Goal: Information Seeking & Learning: Find specific fact

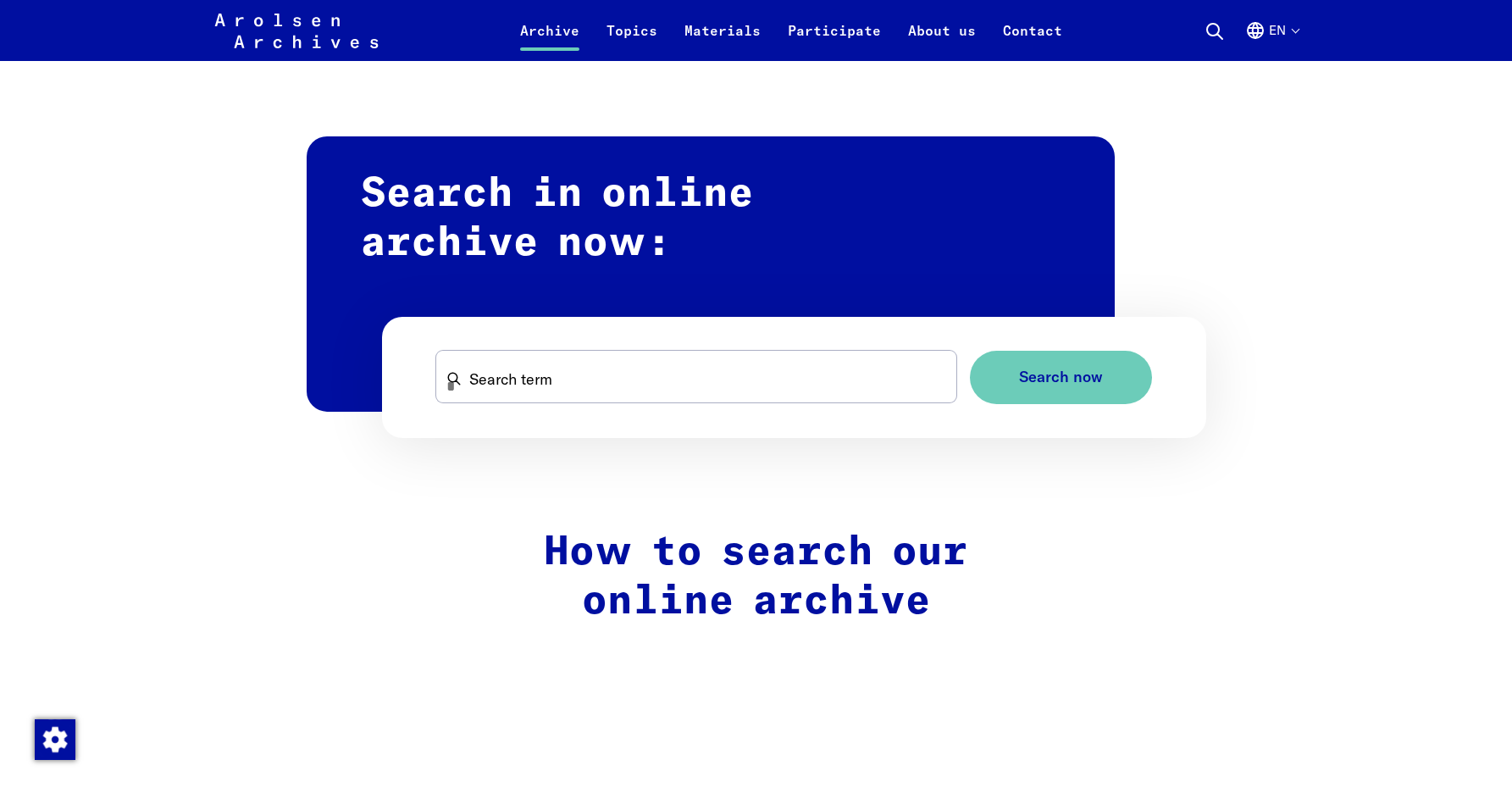
scroll to position [848, 0]
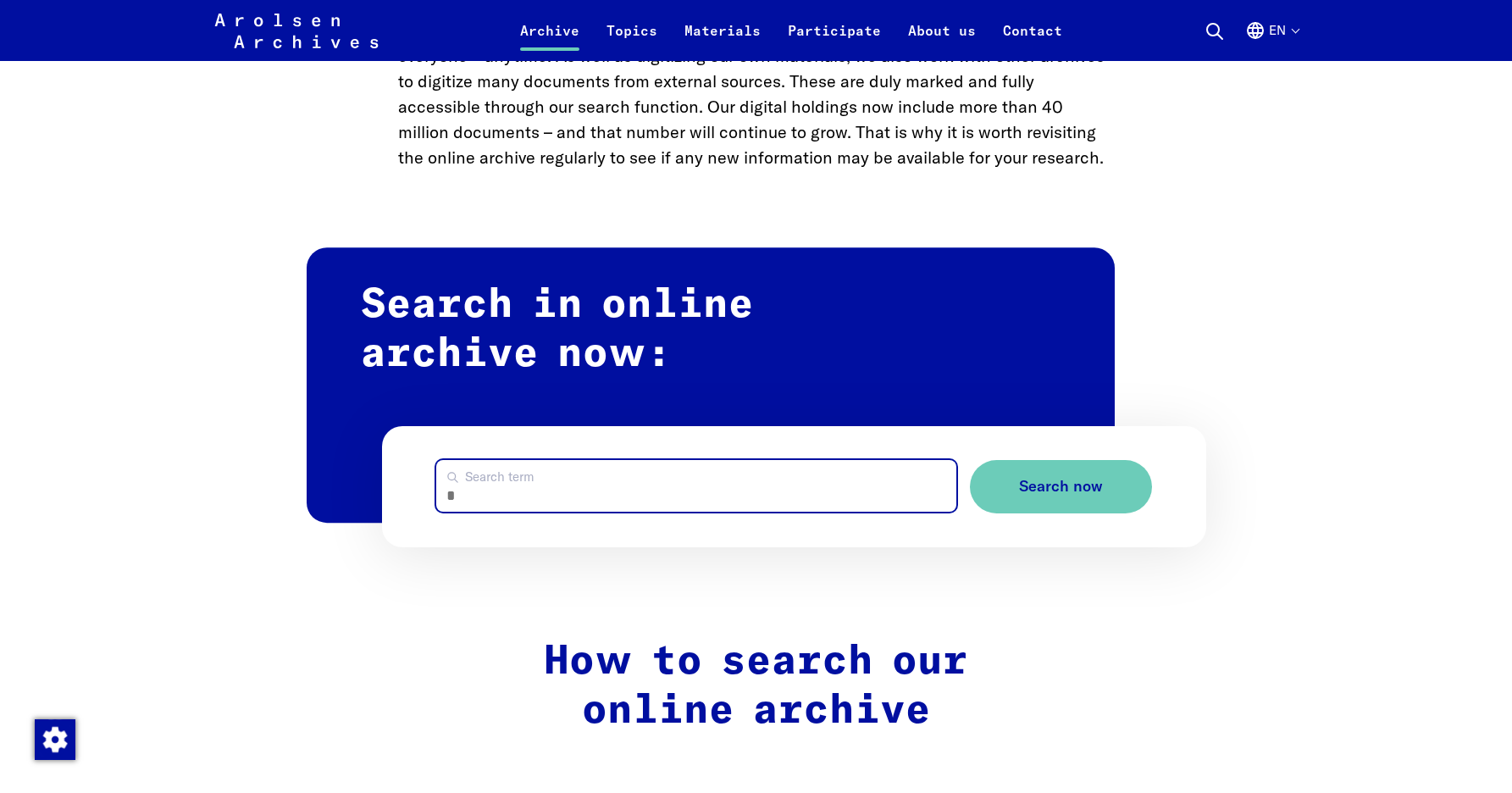
click at [549, 490] on input "Search term" at bounding box center [697, 486] width 520 height 52
type input "****"
click at [971, 460] on button "Search now" at bounding box center [1062, 487] width 182 height 54
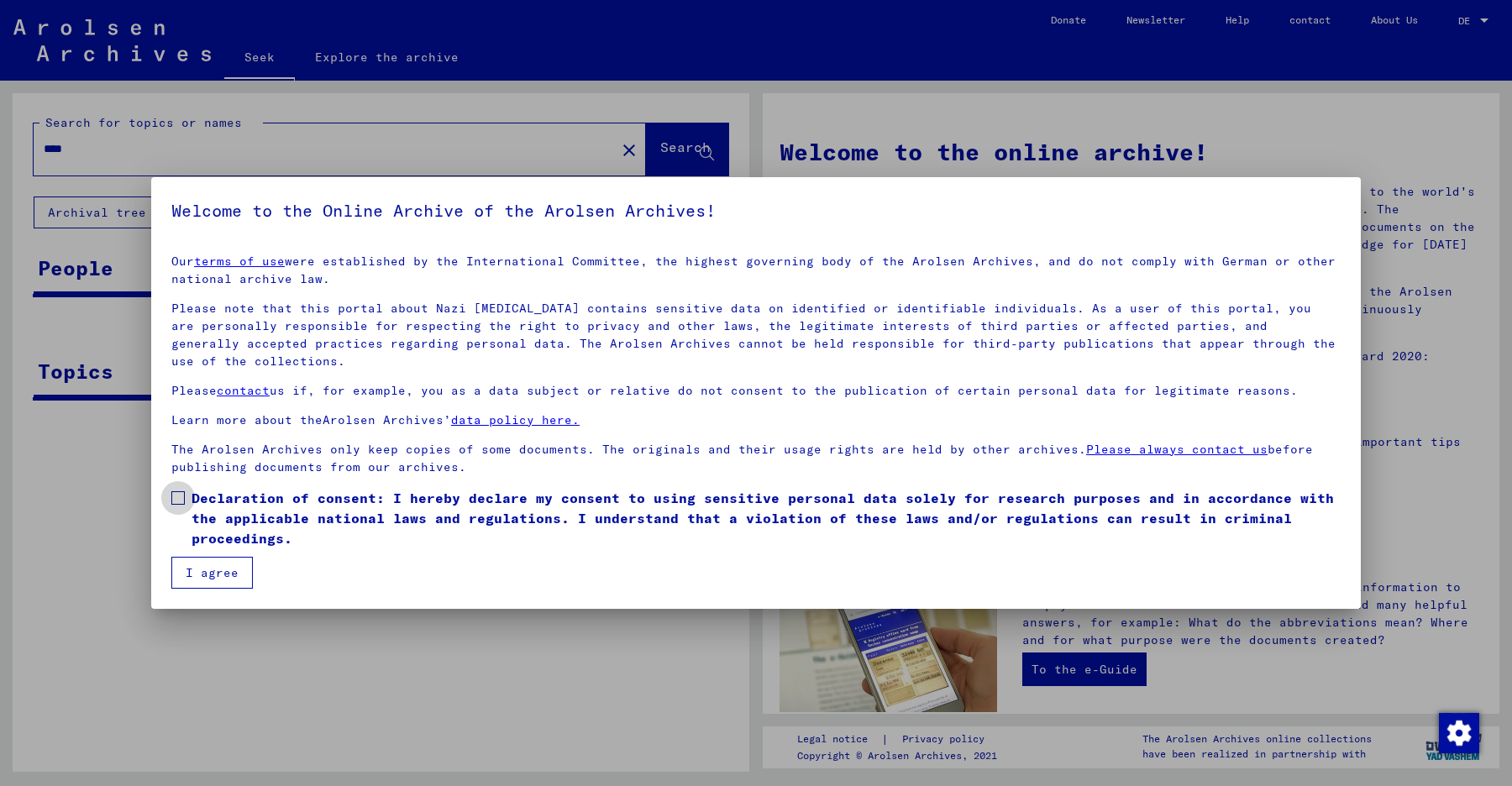
click at [180, 491] on span at bounding box center [178, 498] width 13 height 13
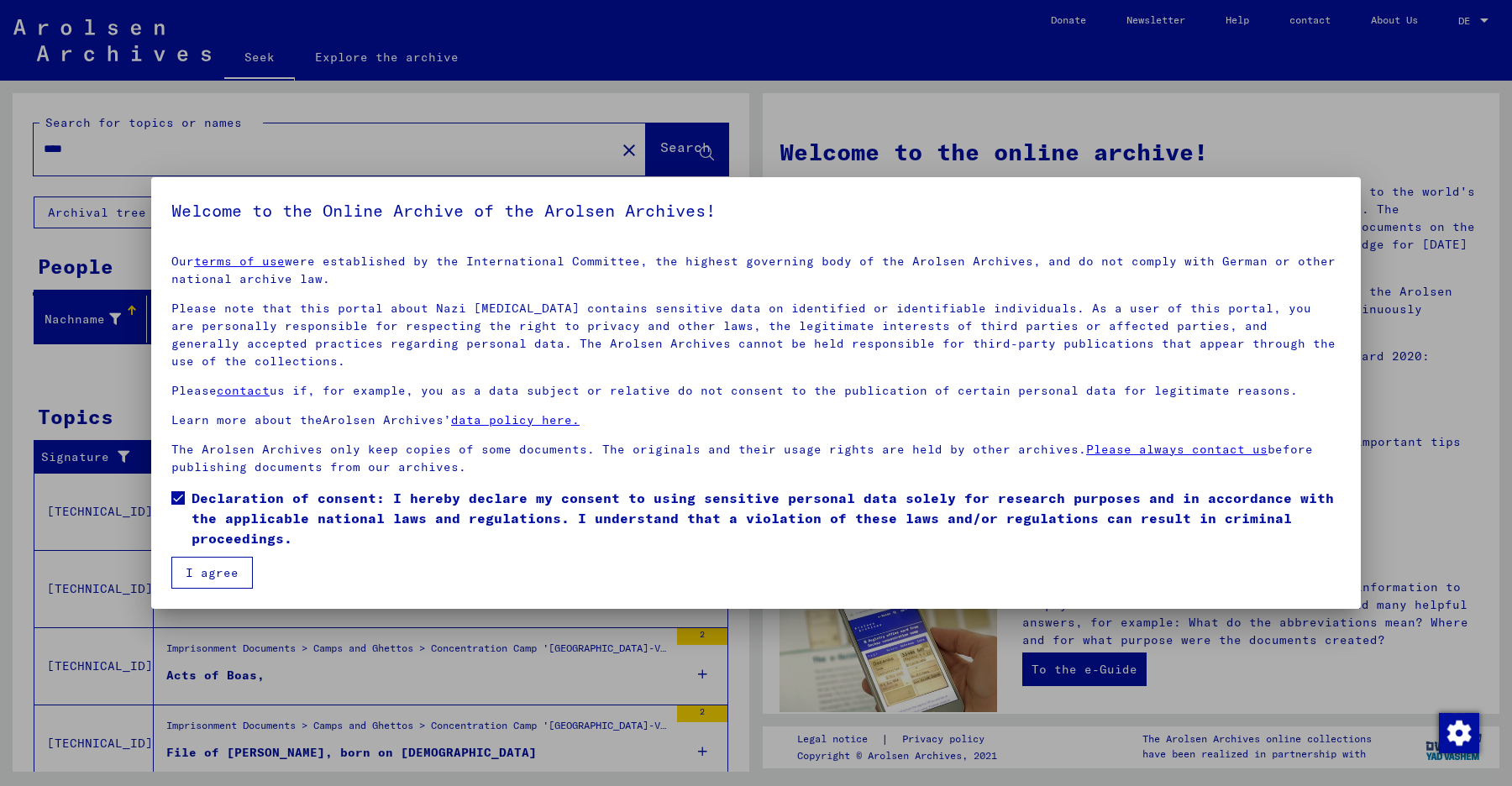
click at [211, 563] on button "I agree" at bounding box center [212, 573] width 82 height 32
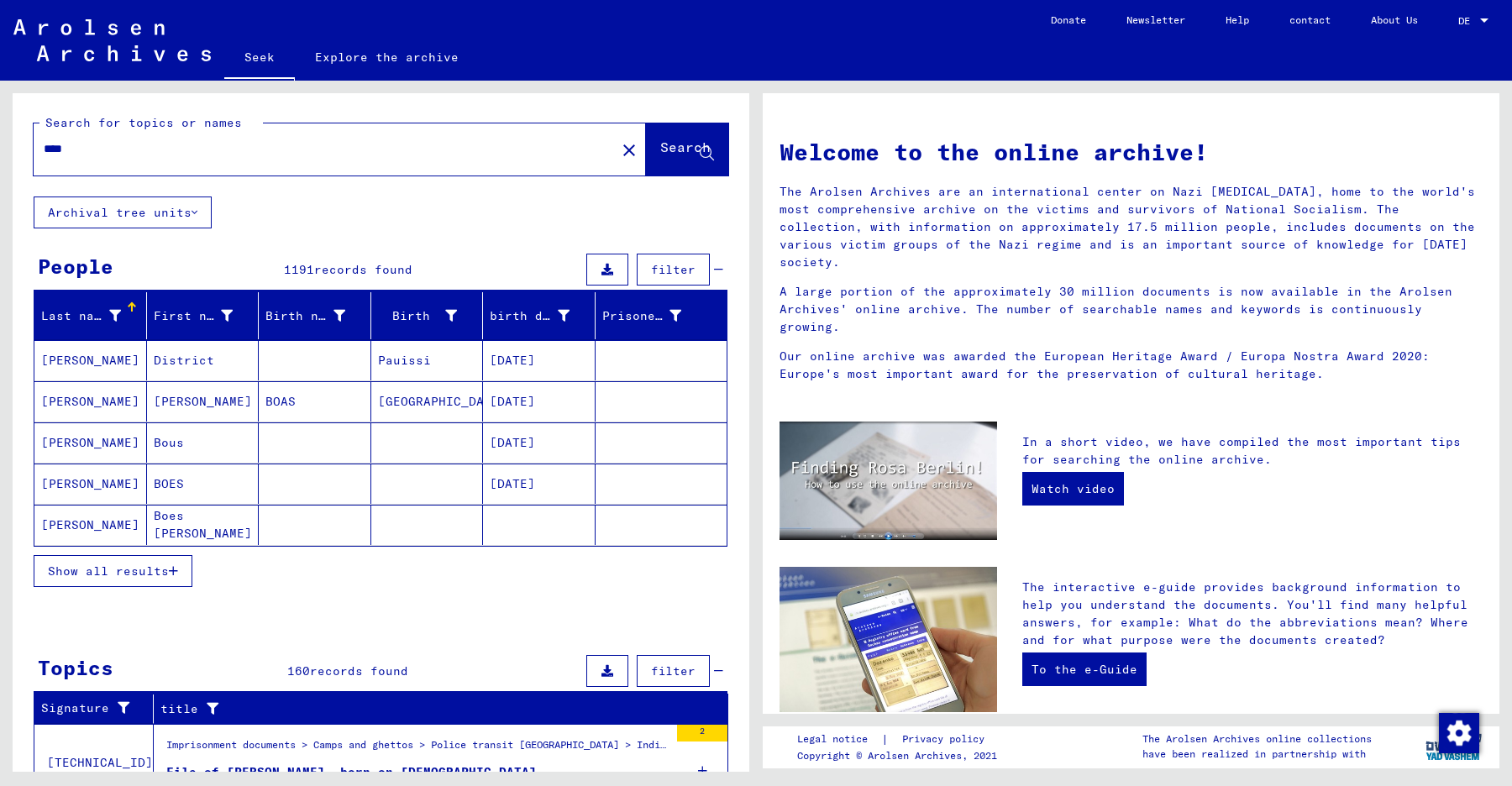
click at [110, 307] on div at bounding box center [115, 316] width 11 height 18
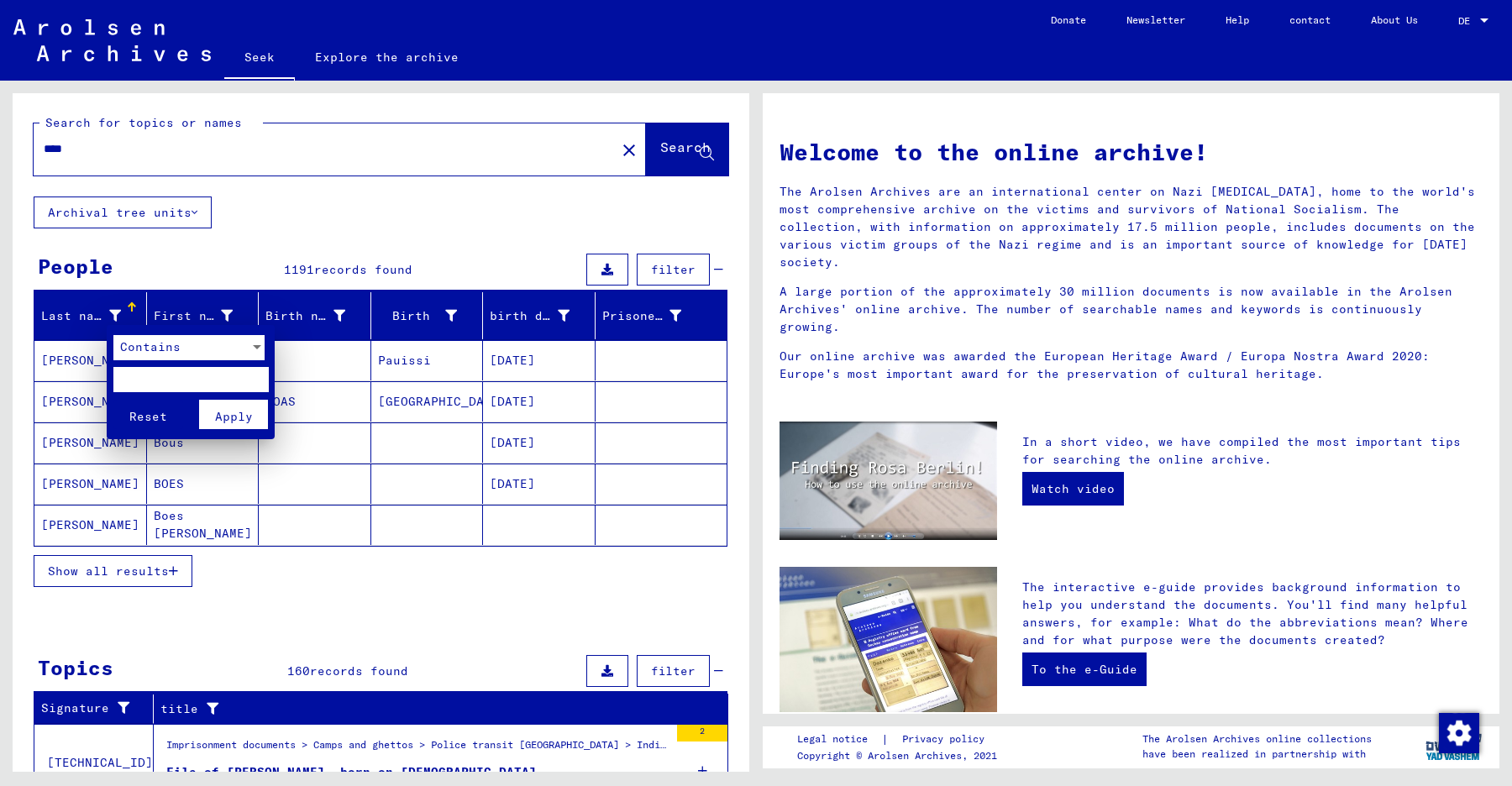
click at [211, 381] on input "text" at bounding box center [190, 380] width 155 height 25
click at [292, 215] on div at bounding box center [756, 393] width 1512 height 786
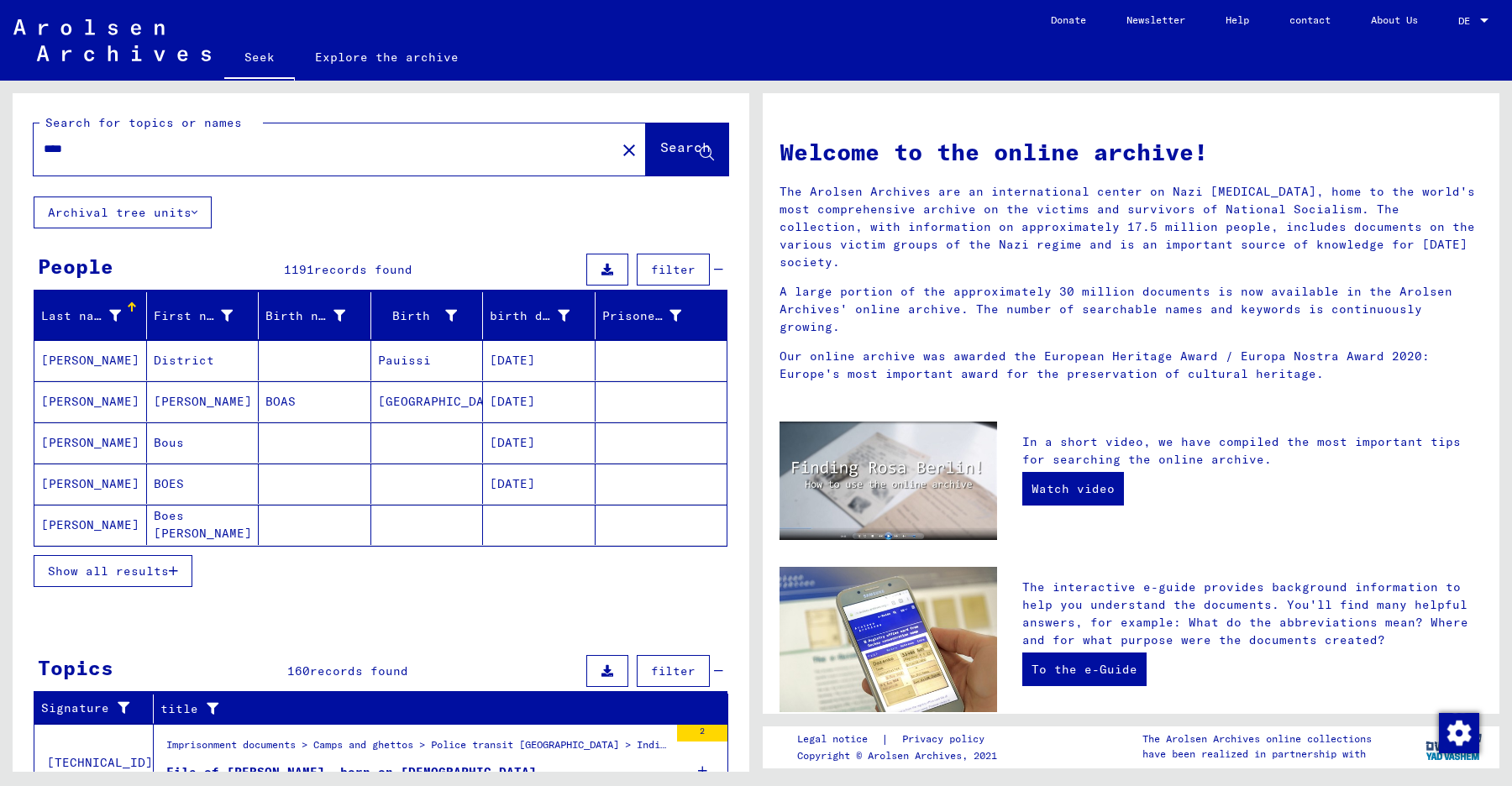
click at [142, 214] on font "Archival tree units" at bounding box center [119, 212] width 144 height 15
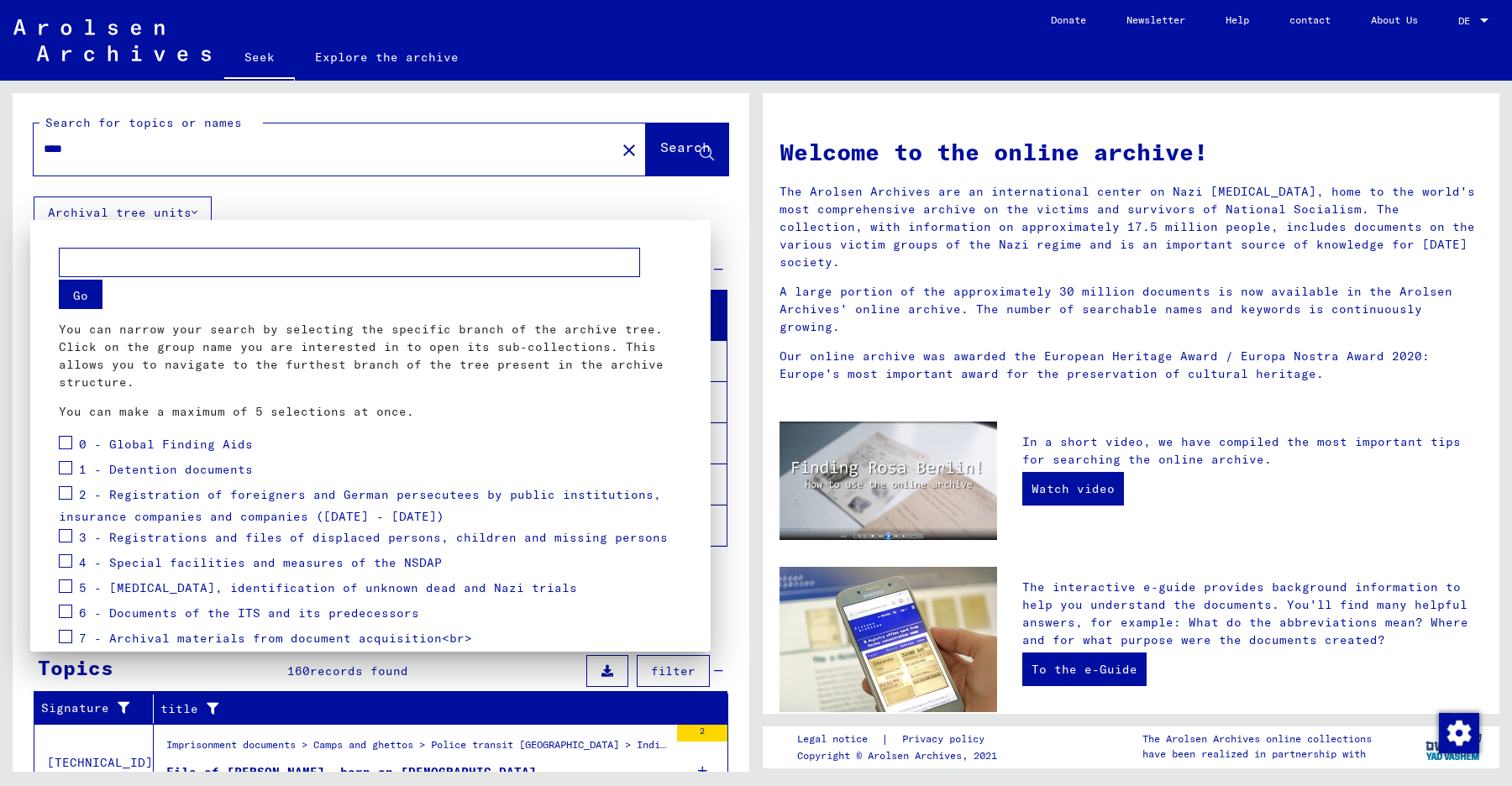
click at [266, 207] on div at bounding box center [756, 393] width 1512 height 786
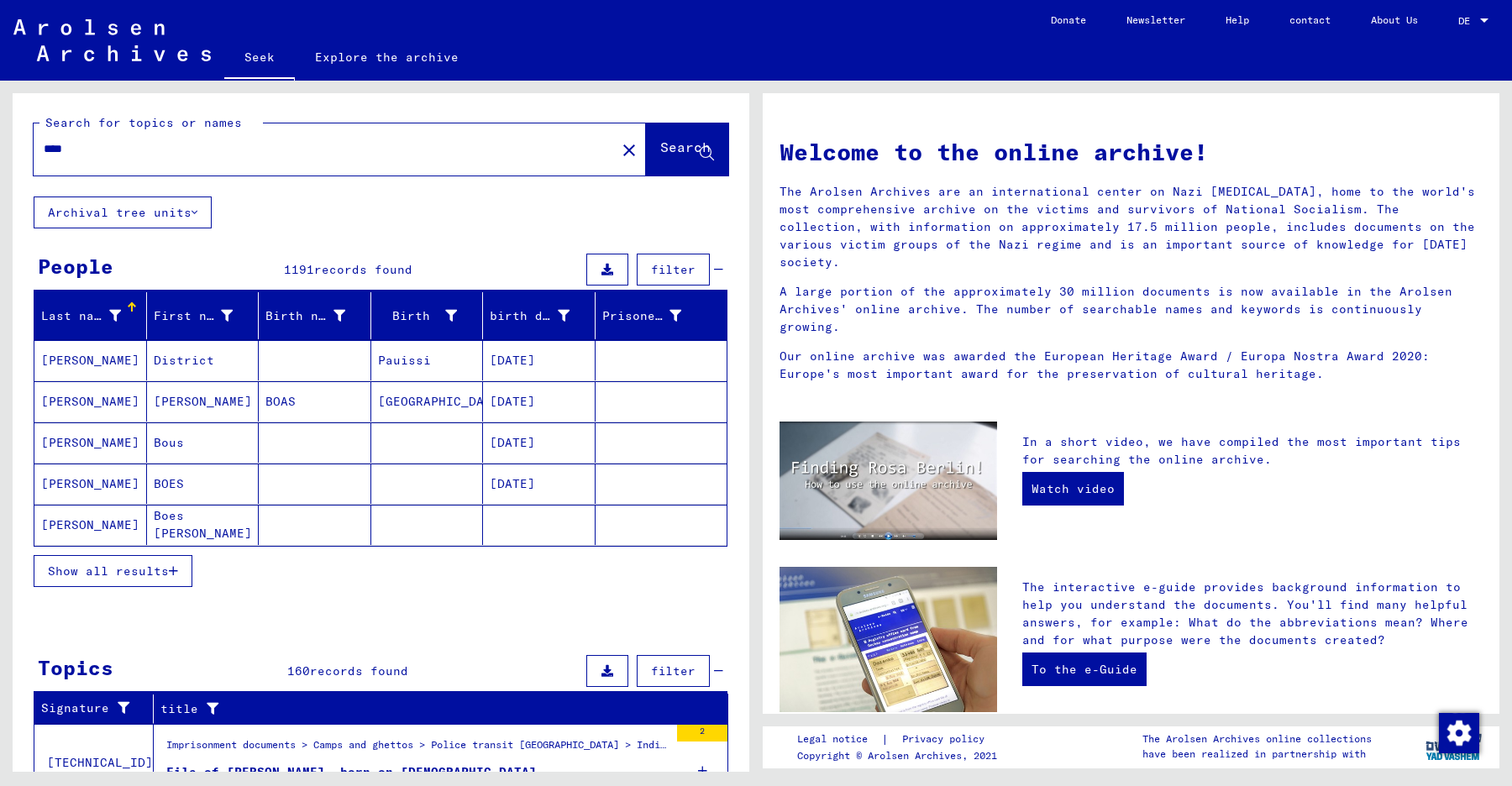
drag, startPoint x: 90, startPoint y: 152, endPoint x: 40, endPoint y: 154, distance: 50.0
click at [40, 154] on div "****" at bounding box center [314, 149] width 561 height 38
click at [601, 267] on icon at bounding box center [607, 269] width 11 height 11
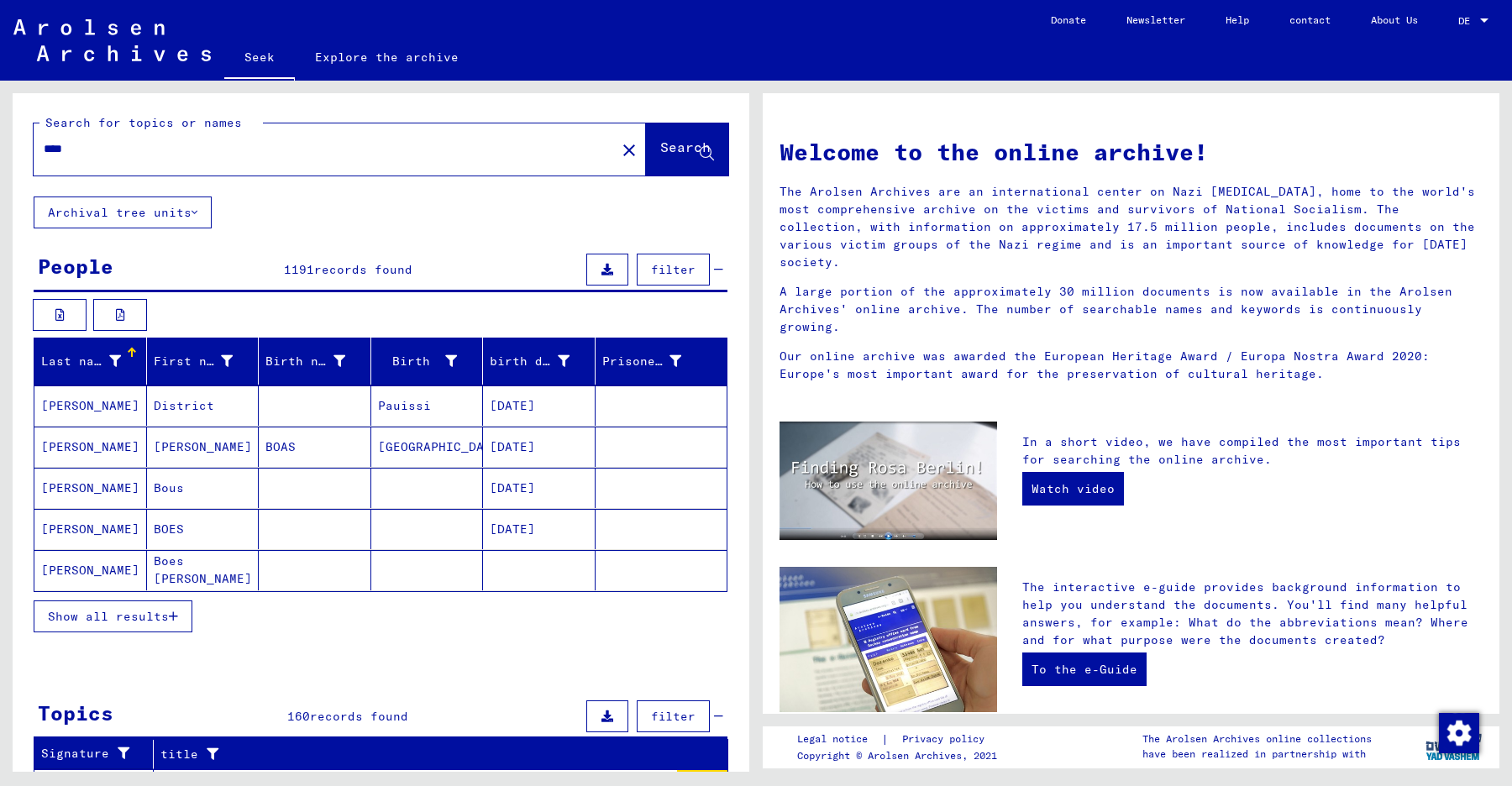
click at [665, 268] on font "filter" at bounding box center [673, 269] width 45 height 15
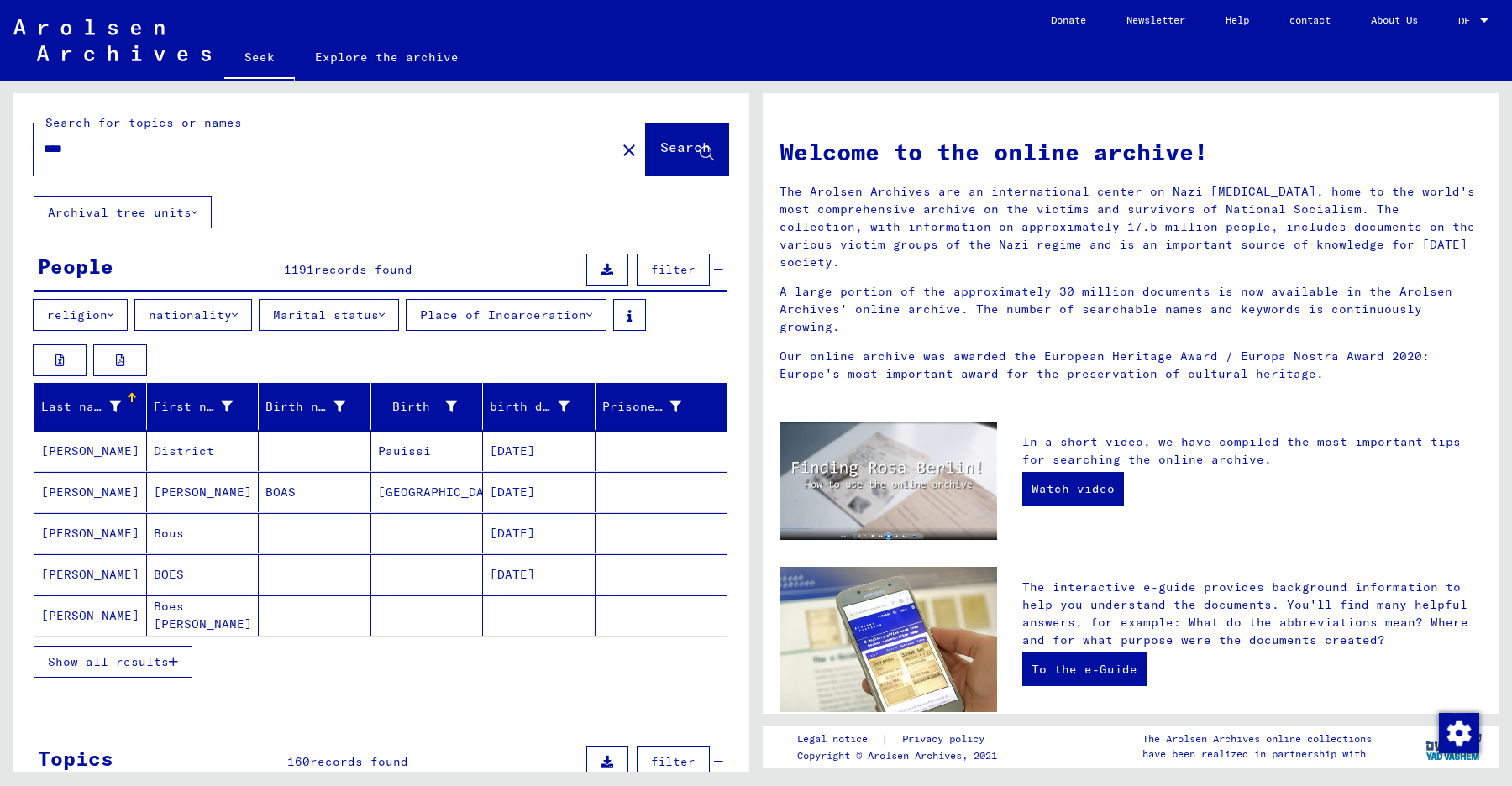
click at [193, 319] on font "nationality" at bounding box center [189, 315] width 83 height 15
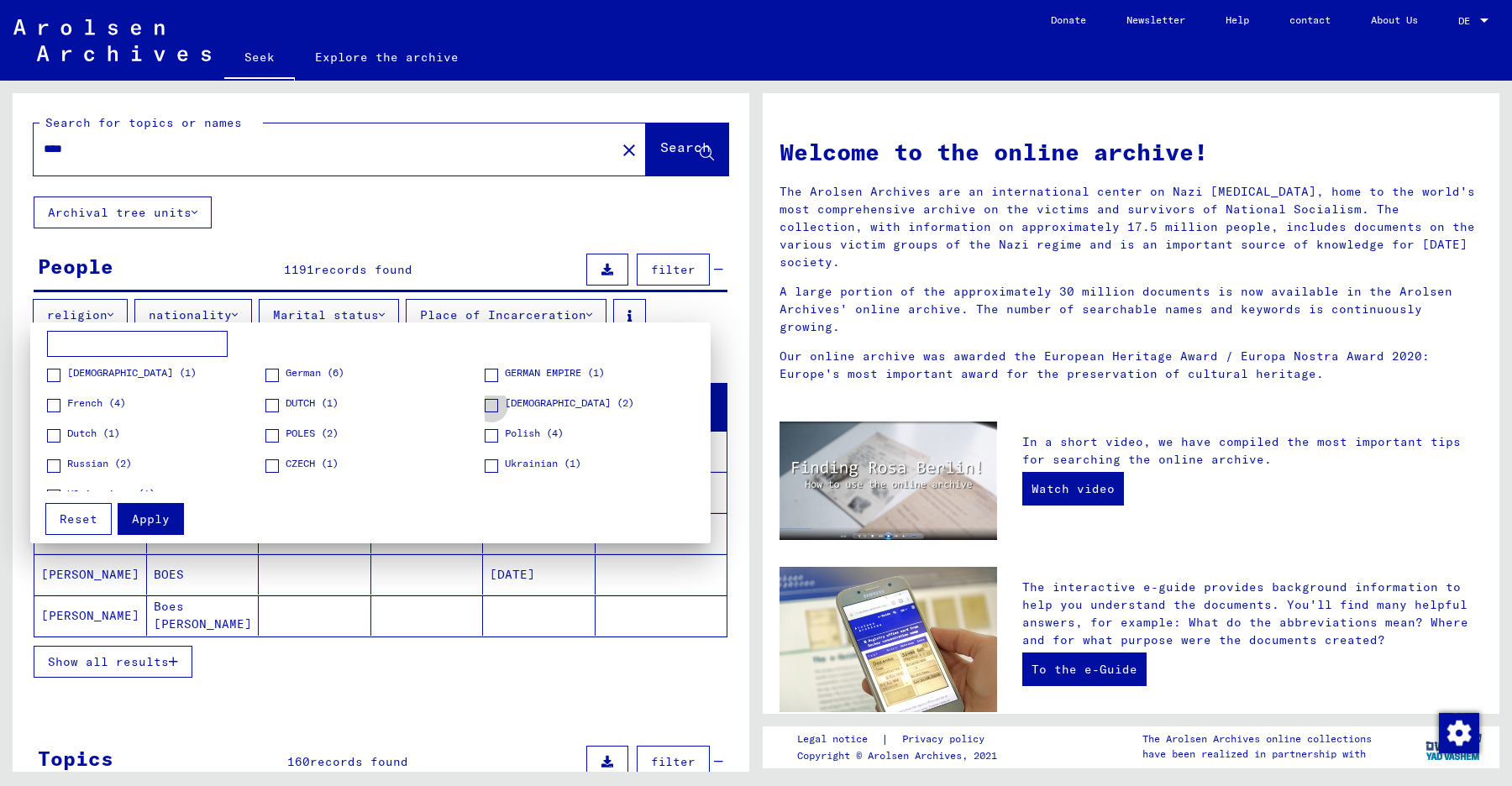
click at [484, 404] on span at bounding box center [491, 405] width 13 height 13
click at [484, 431] on span at bounding box center [491, 436] width 13 height 13
click at [151, 523] on font "Apply" at bounding box center [151, 519] width 38 height 15
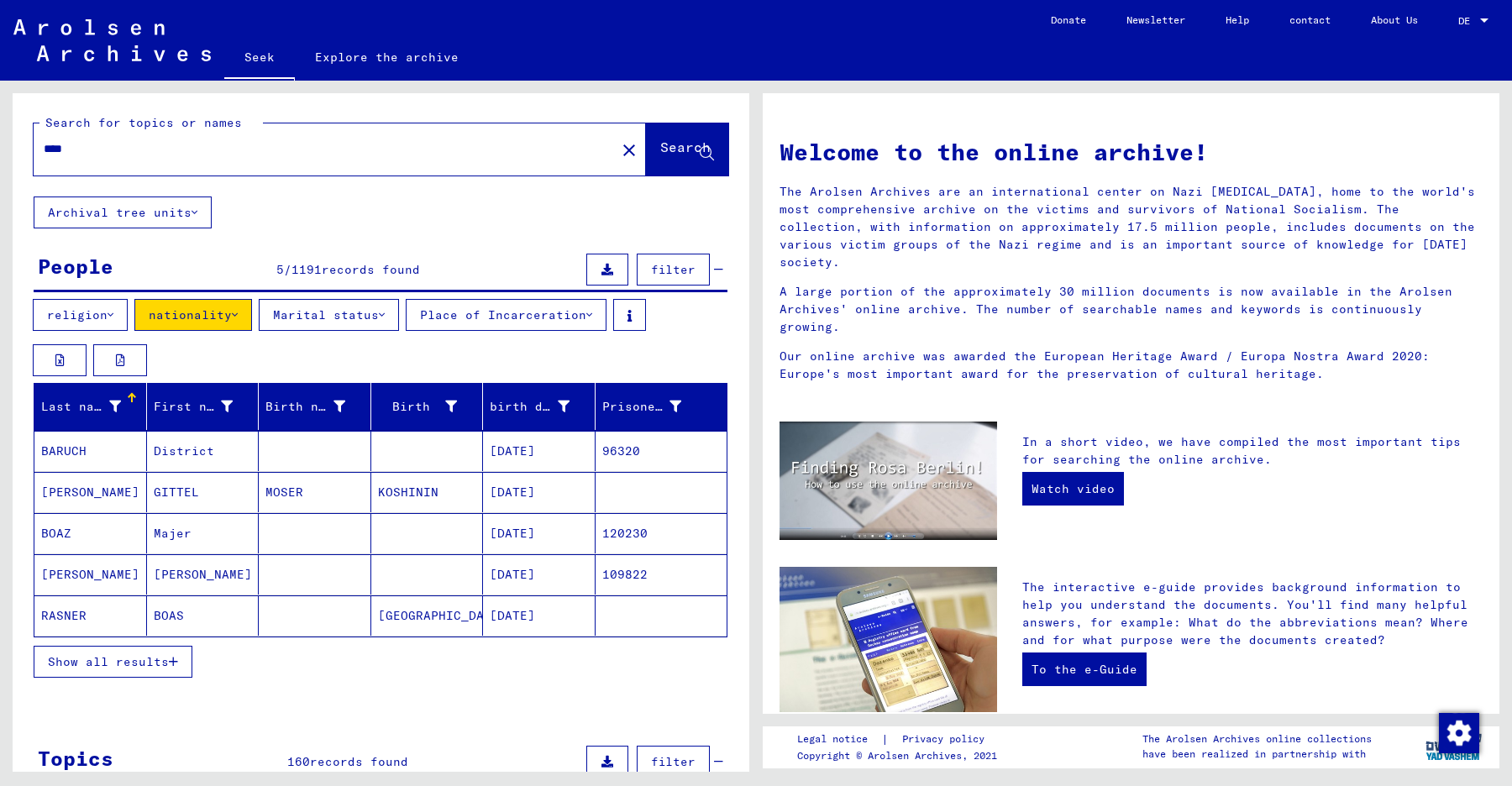
click at [68, 491] on font "[PERSON_NAME]" at bounding box center [89, 492] width 98 height 15
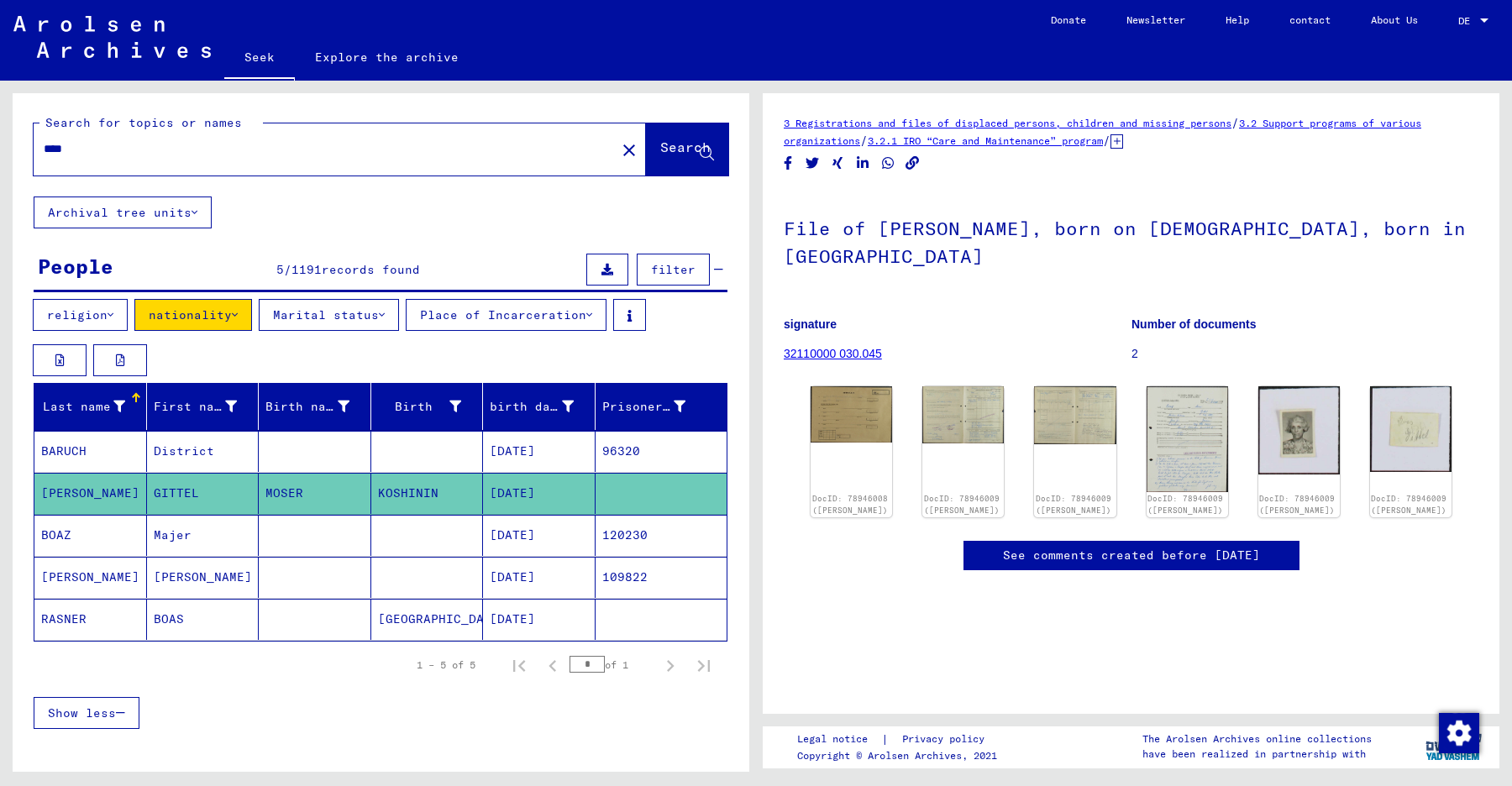
click at [82, 159] on div "****" at bounding box center [319, 149] width 572 height 38
drag, startPoint x: 77, startPoint y: 150, endPoint x: 36, endPoint y: 152, distance: 41.0
click at [36, 152] on div "****" at bounding box center [319, 149] width 572 height 38
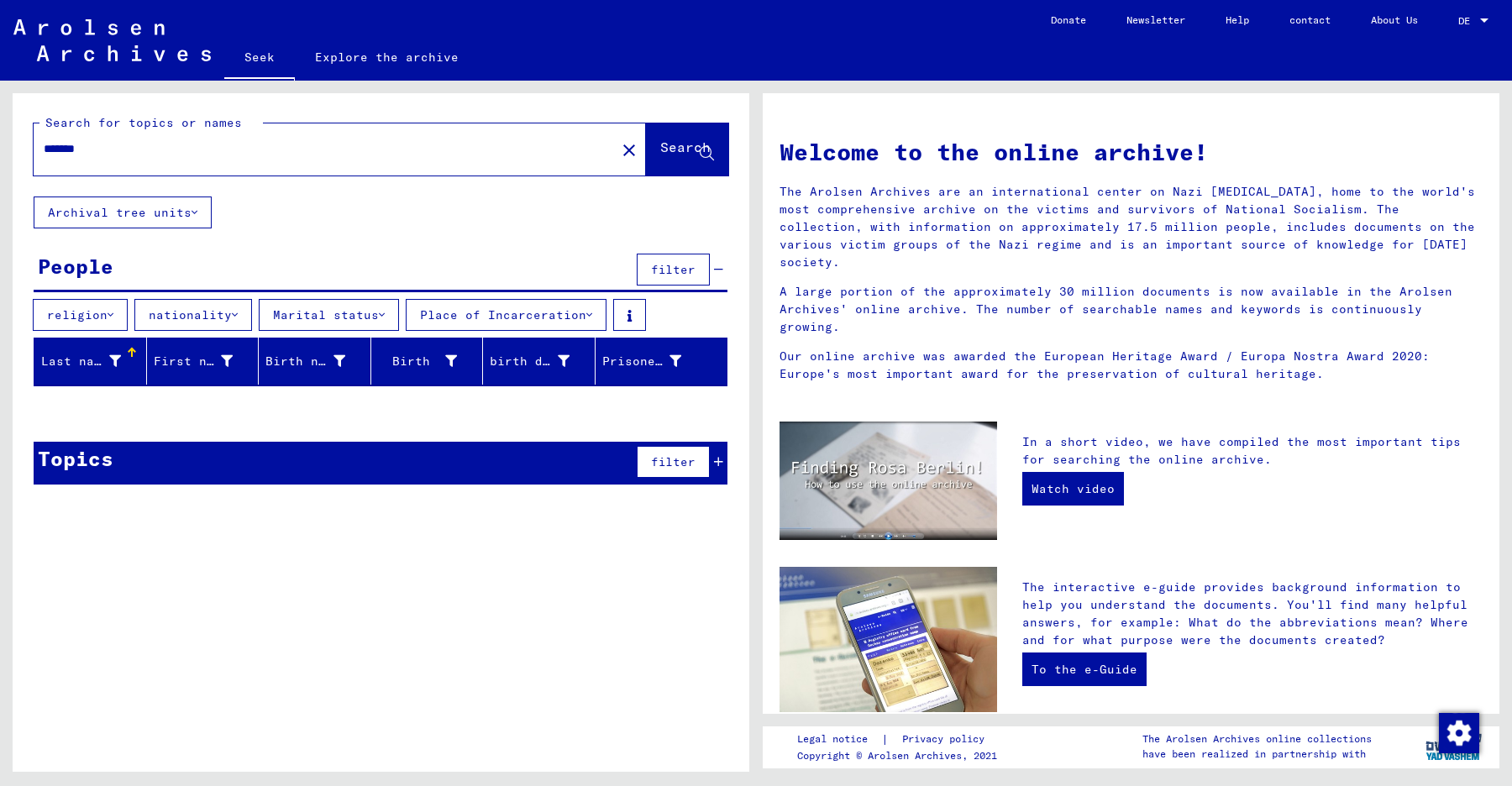
click at [73, 147] on input "*******" at bounding box center [320, 148] width 552 height 18
click at [660, 156] on font "Search" at bounding box center [685, 148] width 50 height 17
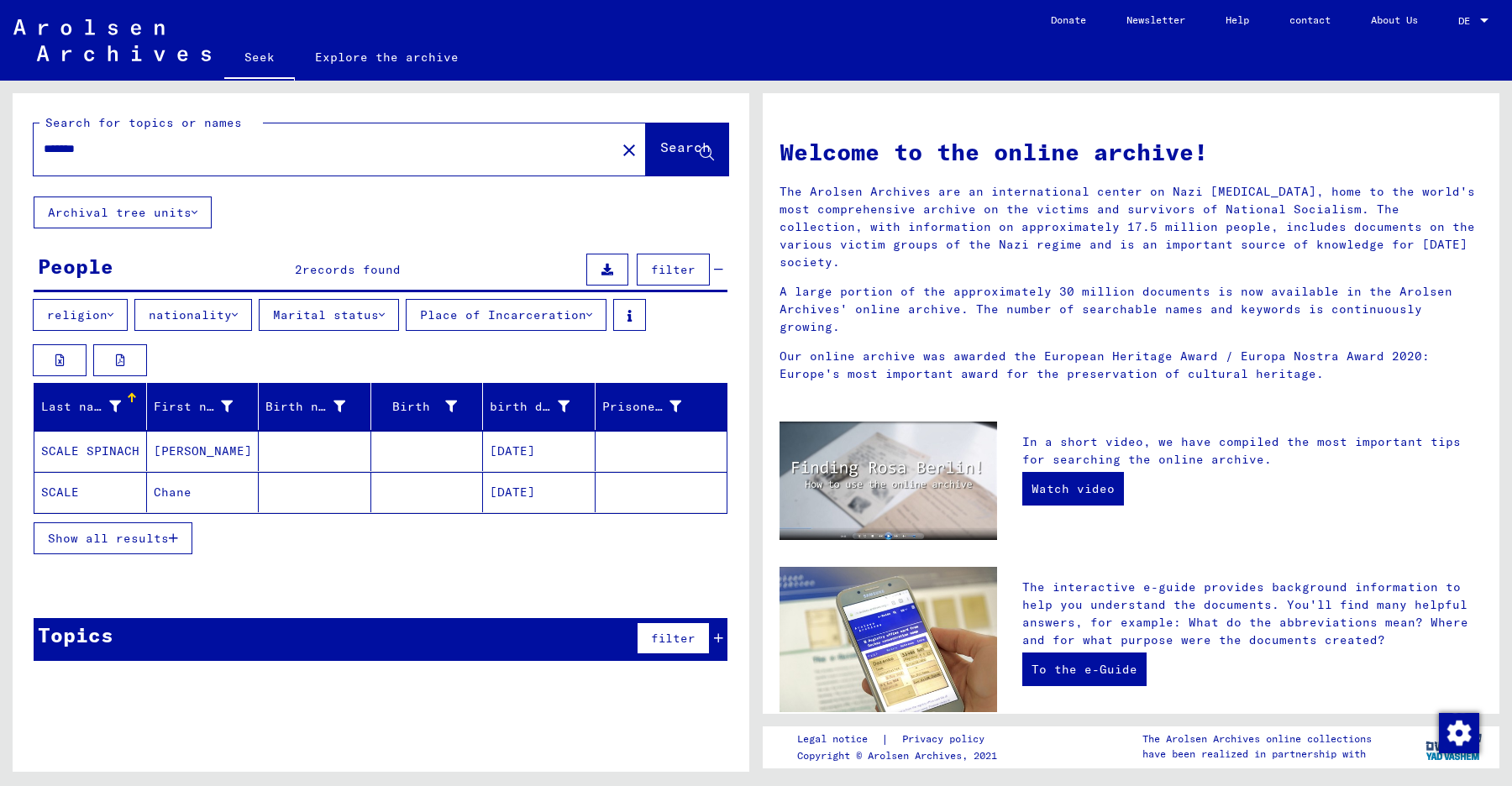
click at [63, 489] on font "SCALE" at bounding box center [60, 492] width 38 height 15
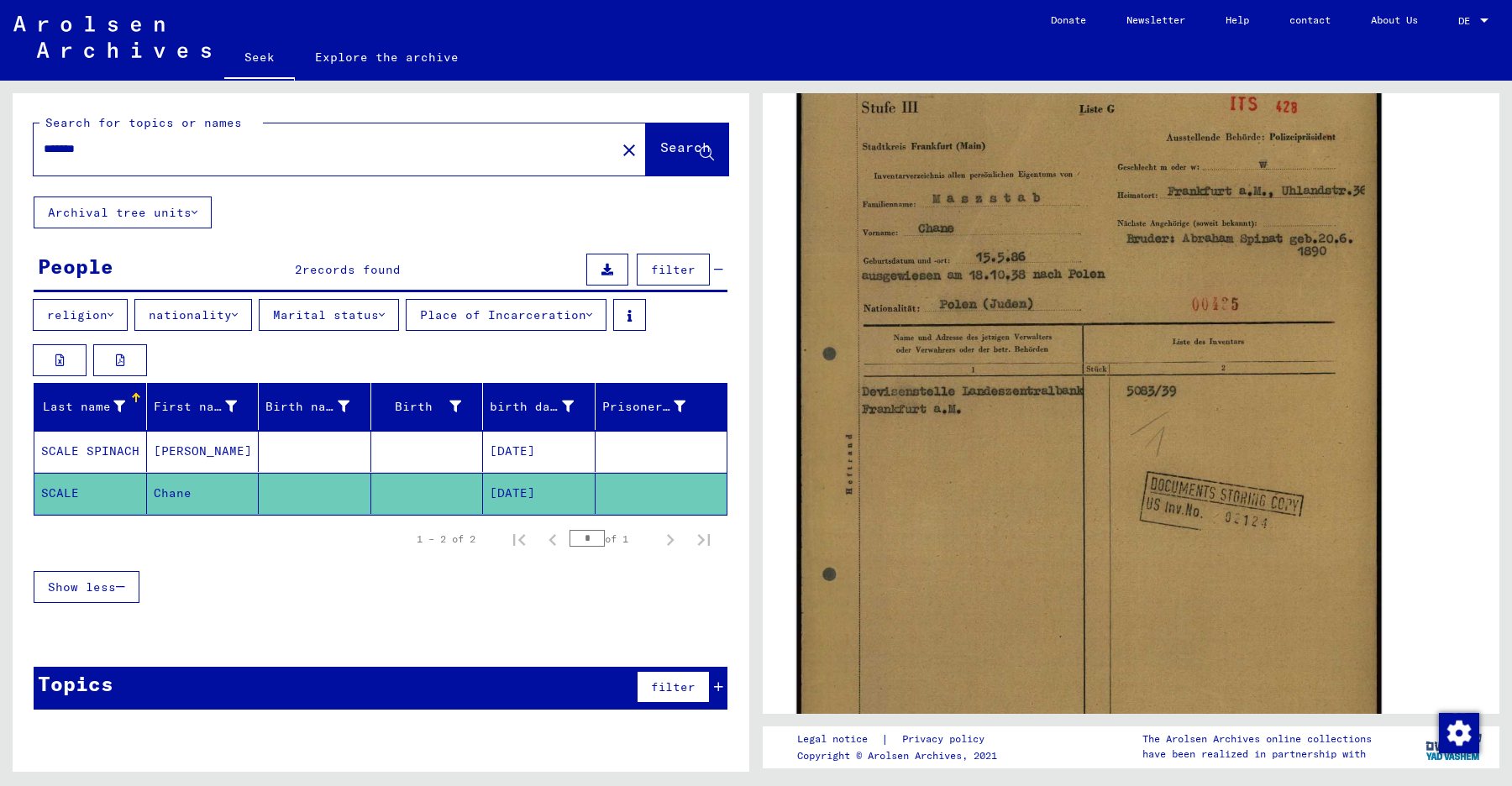
scroll to position [252, 0]
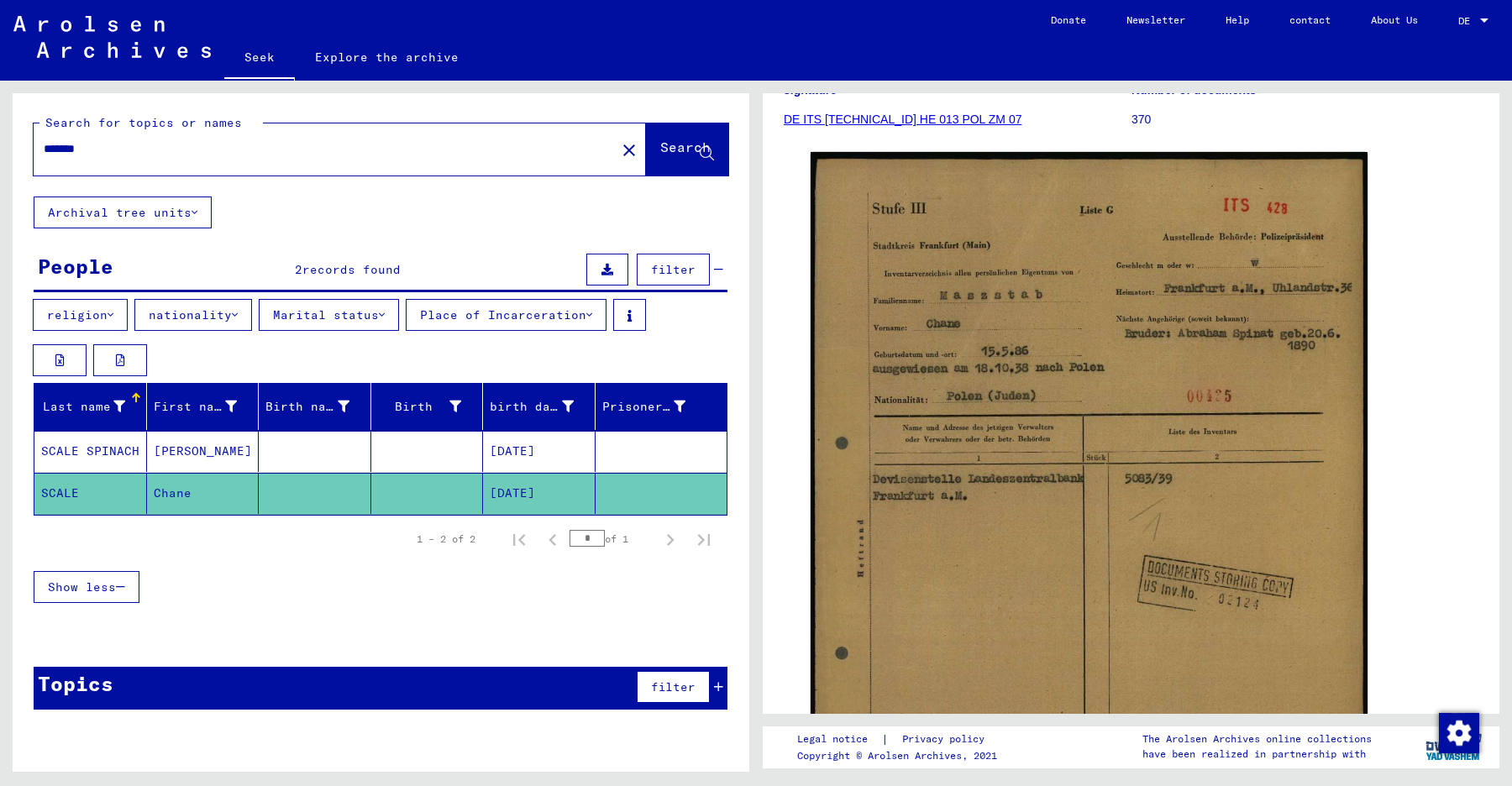
click at [175, 450] on font "[PERSON_NAME]" at bounding box center [203, 451] width 98 height 15
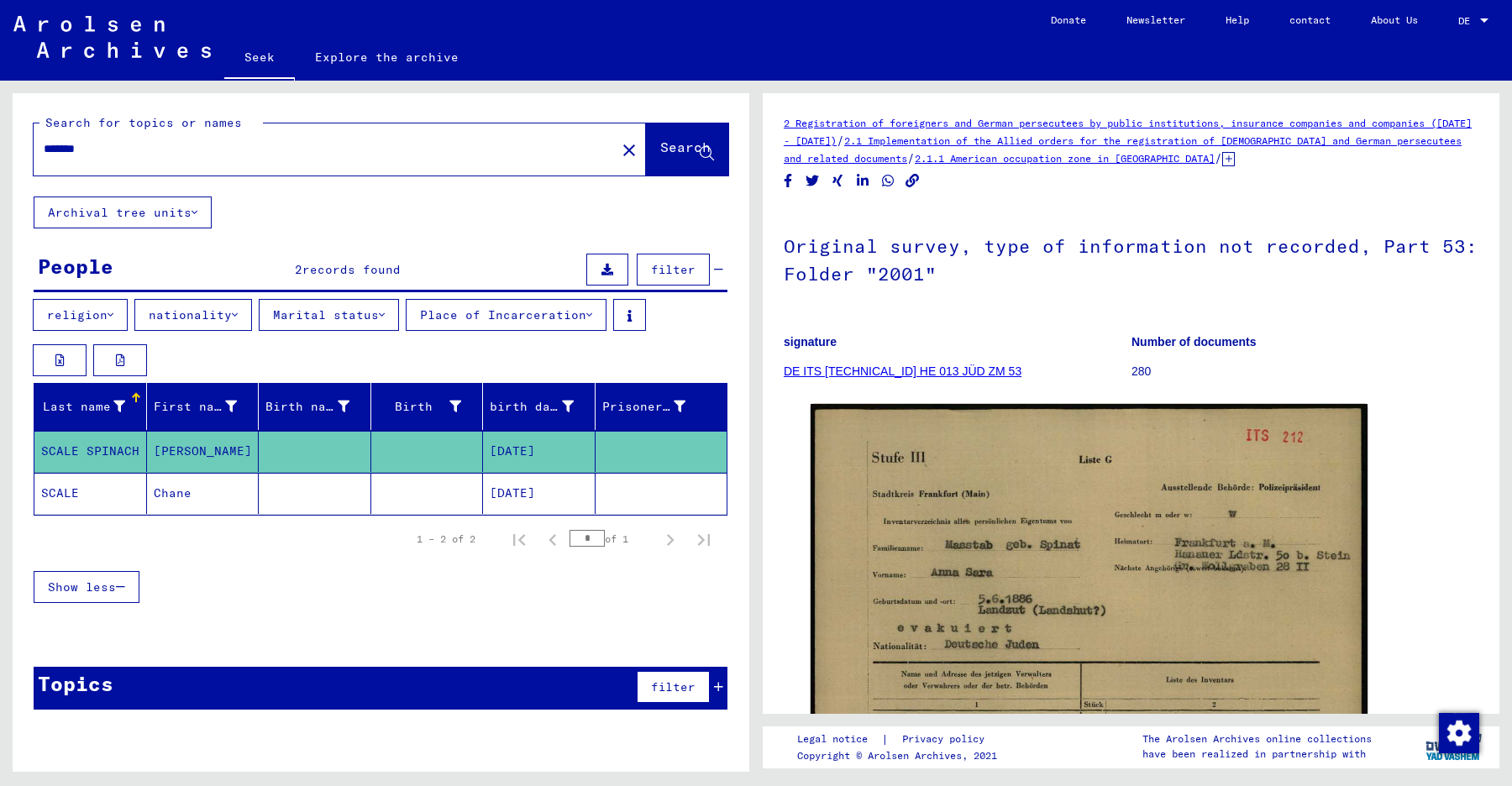
drag, startPoint x: 104, startPoint y: 151, endPoint x: 20, endPoint y: 151, distance: 84.0
click at [20, 151] on div "Search for topics or names ******* close Search" at bounding box center [381, 145] width 736 height 104
type input "****"
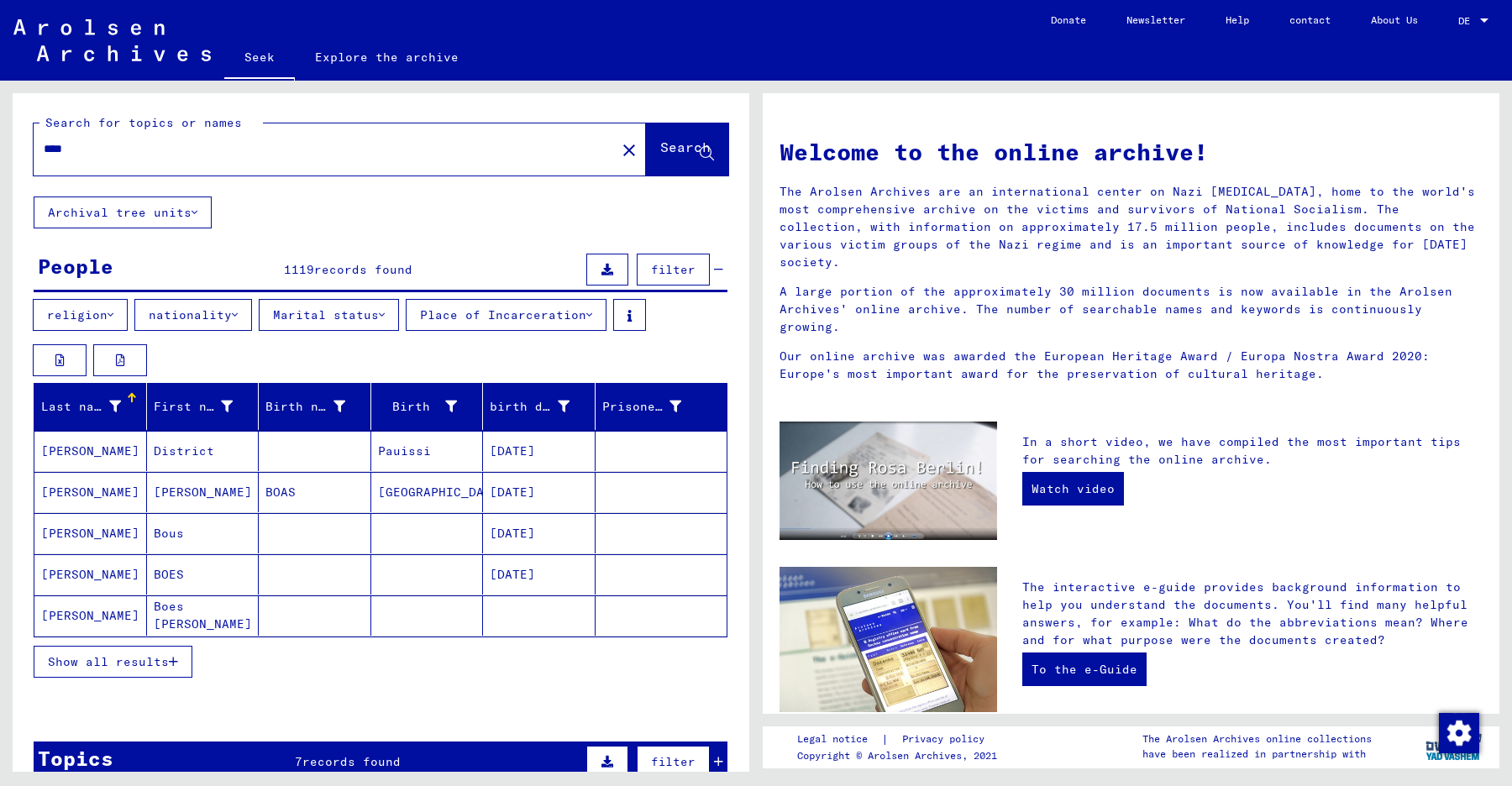
click at [128, 397] on div at bounding box center [129, 395] width 5 height 5
click at [123, 397] on div "Last name" at bounding box center [93, 406] width 105 height 27
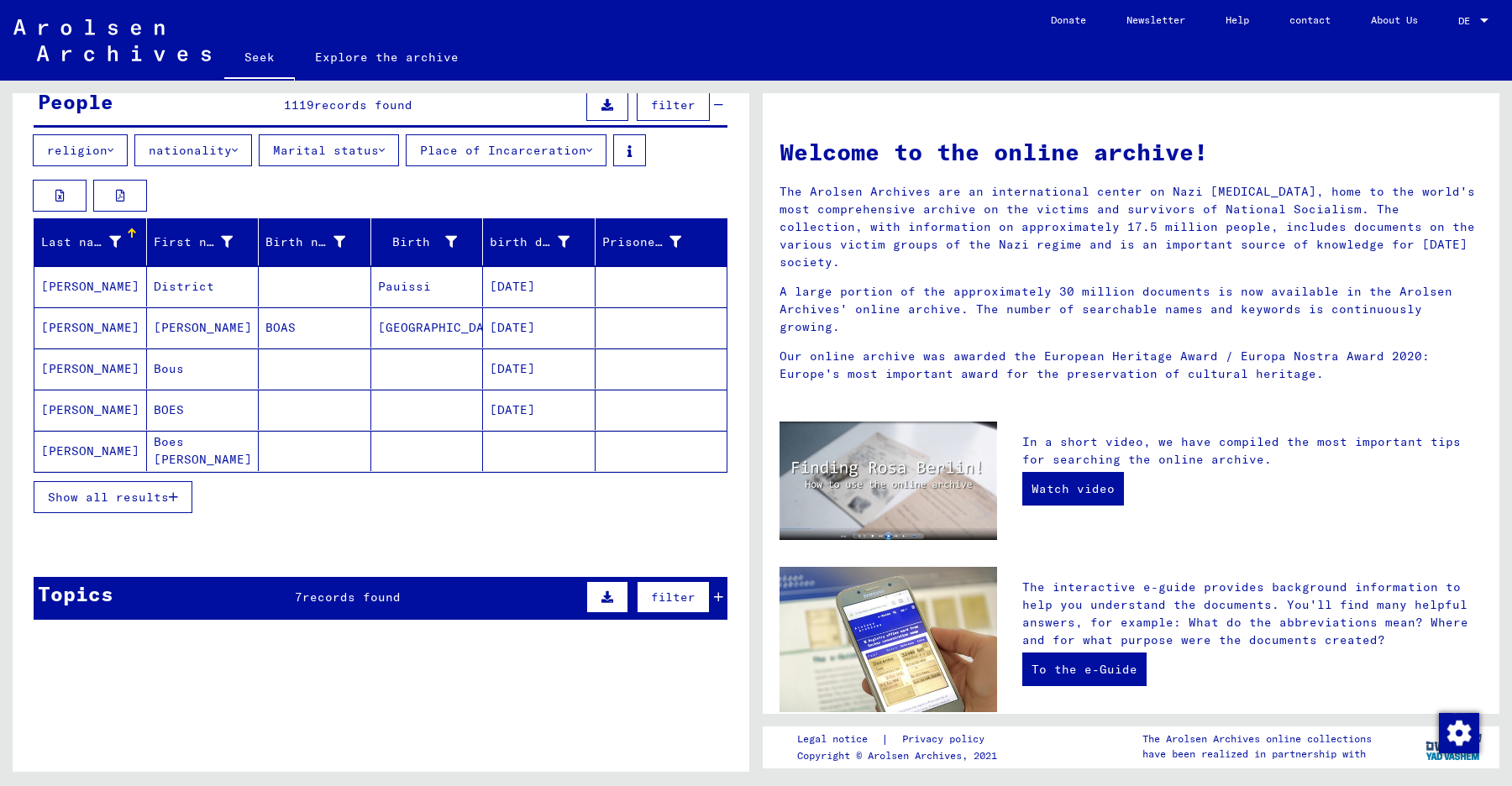
scroll to position [336, 0]
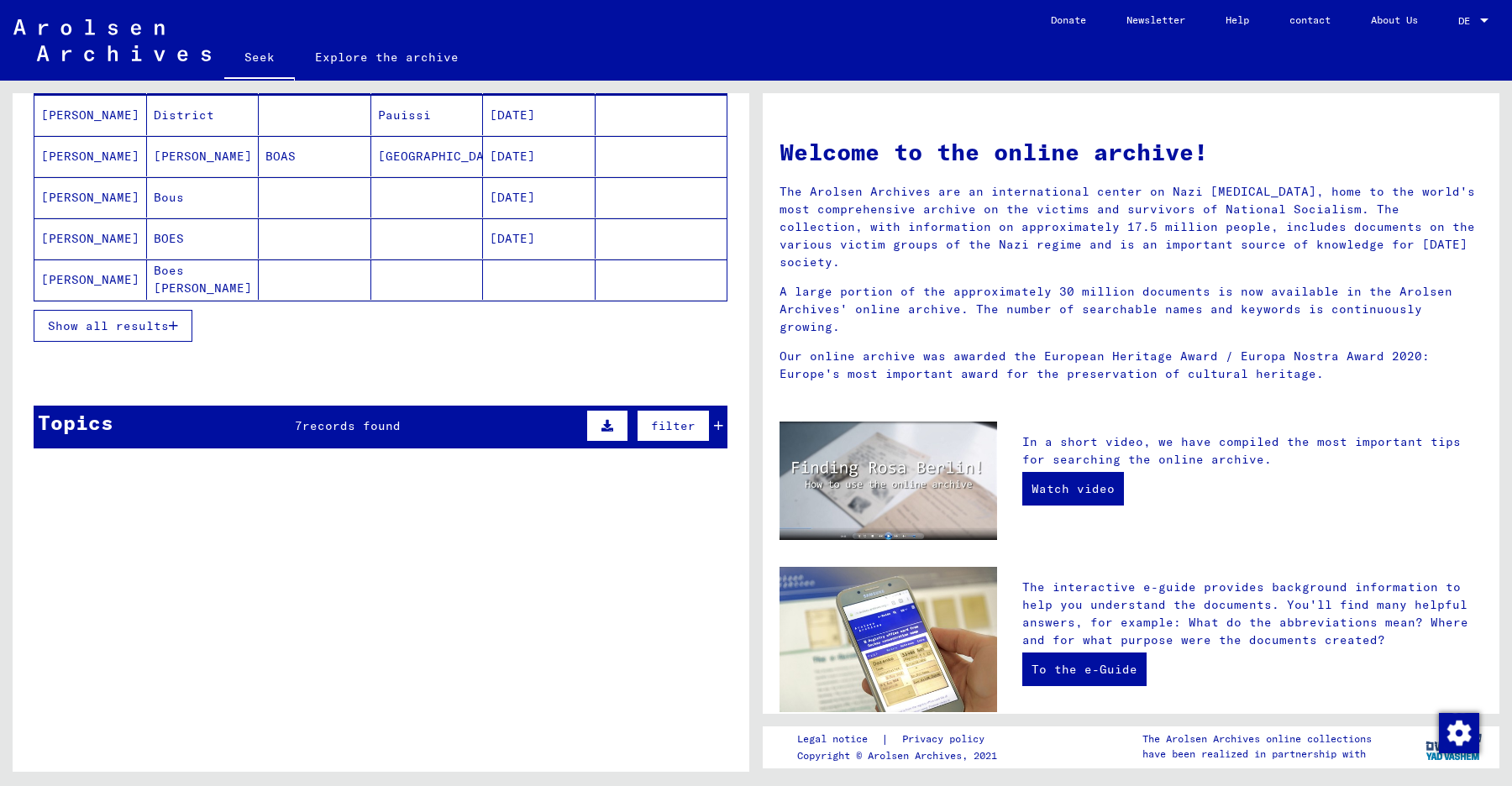
click at [118, 324] on font "Show all results" at bounding box center [108, 325] width 121 height 15
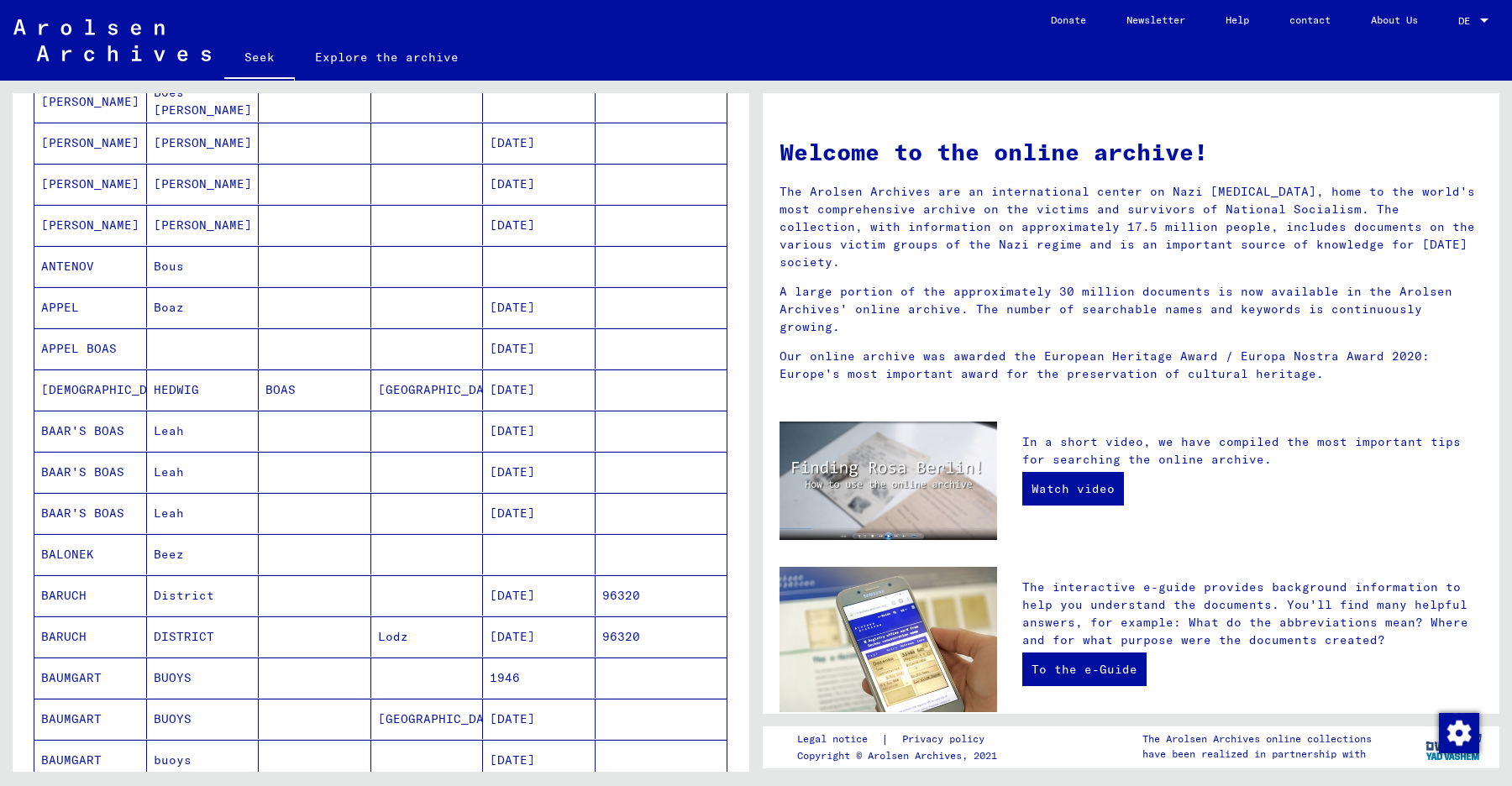
scroll to position [924, 0]
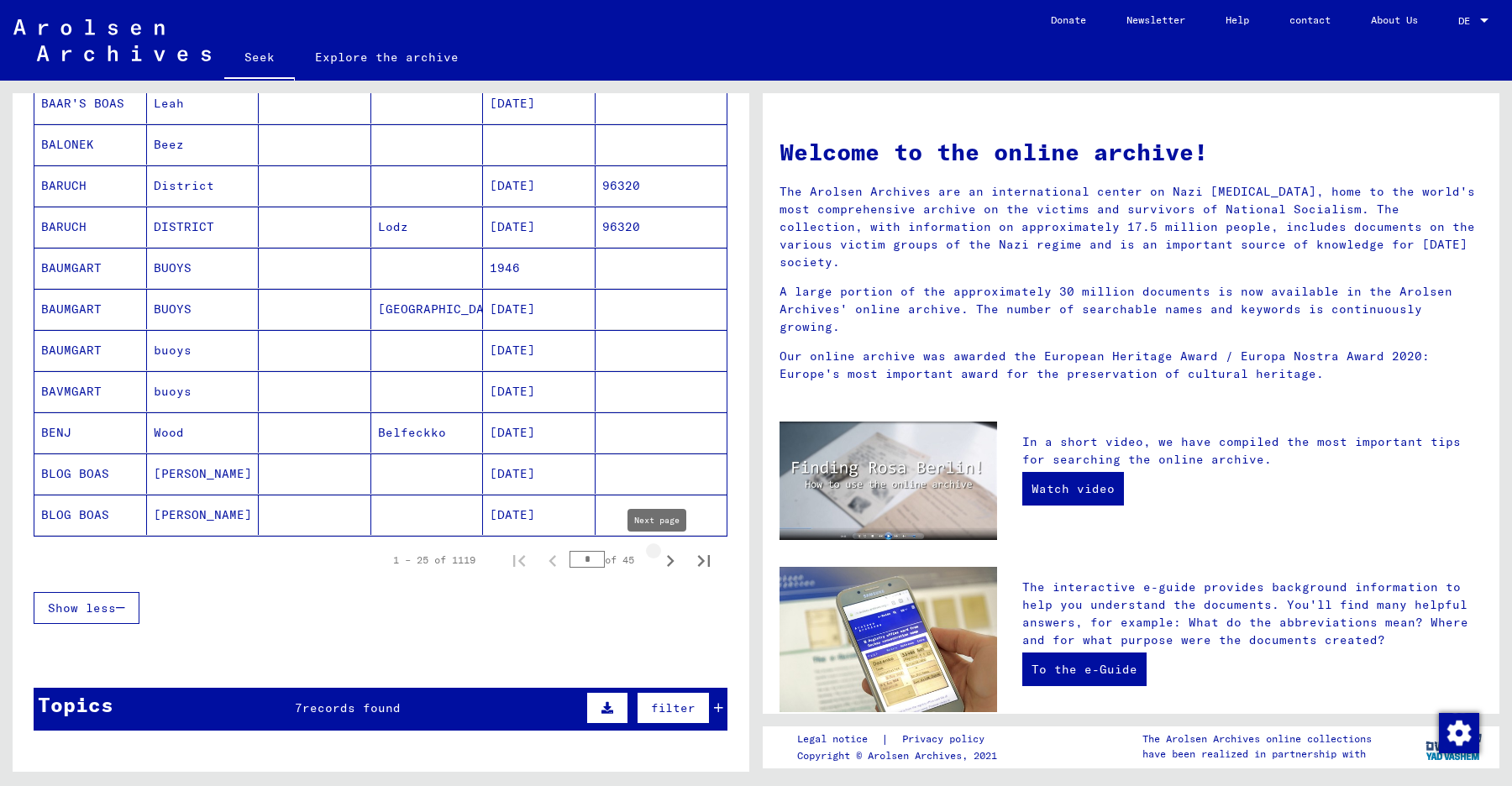
click at [661, 559] on icon "Next page" at bounding box center [670, 560] width 24 height 24
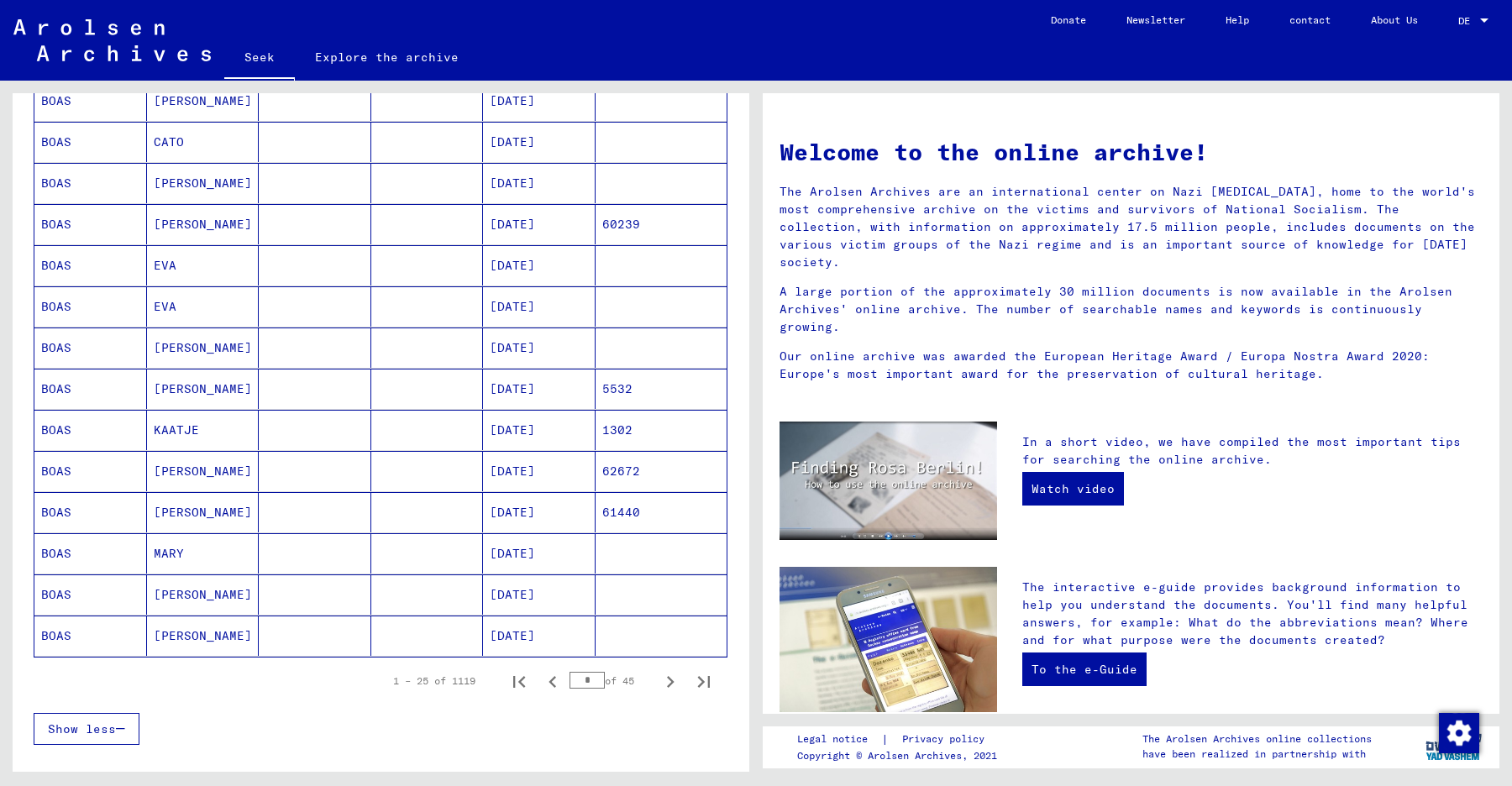
scroll to position [840, 0]
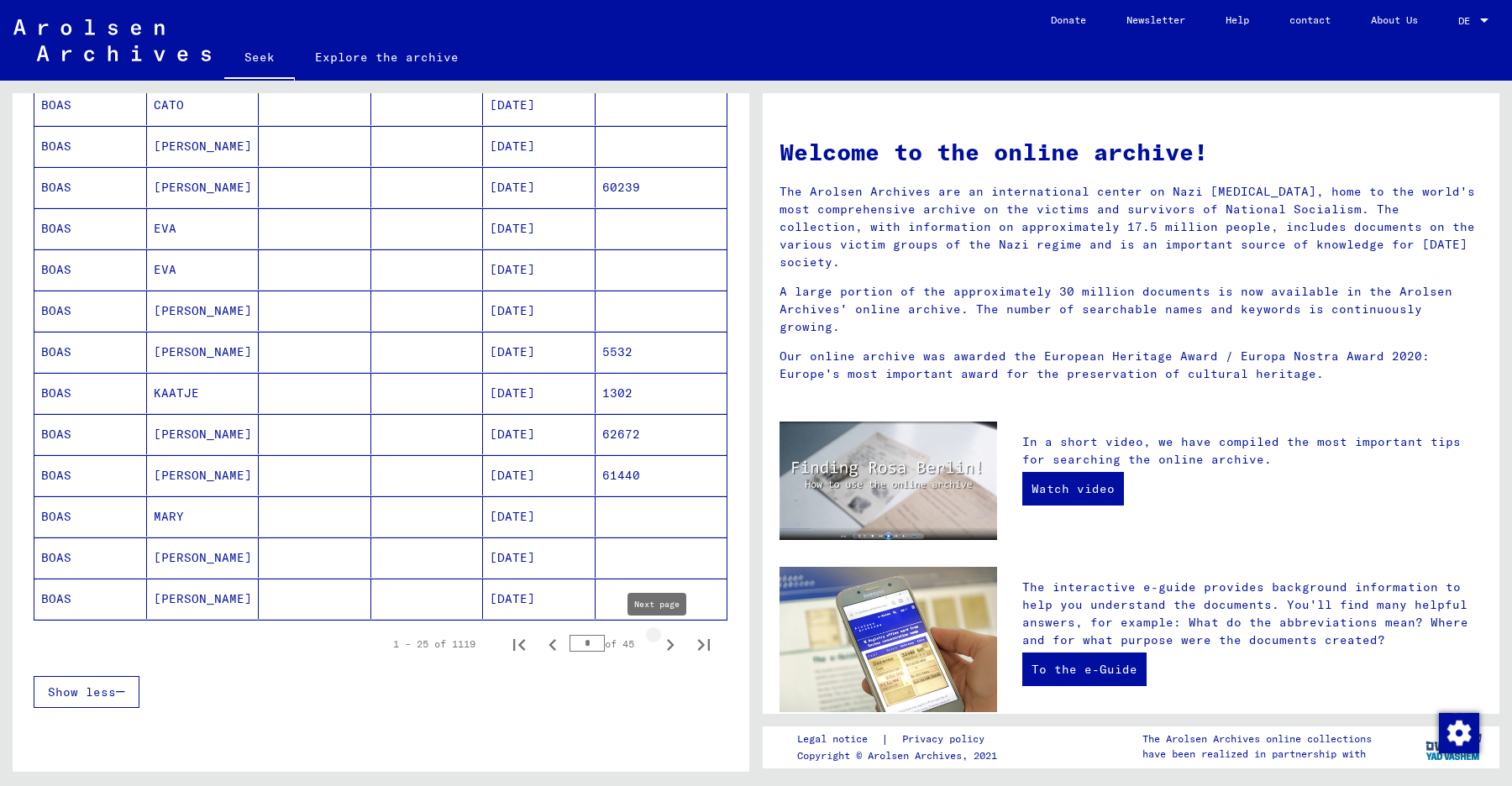
click at [667, 643] on icon "Next page" at bounding box center [671, 645] width 8 height 11
click at [667, 646] on icon "Next page" at bounding box center [671, 645] width 8 height 11
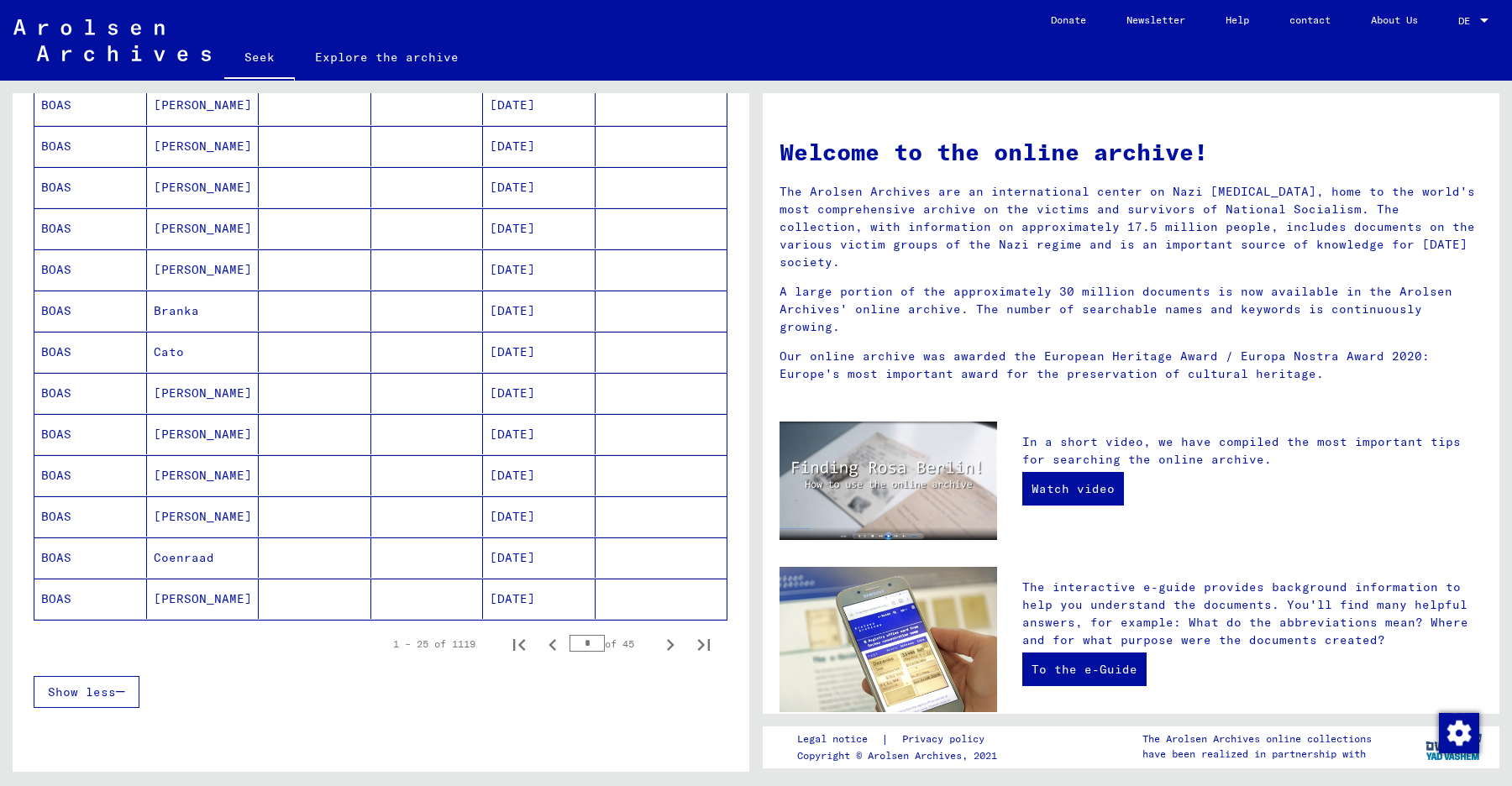
click at [53, 594] on font "BOAS" at bounding box center [56, 599] width 30 height 15
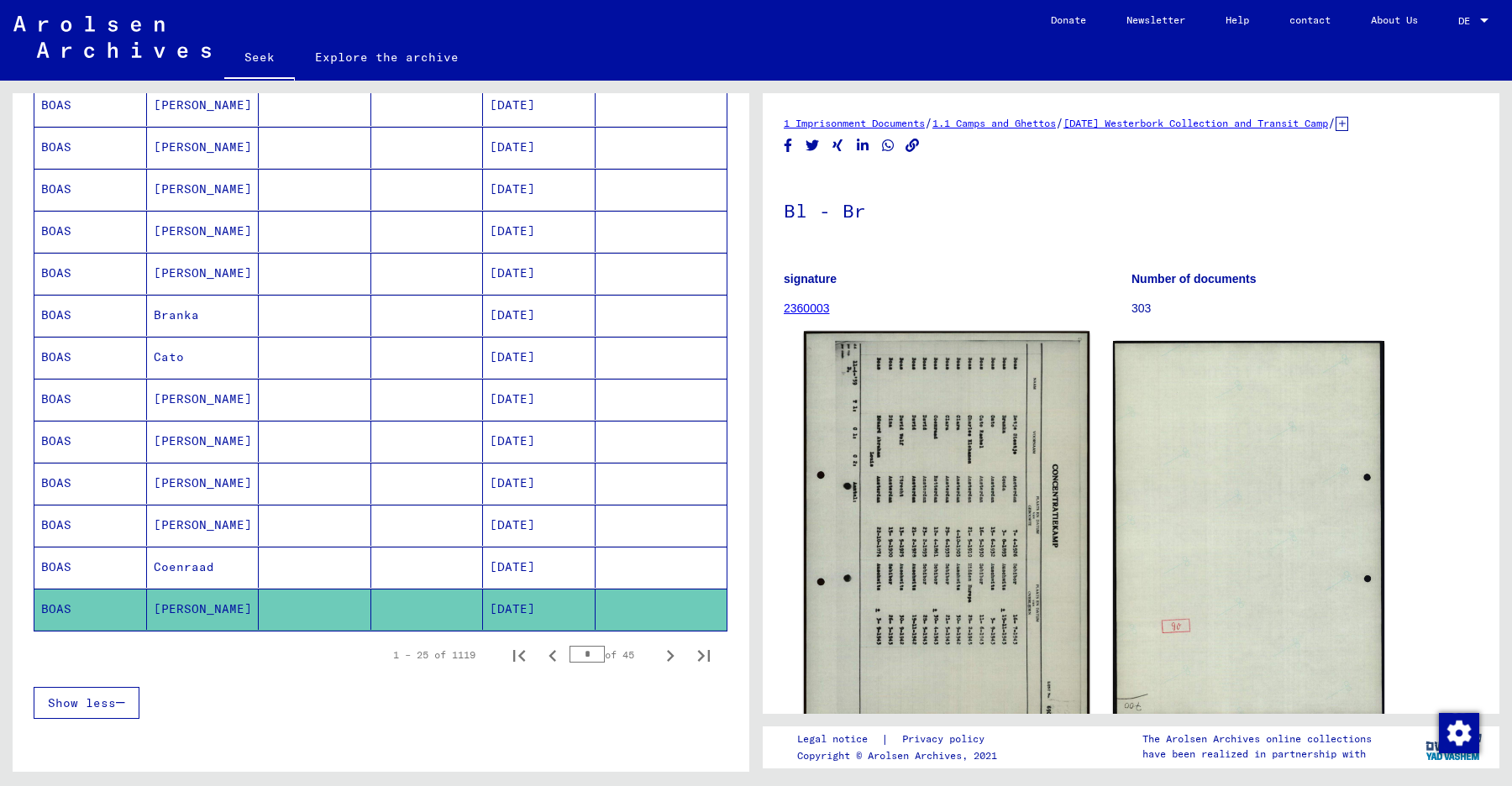
click at [956, 462] on img at bounding box center [947, 530] width 285 height 397
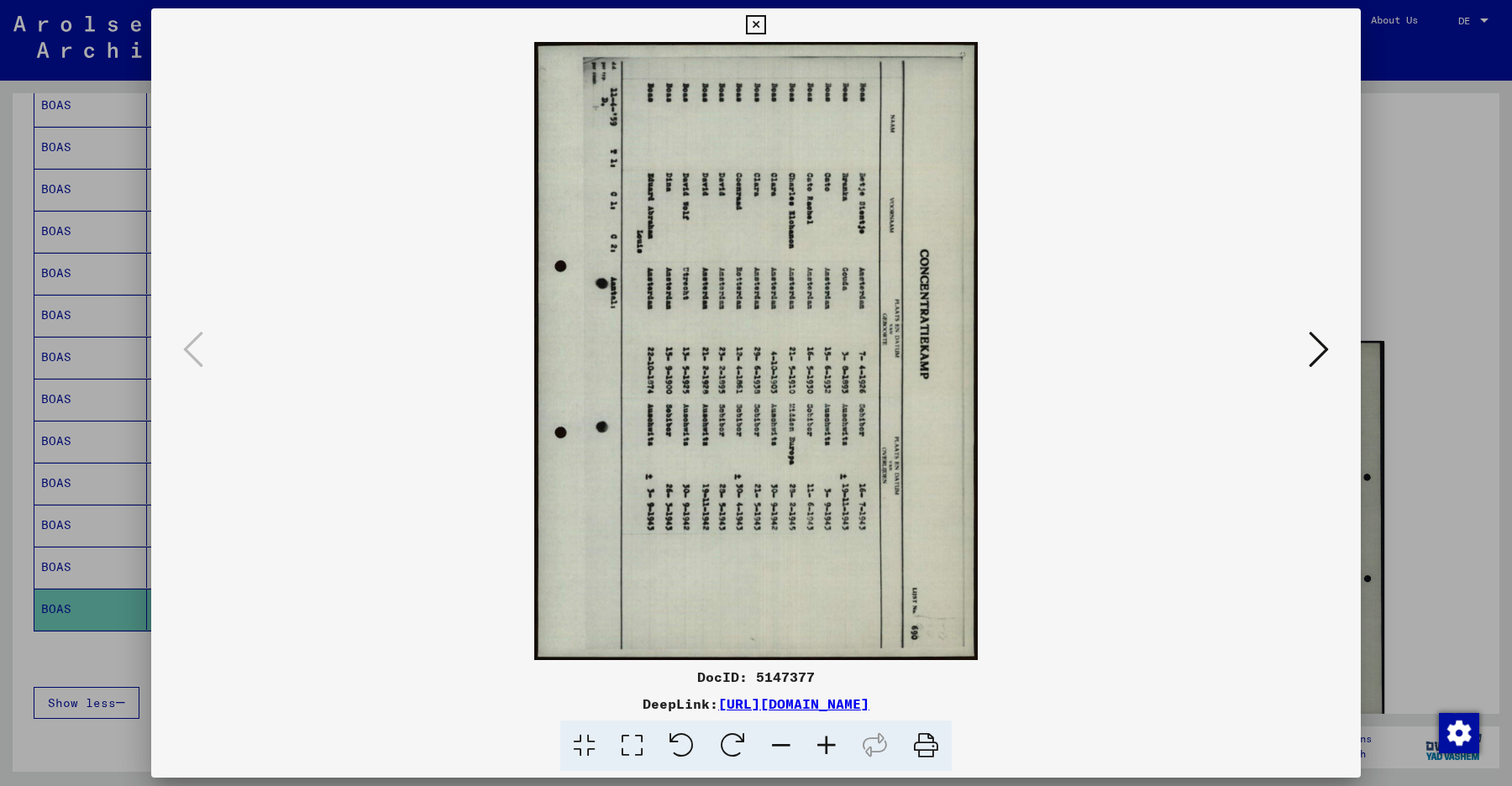
click at [736, 753] on icon at bounding box center [733, 746] width 51 height 51
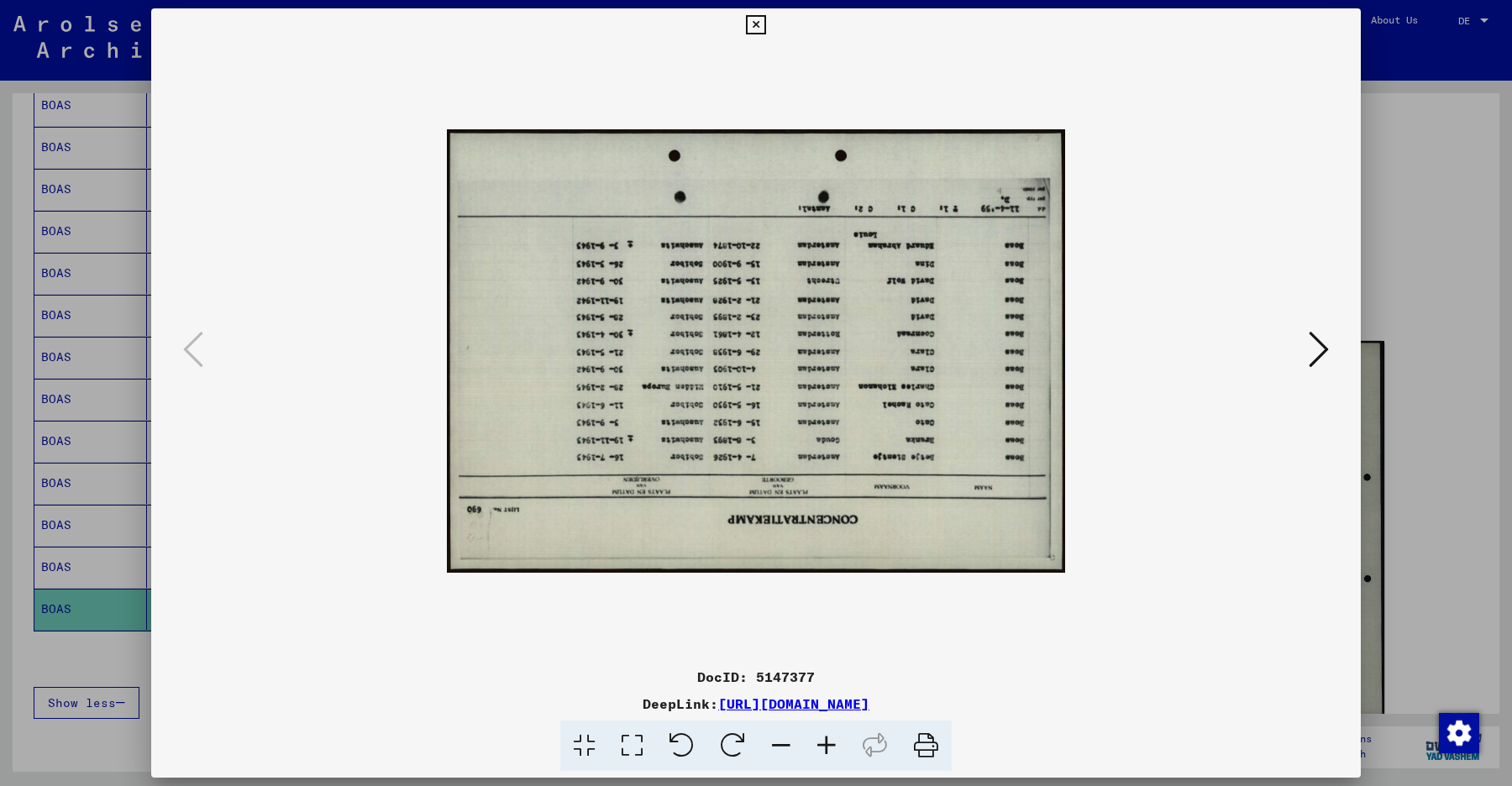
click at [736, 750] on icon at bounding box center [733, 746] width 51 height 51
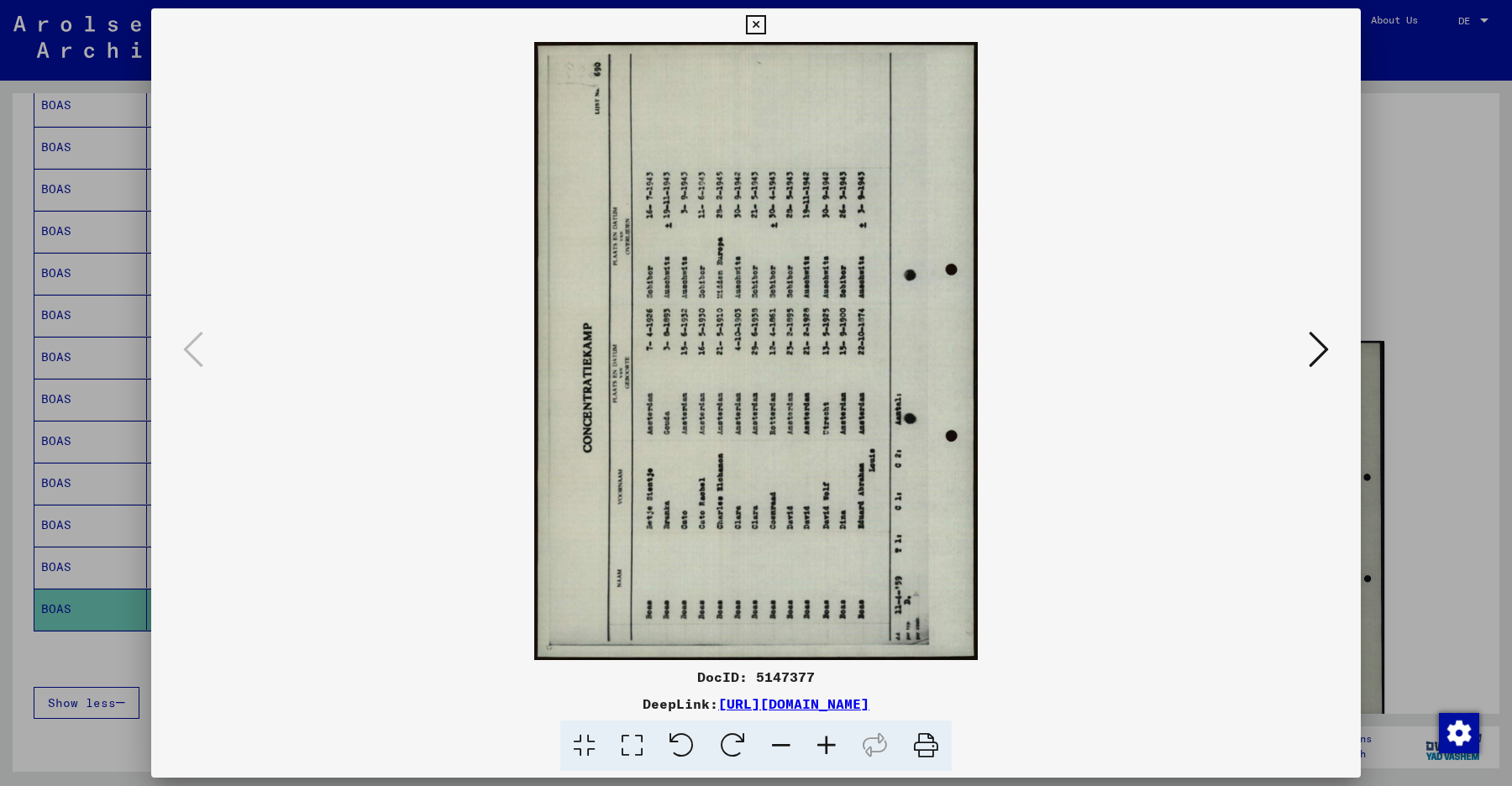
click at [736, 750] on icon at bounding box center [733, 746] width 51 height 51
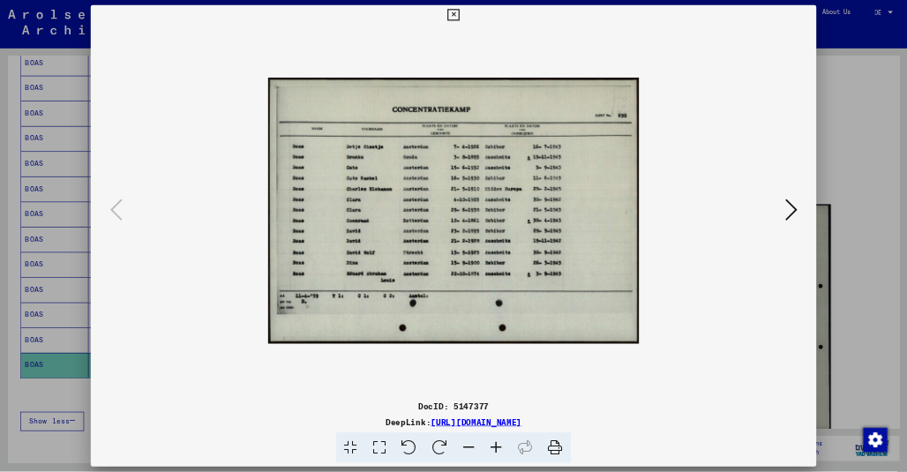
scroll to position [893, 0]
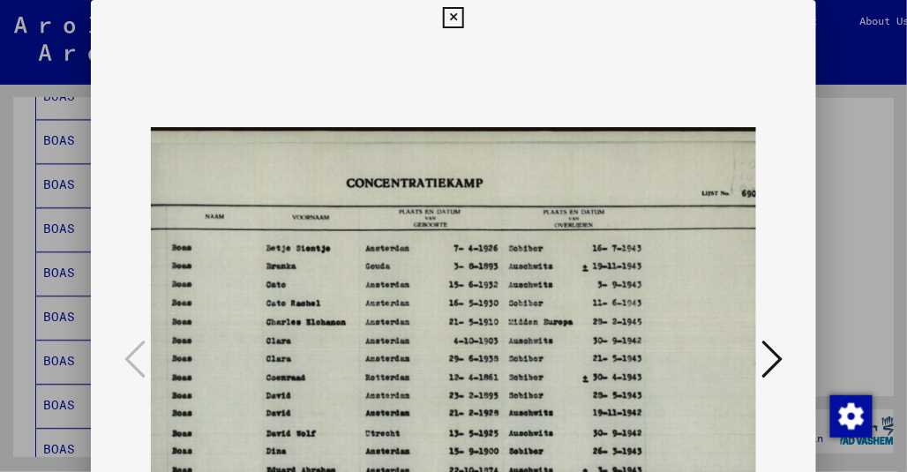
click at [454, 14] on icon at bounding box center [453, 17] width 20 height 21
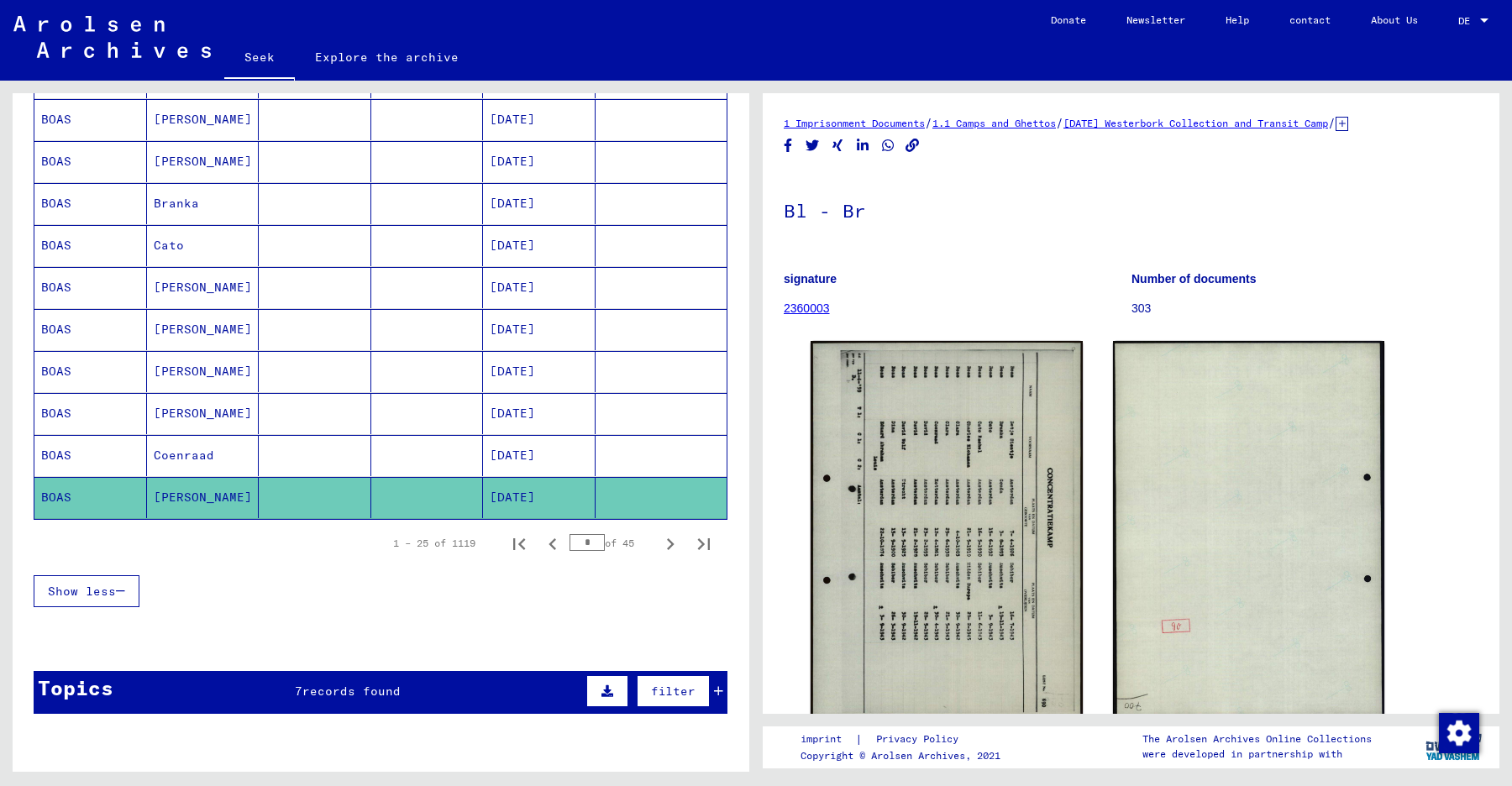
scroll to position [972, 0]
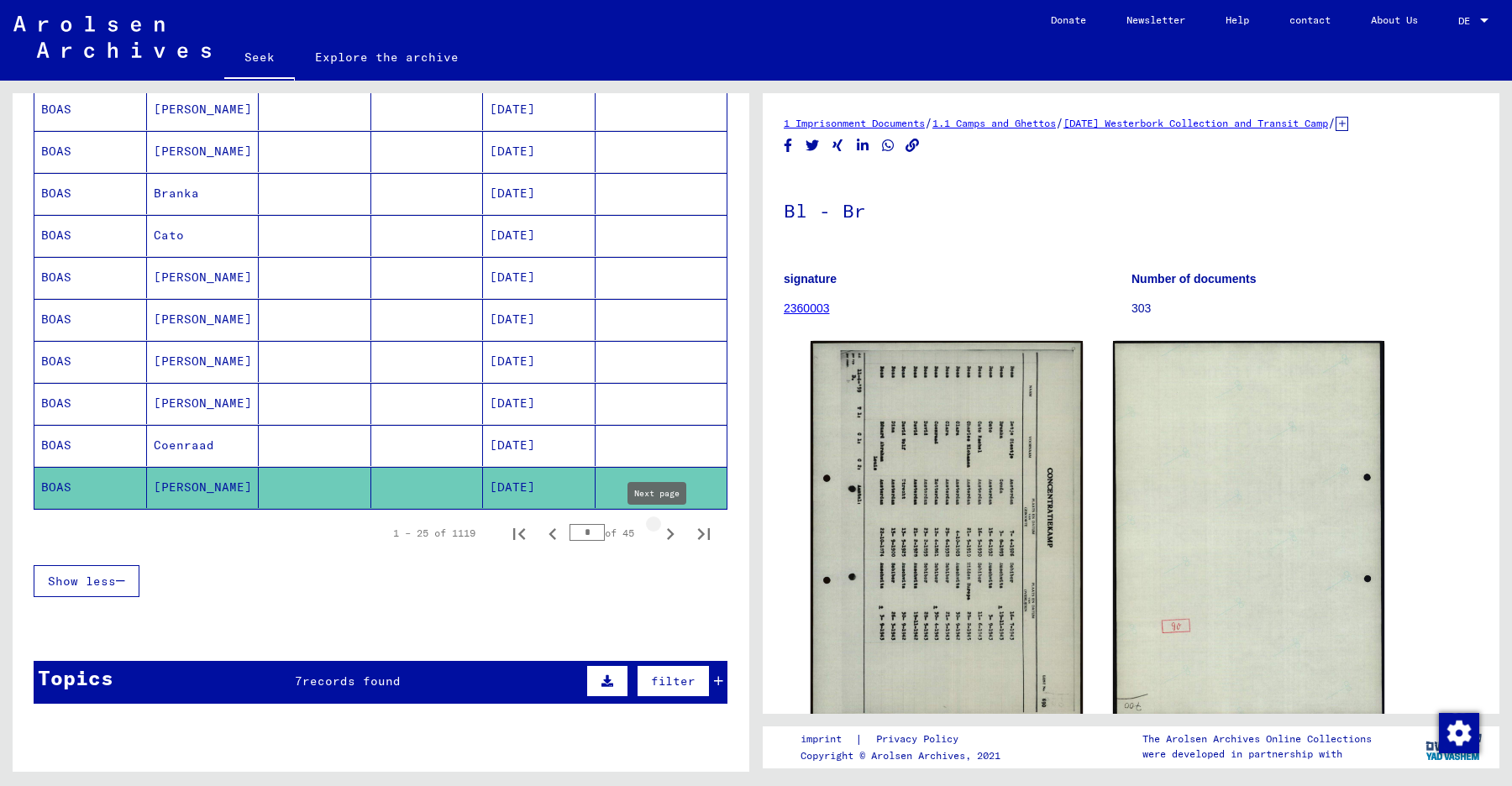
click at [658, 533] on icon "Next page" at bounding box center [670, 534] width 24 height 24
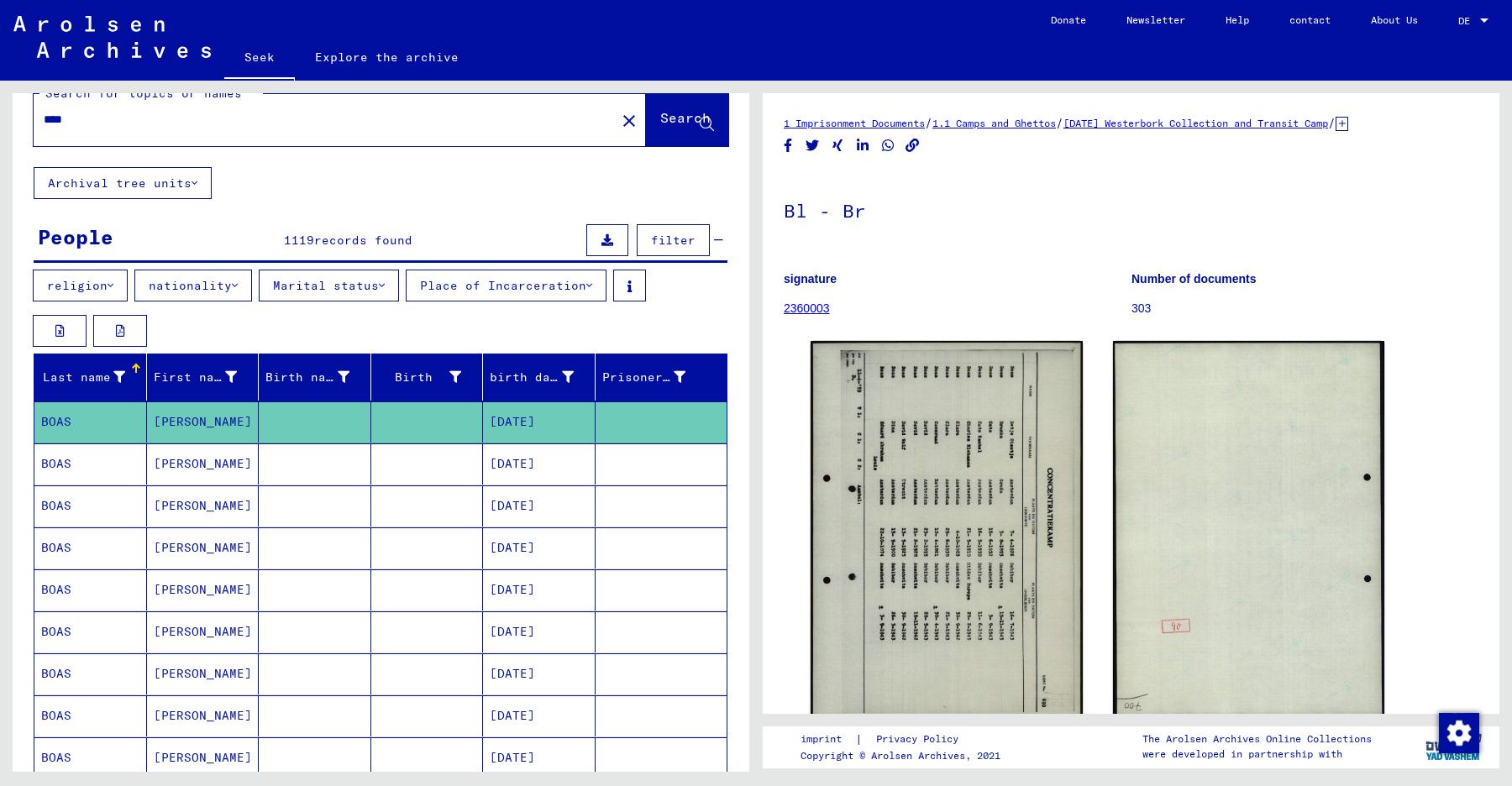
scroll to position [0, 0]
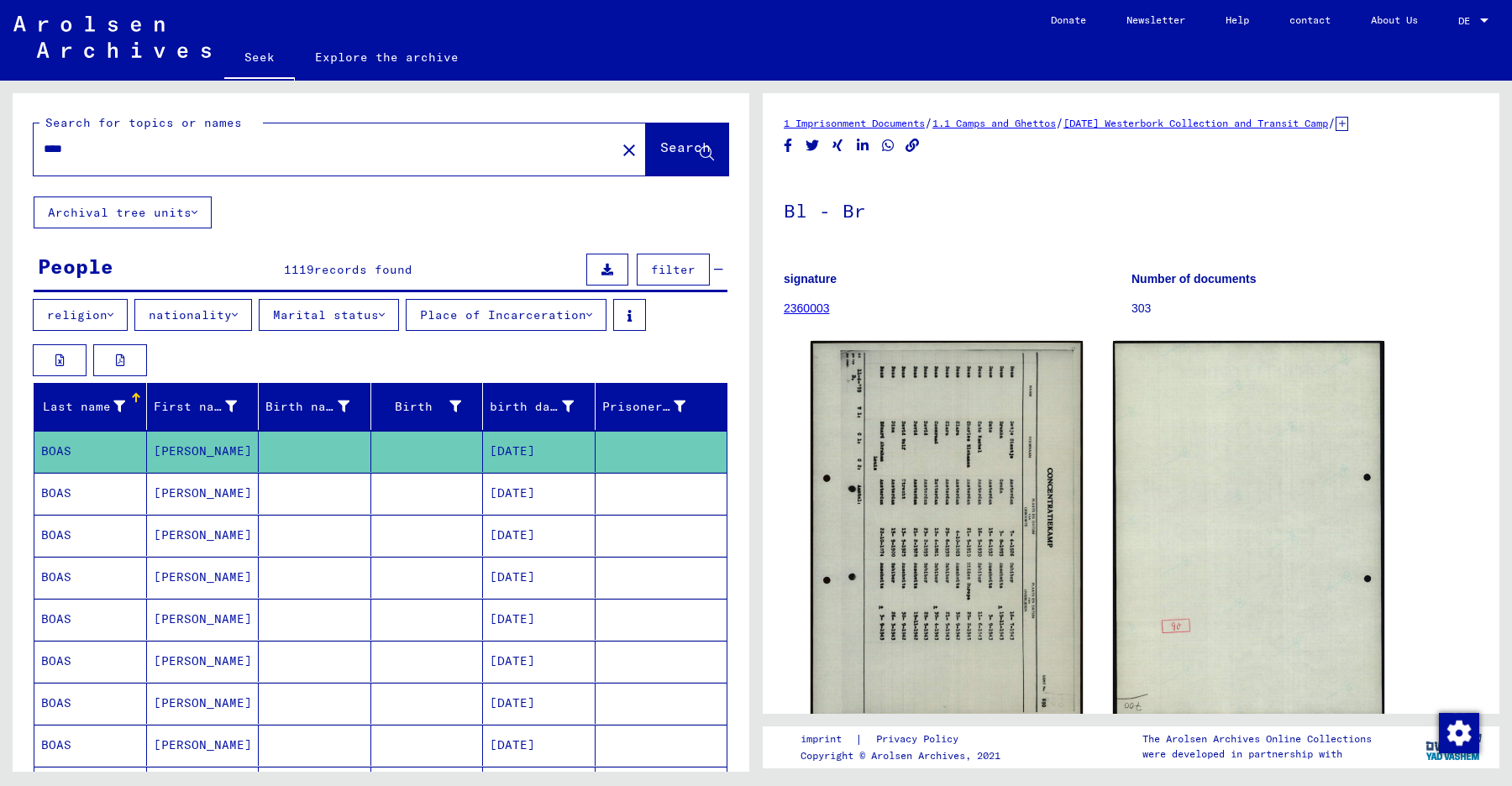
click at [57, 492] on font "BOAS" at bounding box center [56, 493] width 30 height 15
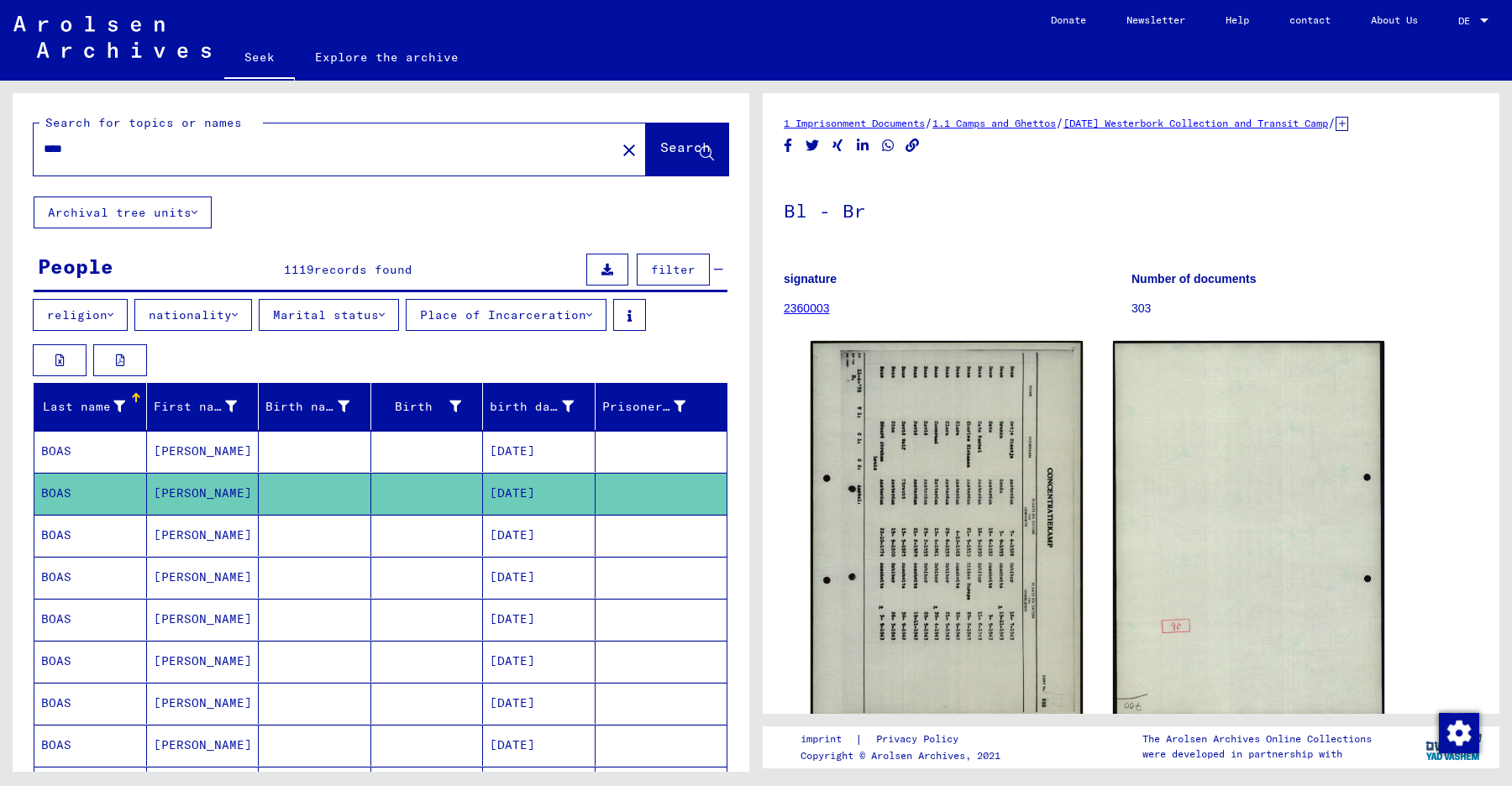
click at [57, 492] on font "BOAS" at bounding box center [56, 493] width 30 height 15
click at [189, 490] on font "[PERSON_NAME]" at bounding box center [203, 493] width 98 height 15
click at [172, 454] on font "[PERSON_NAME]" at bounding box center [203, 451] width 98 height 15
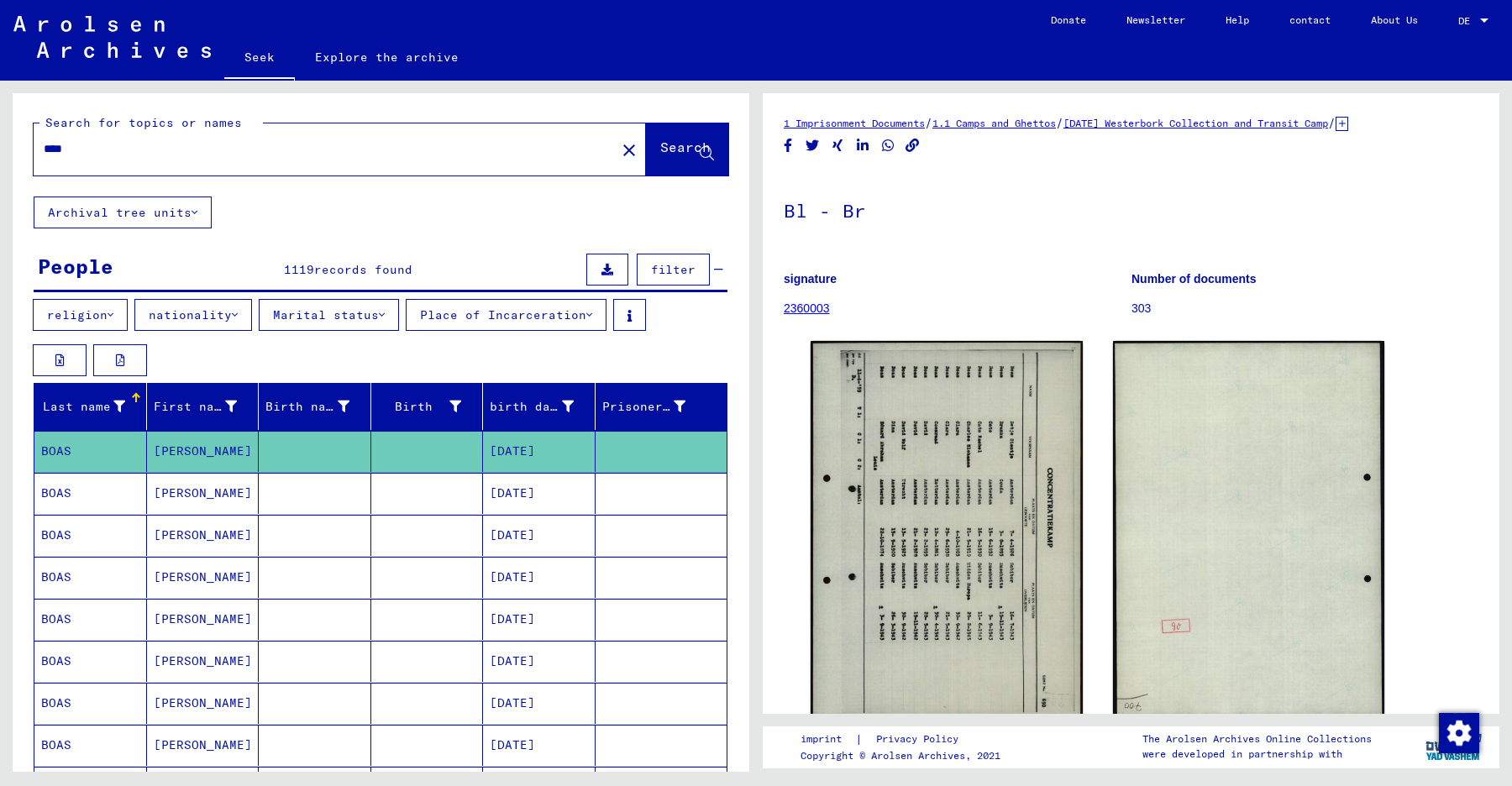
click at [172, 454] on font "[PERSON_NAME]" at bounding box center [203, 451] width 98 height 15
click at [78, 452] on mat-cell "BOAS" at bounding box center [90, 451] width 112 height 41
click at [579, 495] on mat-cell "[DATE]" at bounding box center [539, 493] width 112 height 41
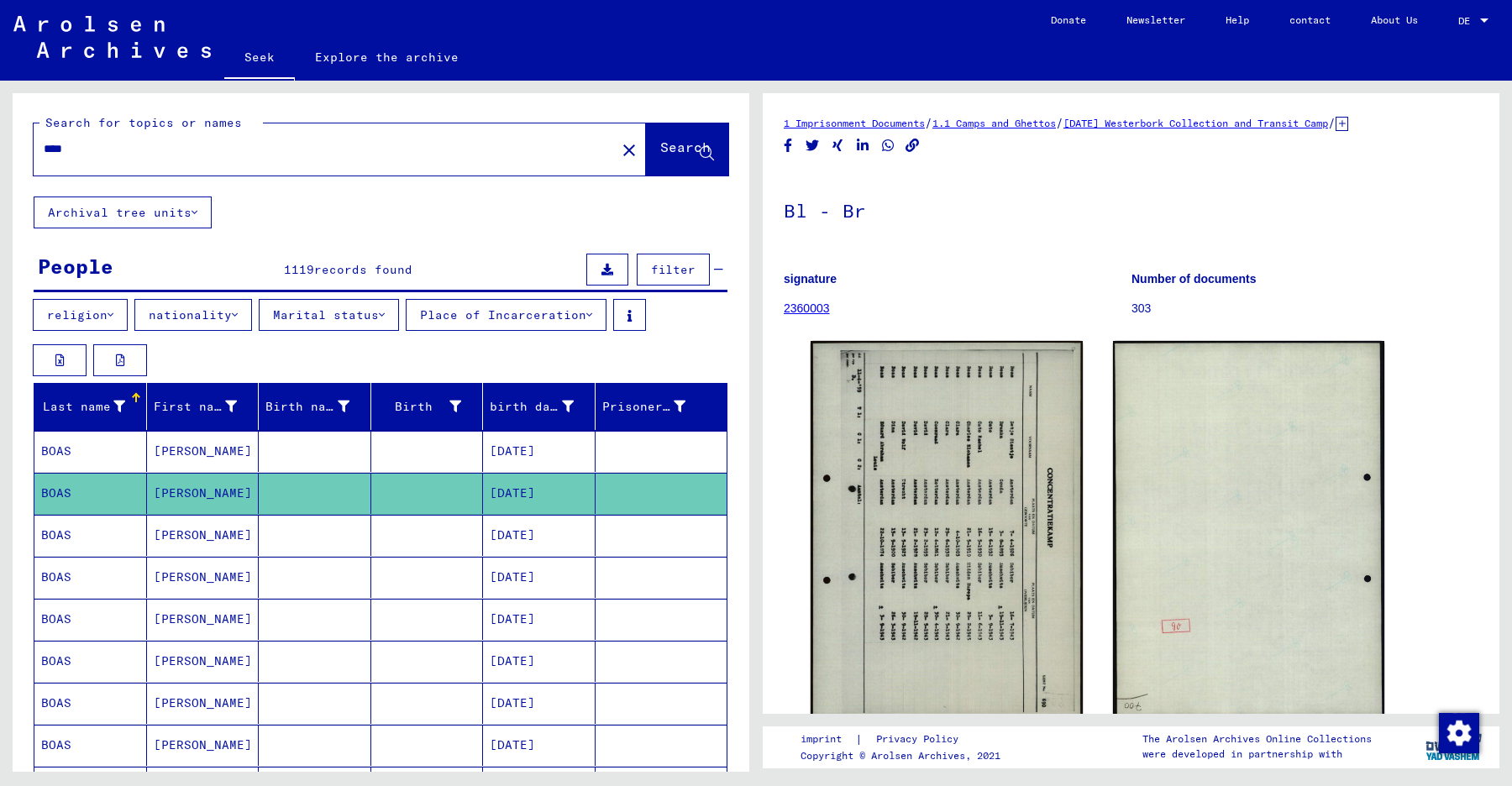
click at [54, 534] on font "BOAS" at bounding box center [56, 535] width 30 height 15
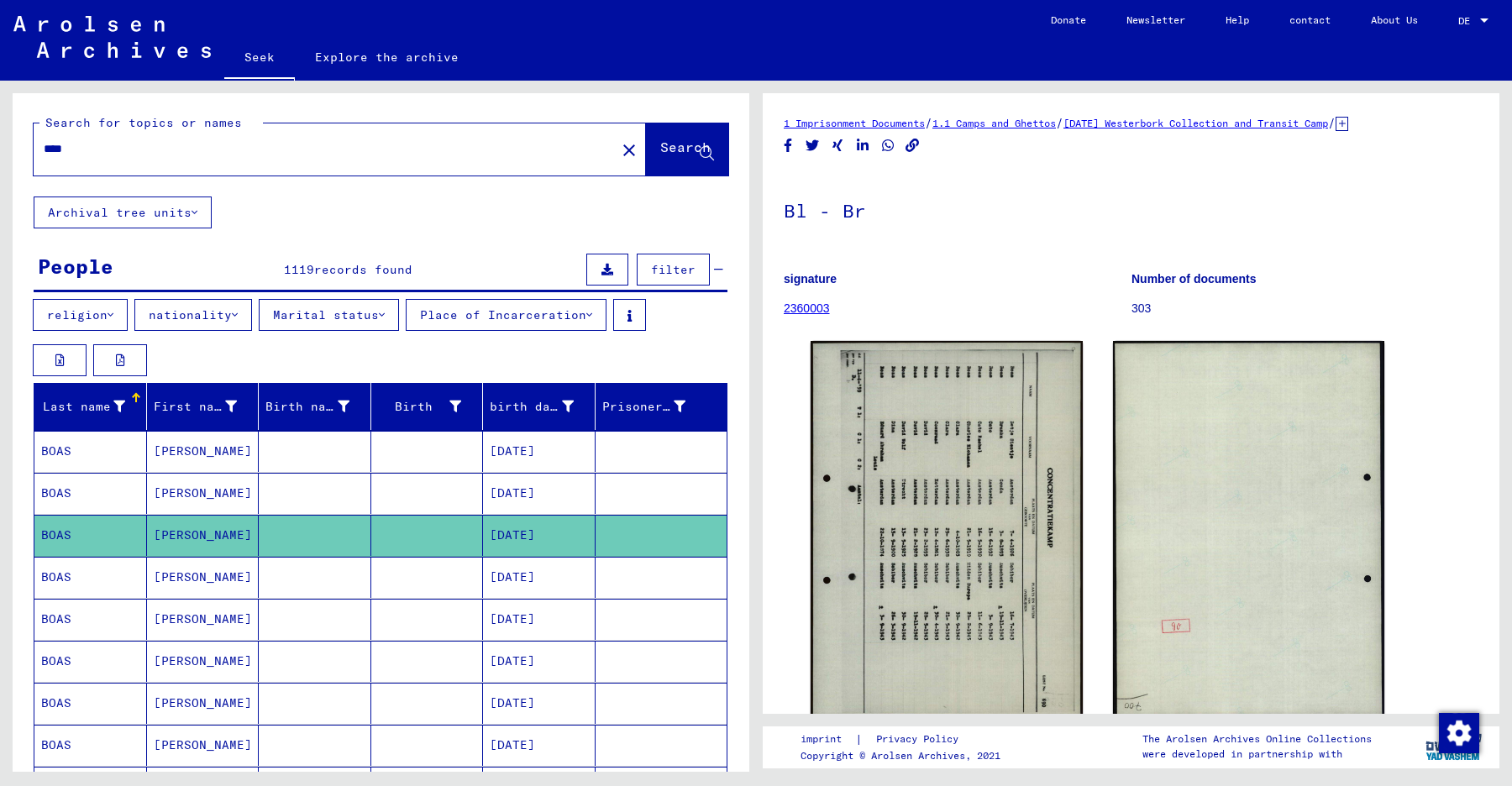
click at [54, 534] on font "BOAS" at bounding box center [56, 535] width 30 height 15
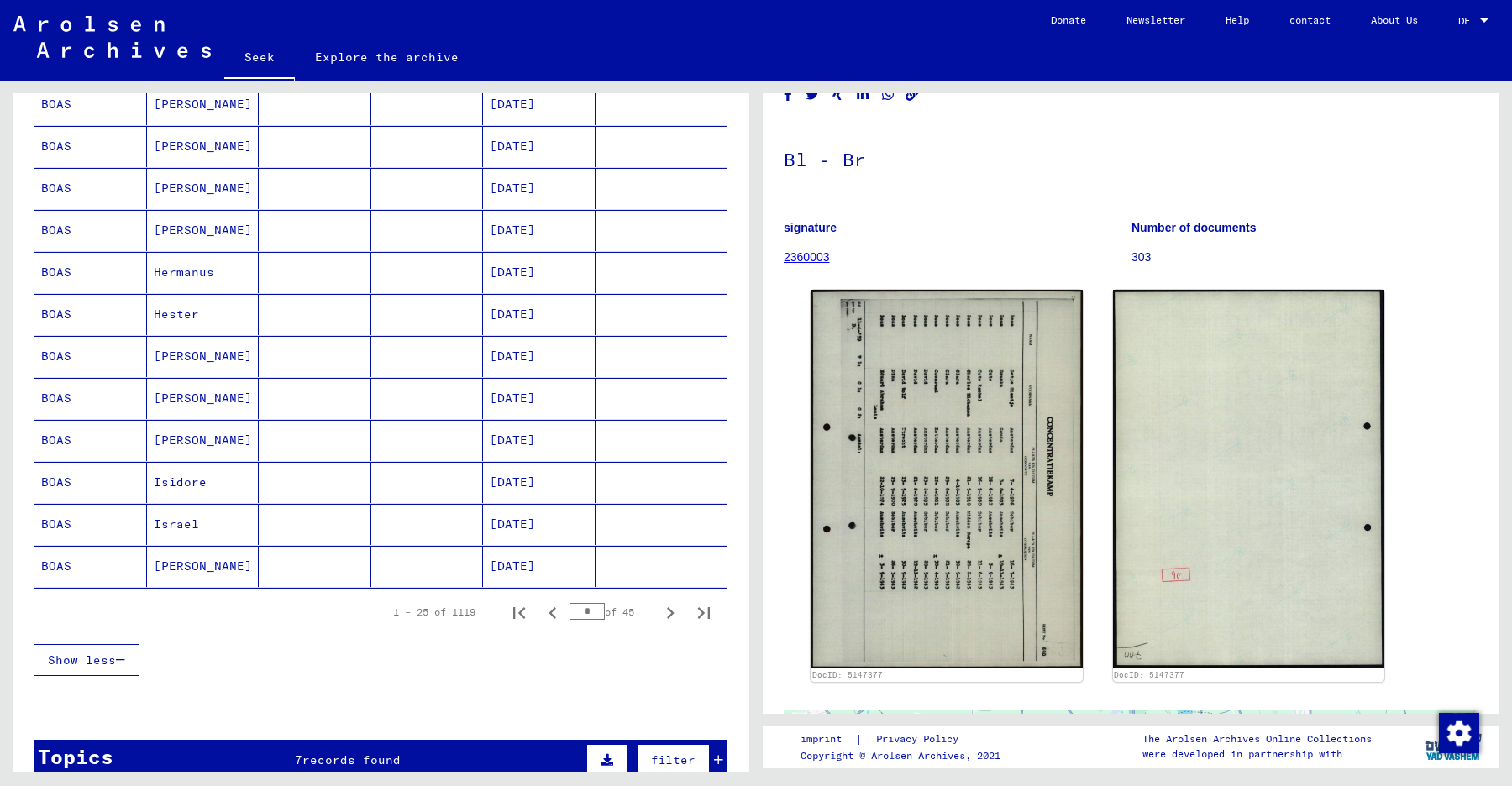
scroll to position [924, 0]
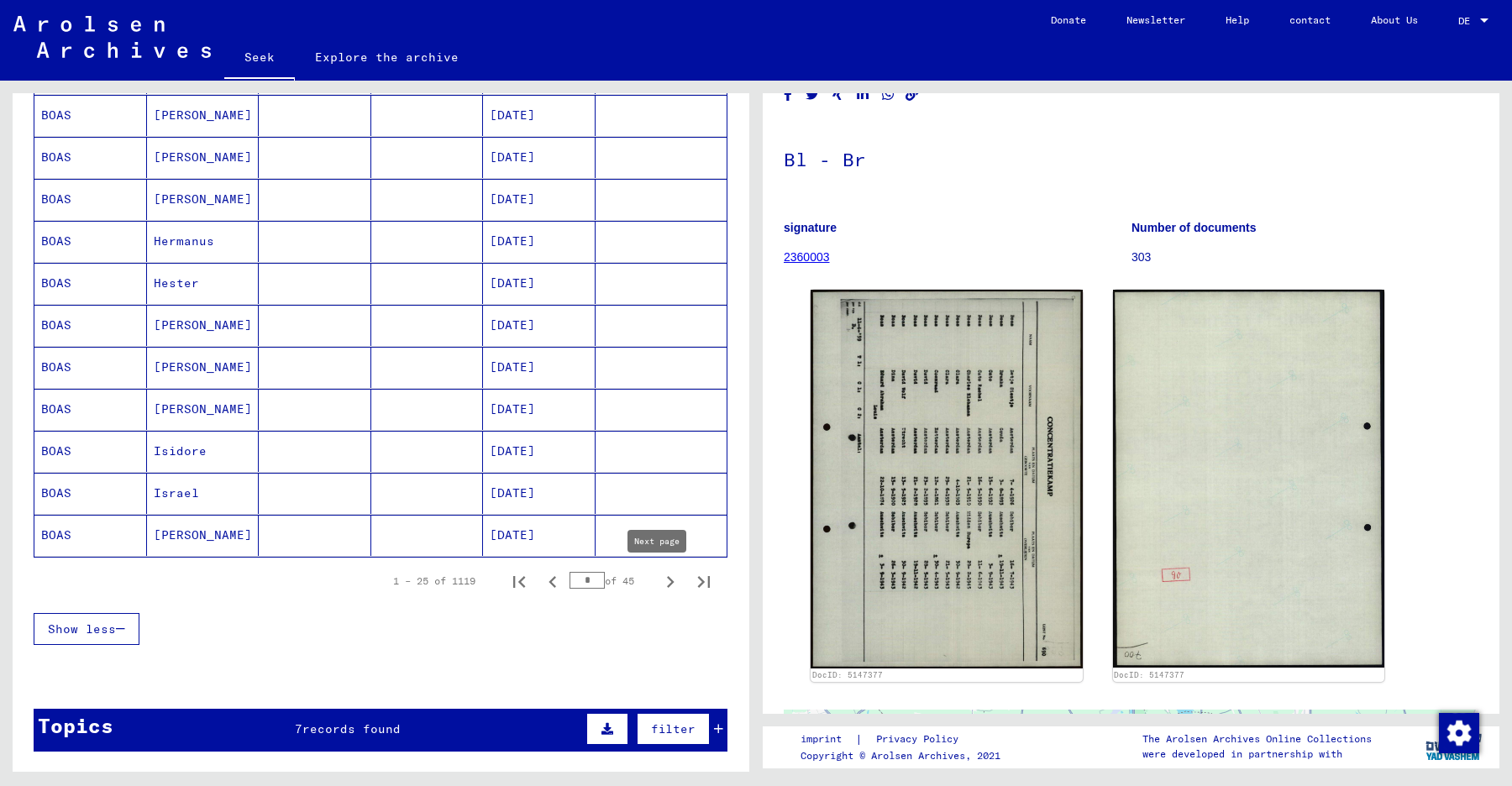
click at [662, 580] on icon "Next page" at bounding box center [670, 581] width 24 height 24
type input "*"
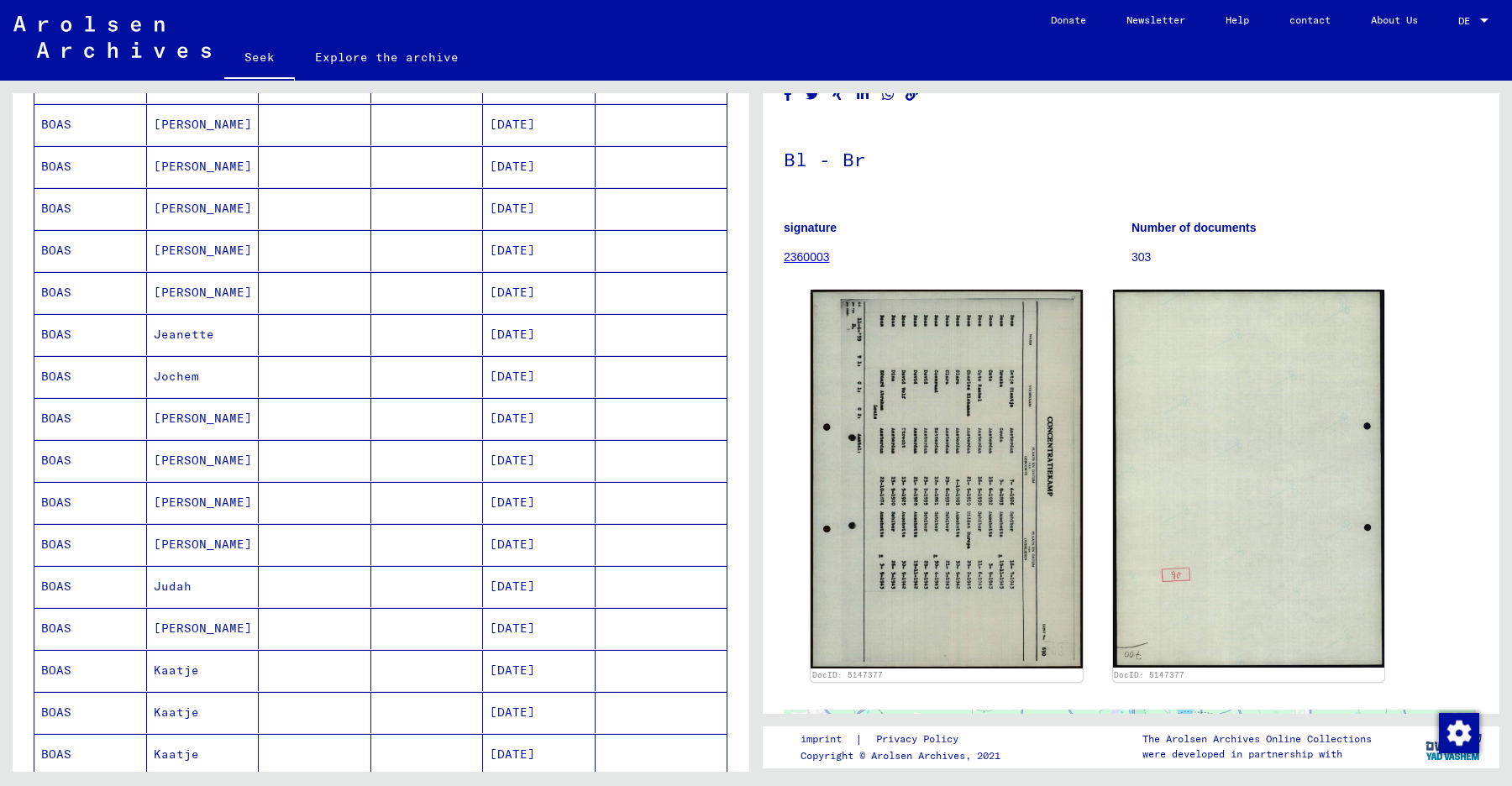
scroll to position [420, 0]
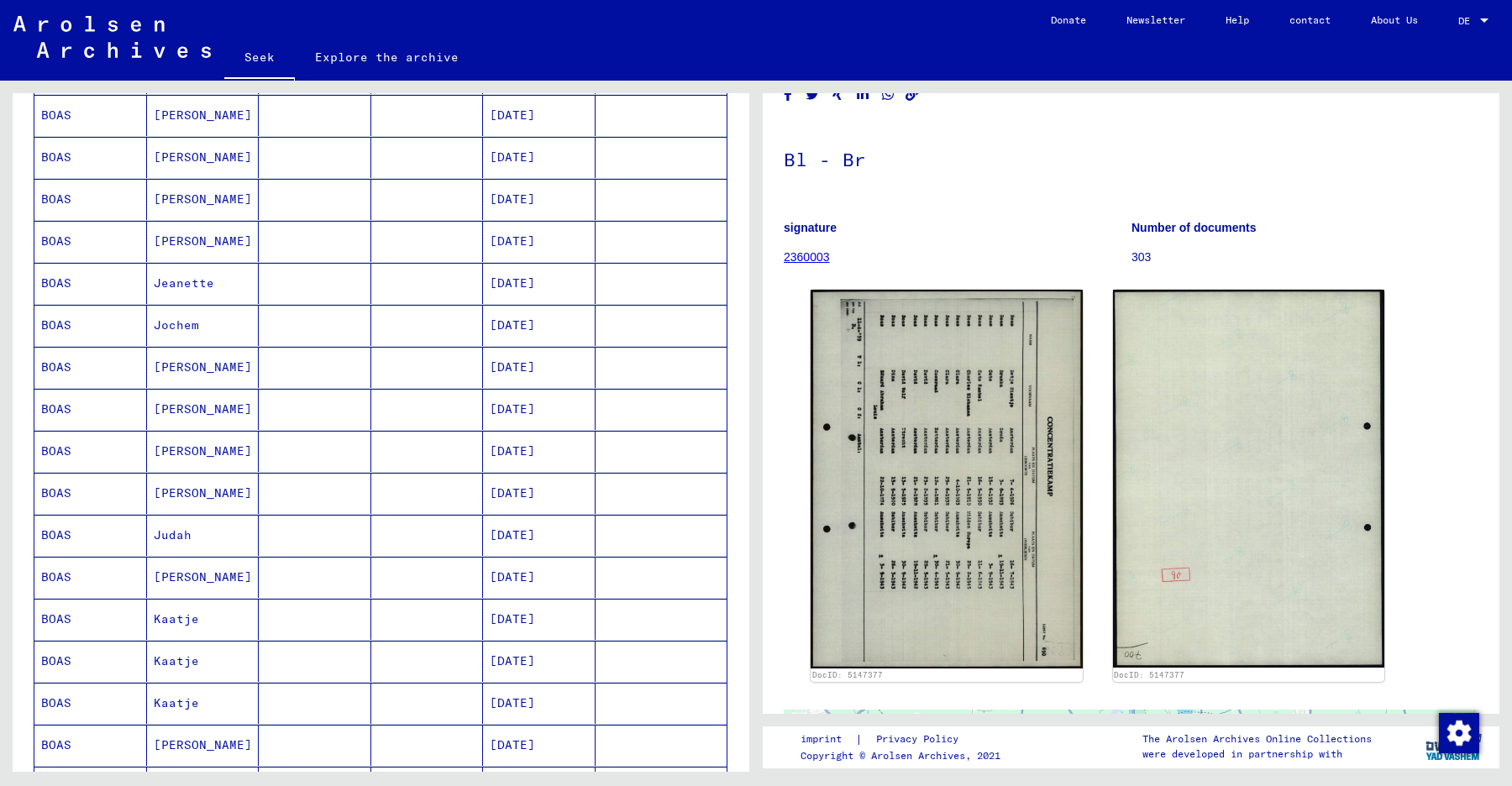
click at [66, 536] on font "BOAS" at bounding box center [56, 535] width 30 height 15
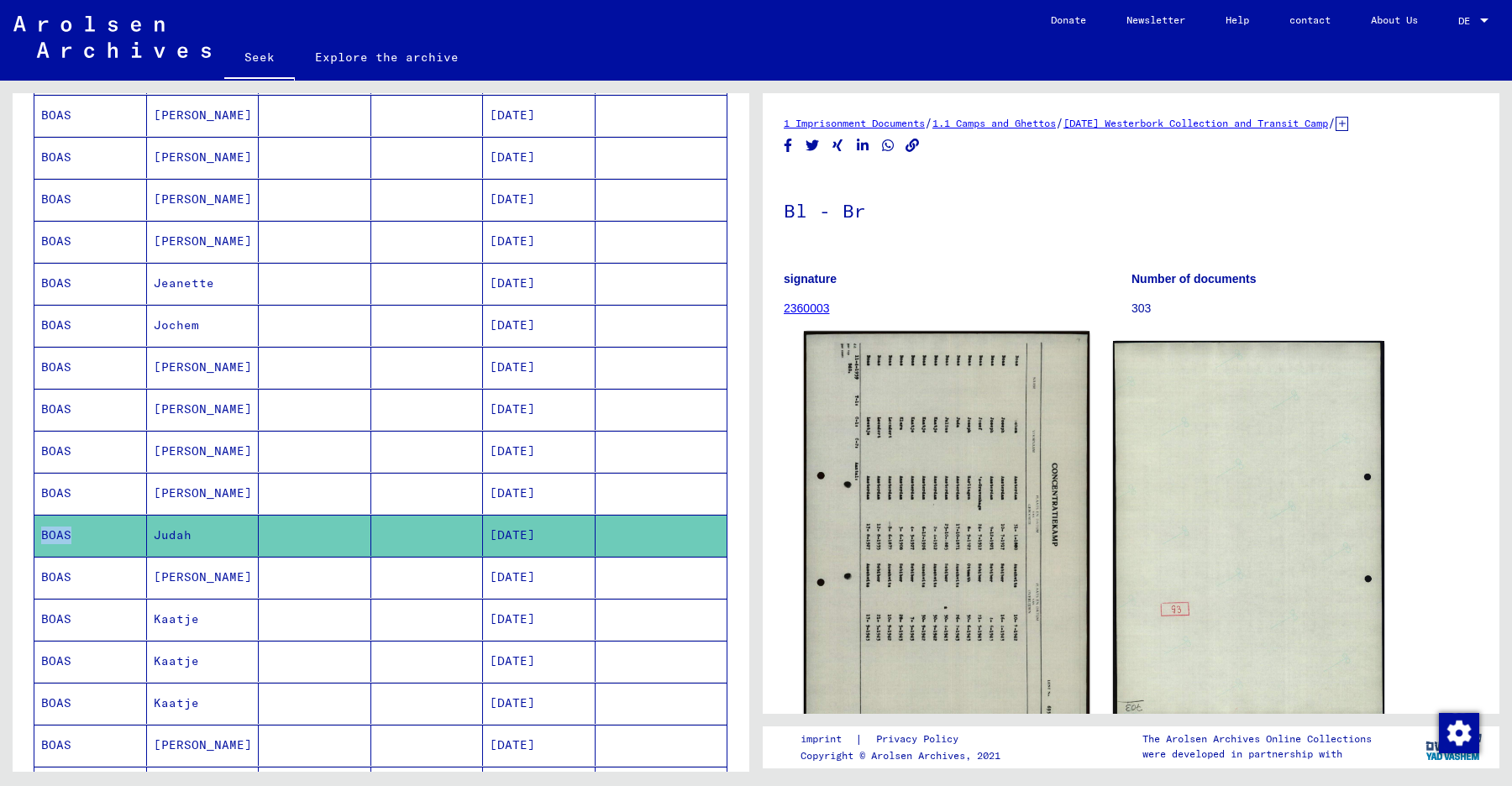
click at [986, 474] on img at bounding box center [947, 530] width 285 height 399
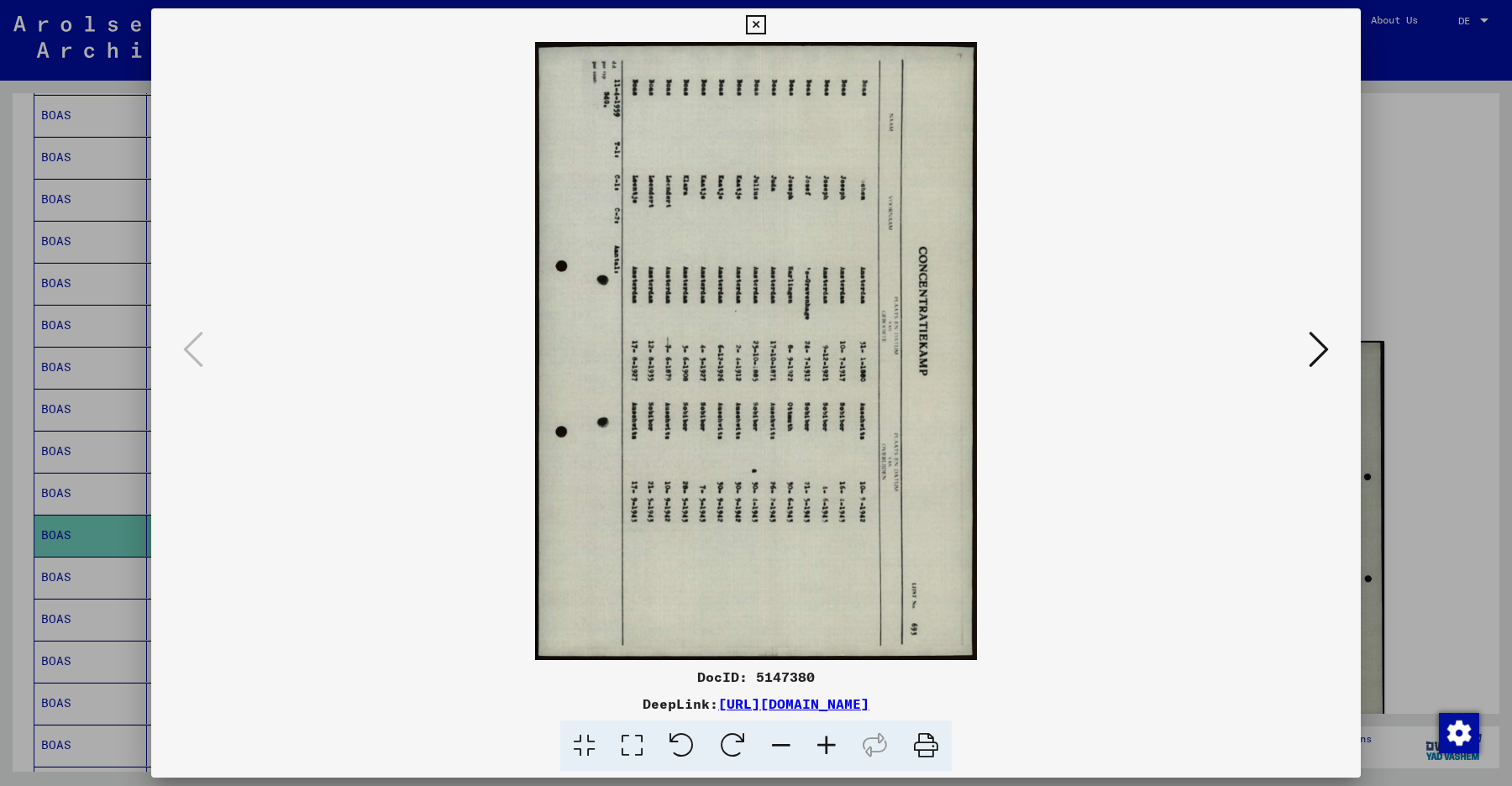
click at [679, 755] on icon at bounding box center [681, 746] width 51 height 51
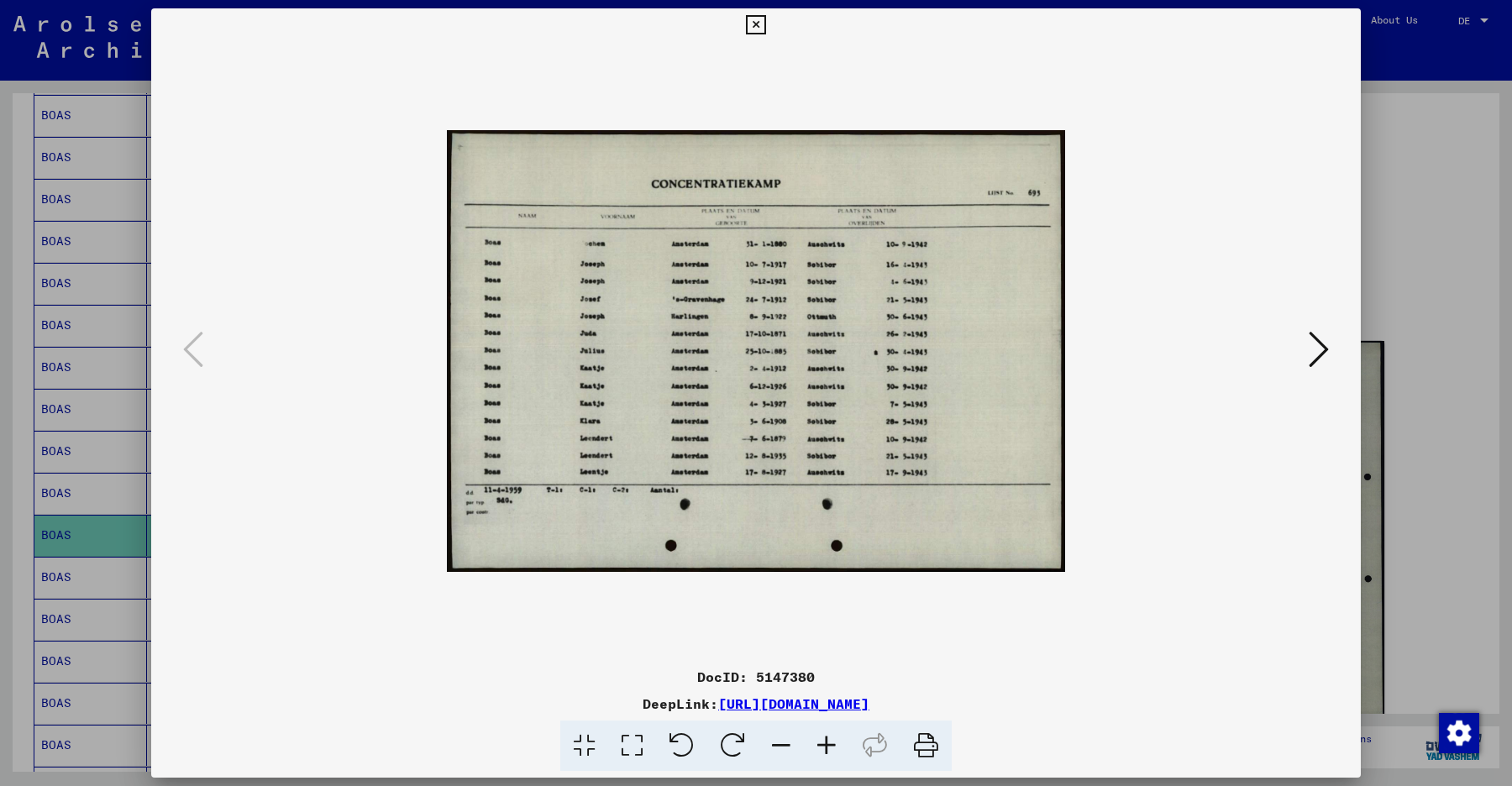
click at [828, 744] on icon at bounding box center [827, 746] width 46 height 51
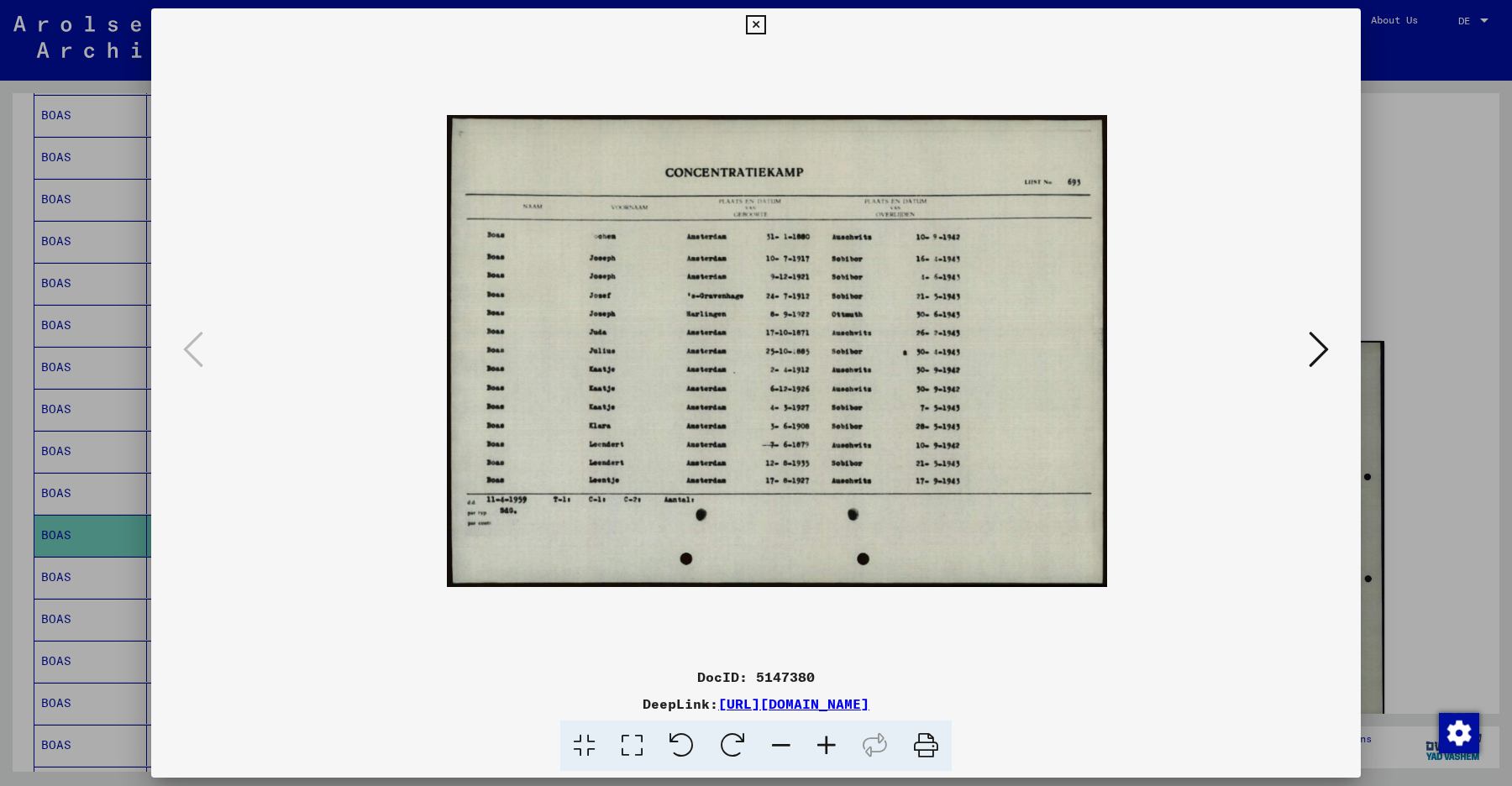
click at [828, 744] on icon at bounding box center [827, 746] width 46 height 51
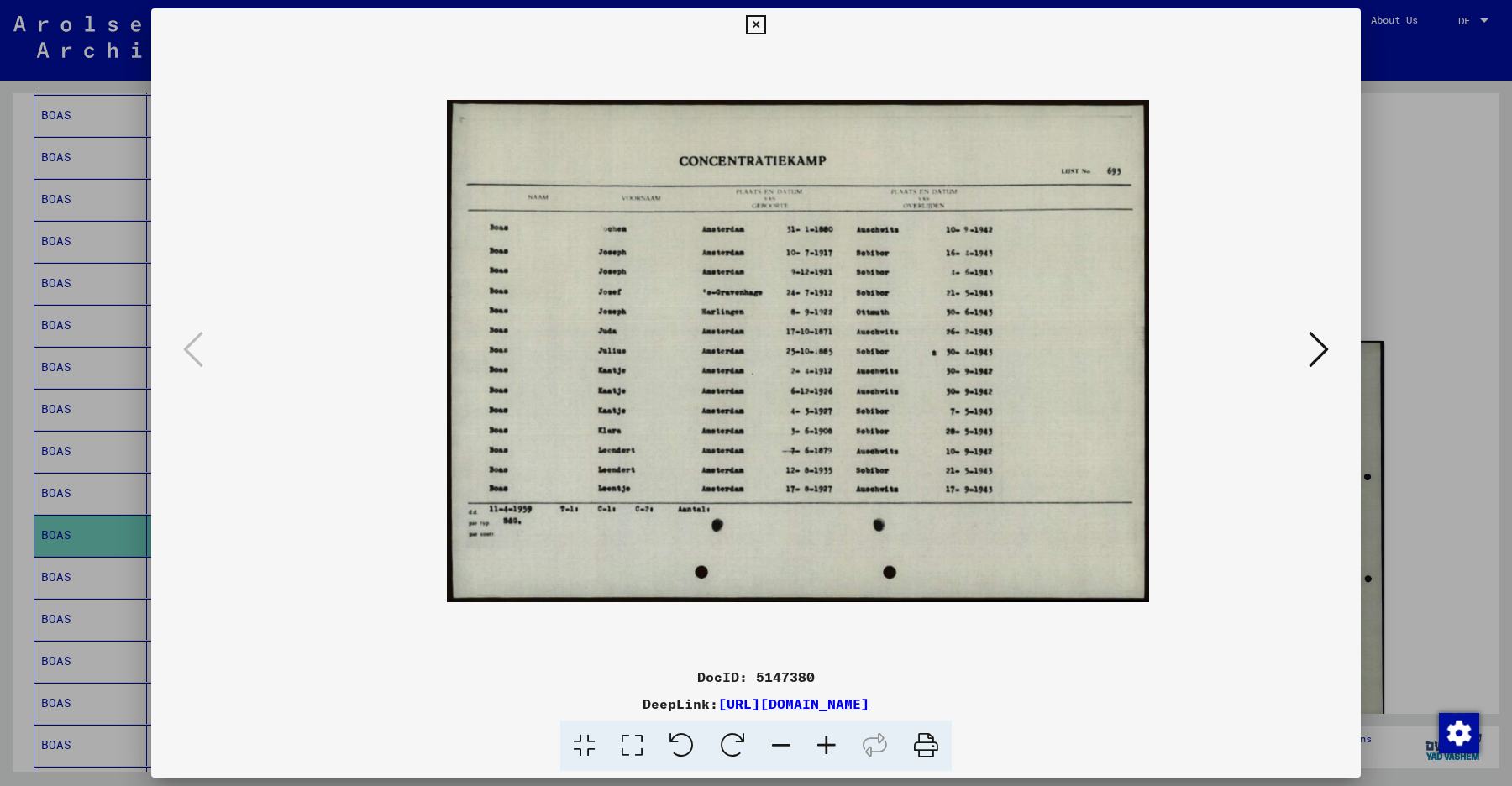
click at [828, 744] on icon at bounding box center [827, 746] width 46 height 51
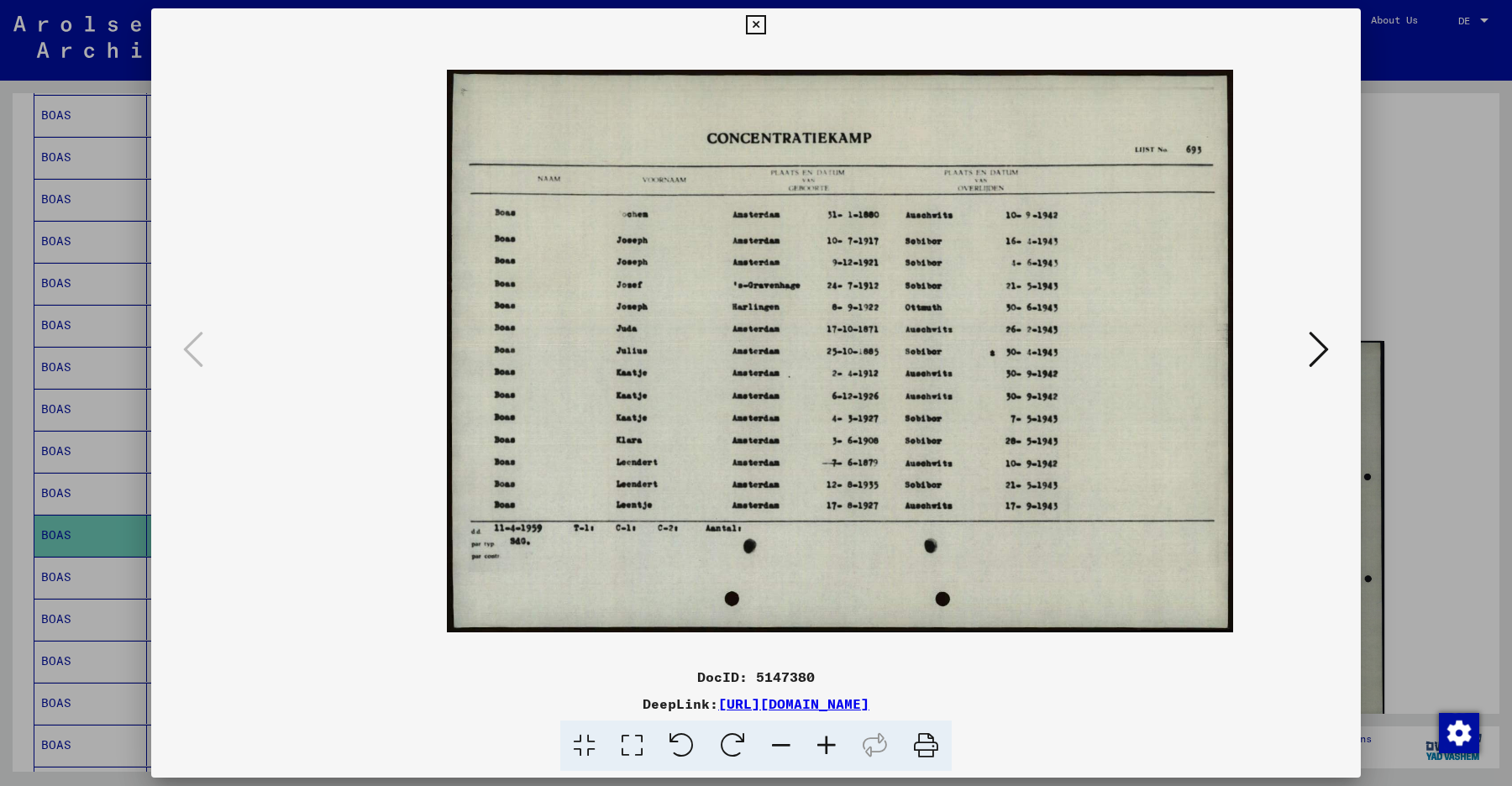
click at [828, 744] on icon at bounding box center [827, 746] width 46 height 51
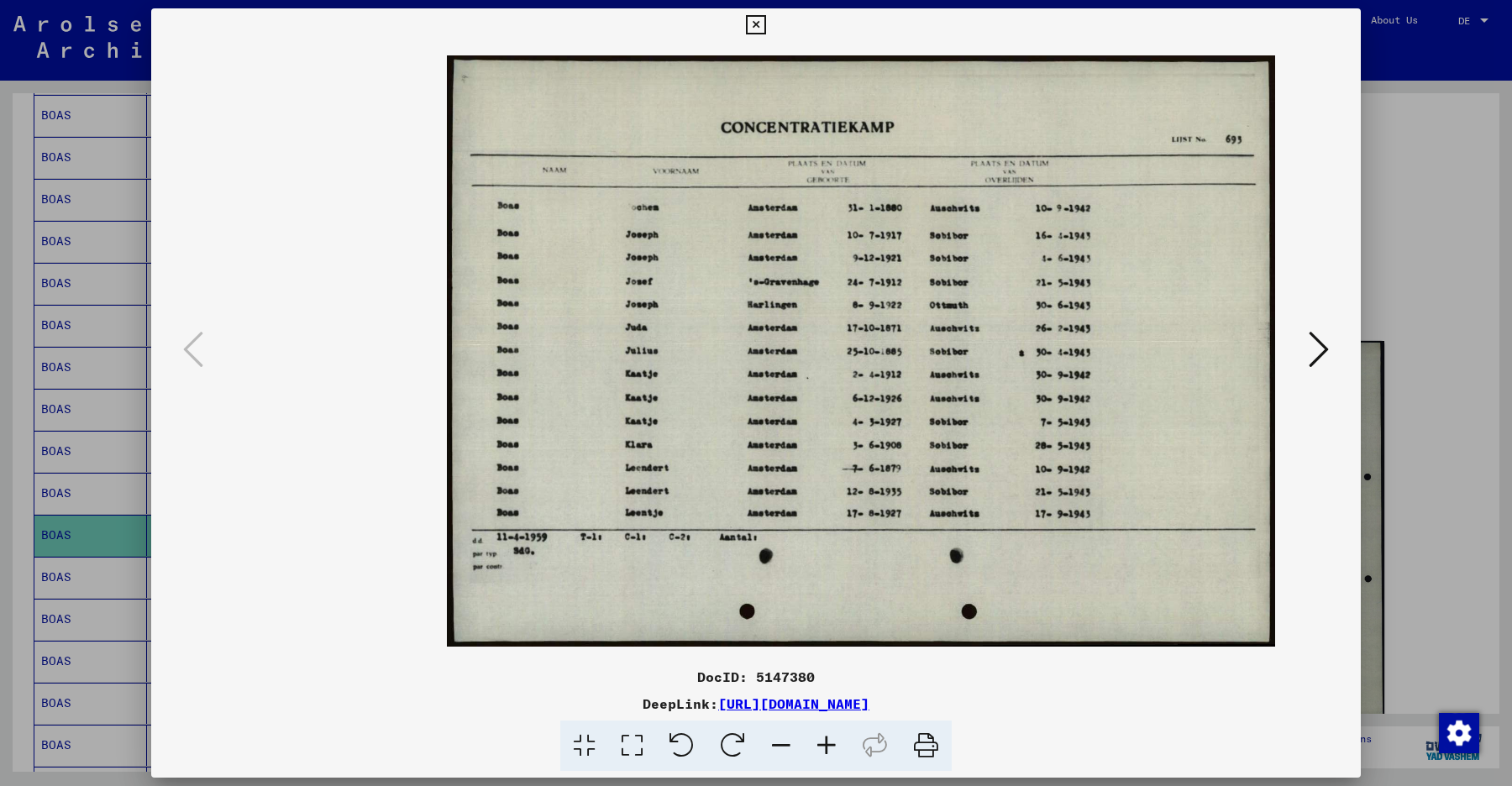
click at [828, 744] on icon at bounding box center [827, 746] width 46 height 51
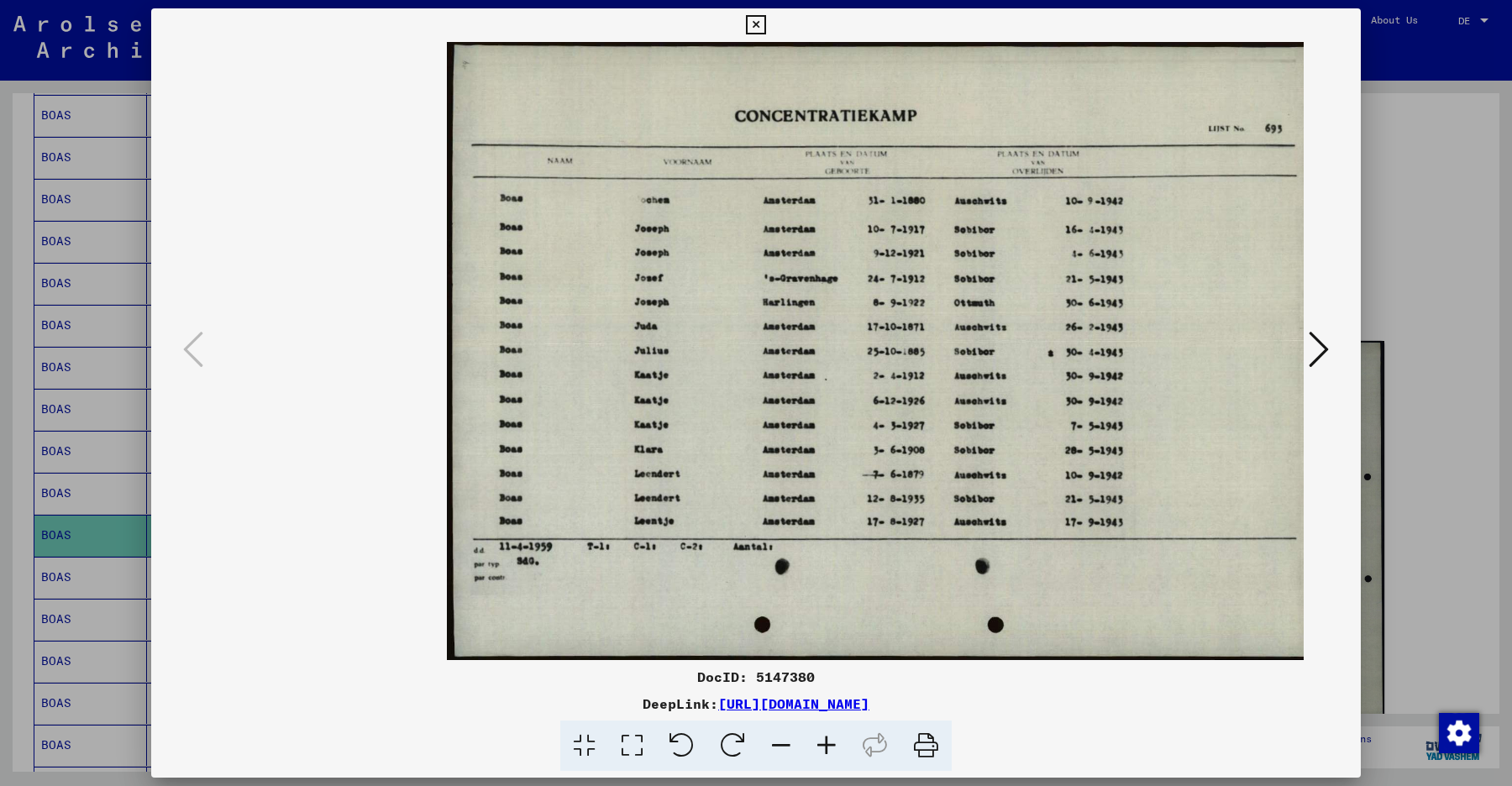
click at [828, 744] on icon at bounding box center [827, 746] width 46 height 51
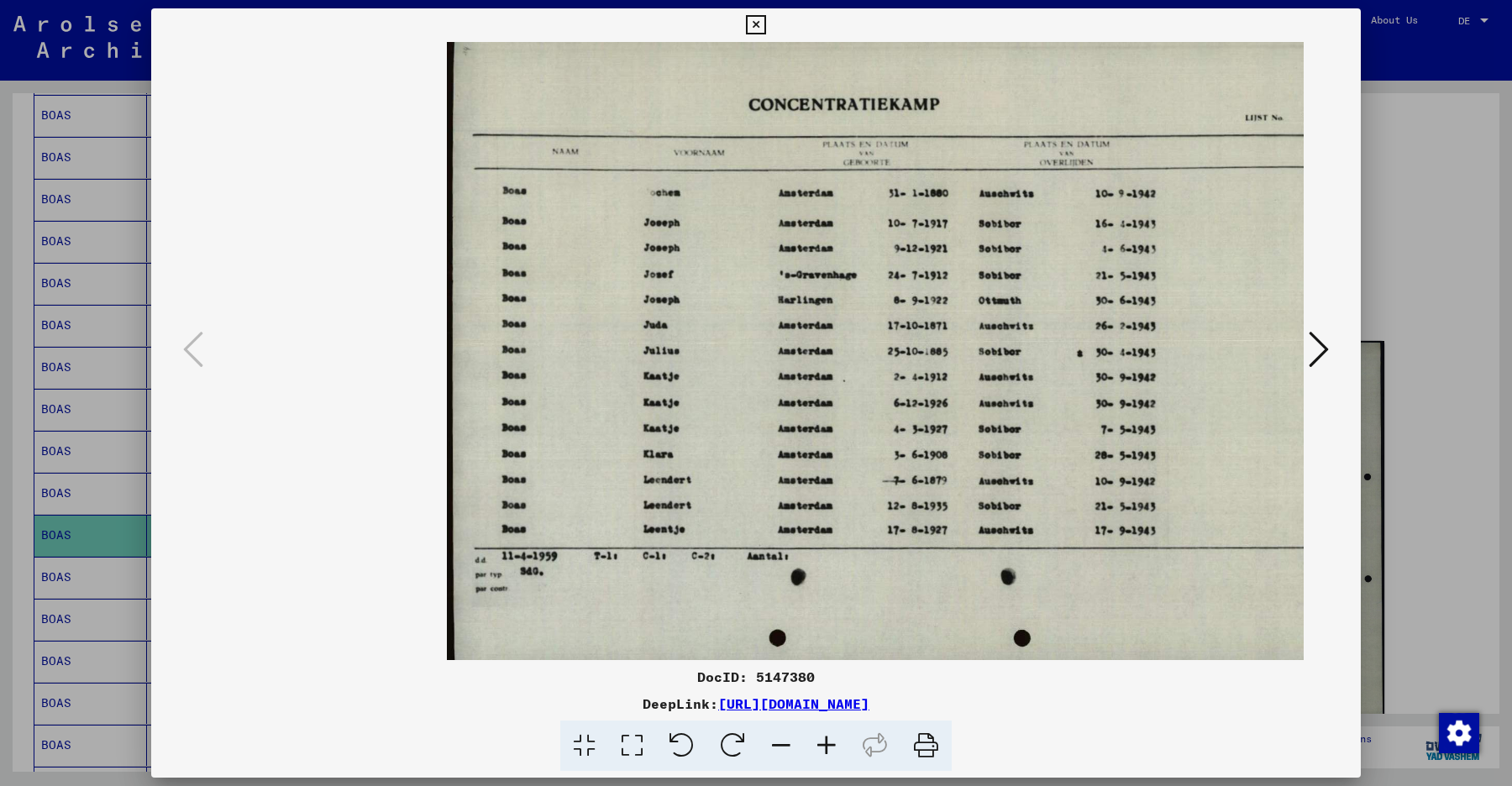
click at [828, 744] on icon at bounding box center [827, 746] width 46 height 51
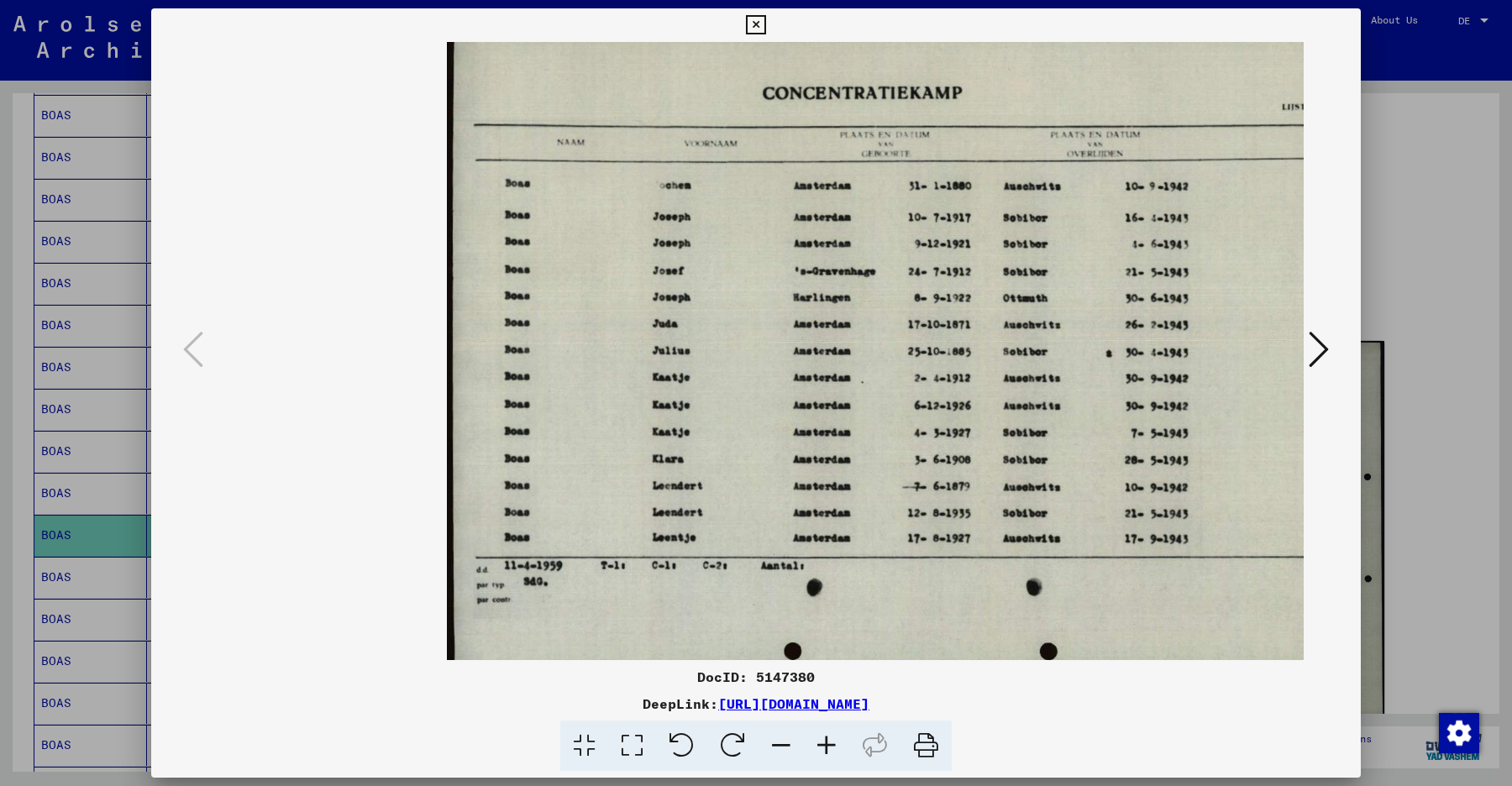
click at [756, 15] on icon at bounding box center [756, 25] width 19 height 20
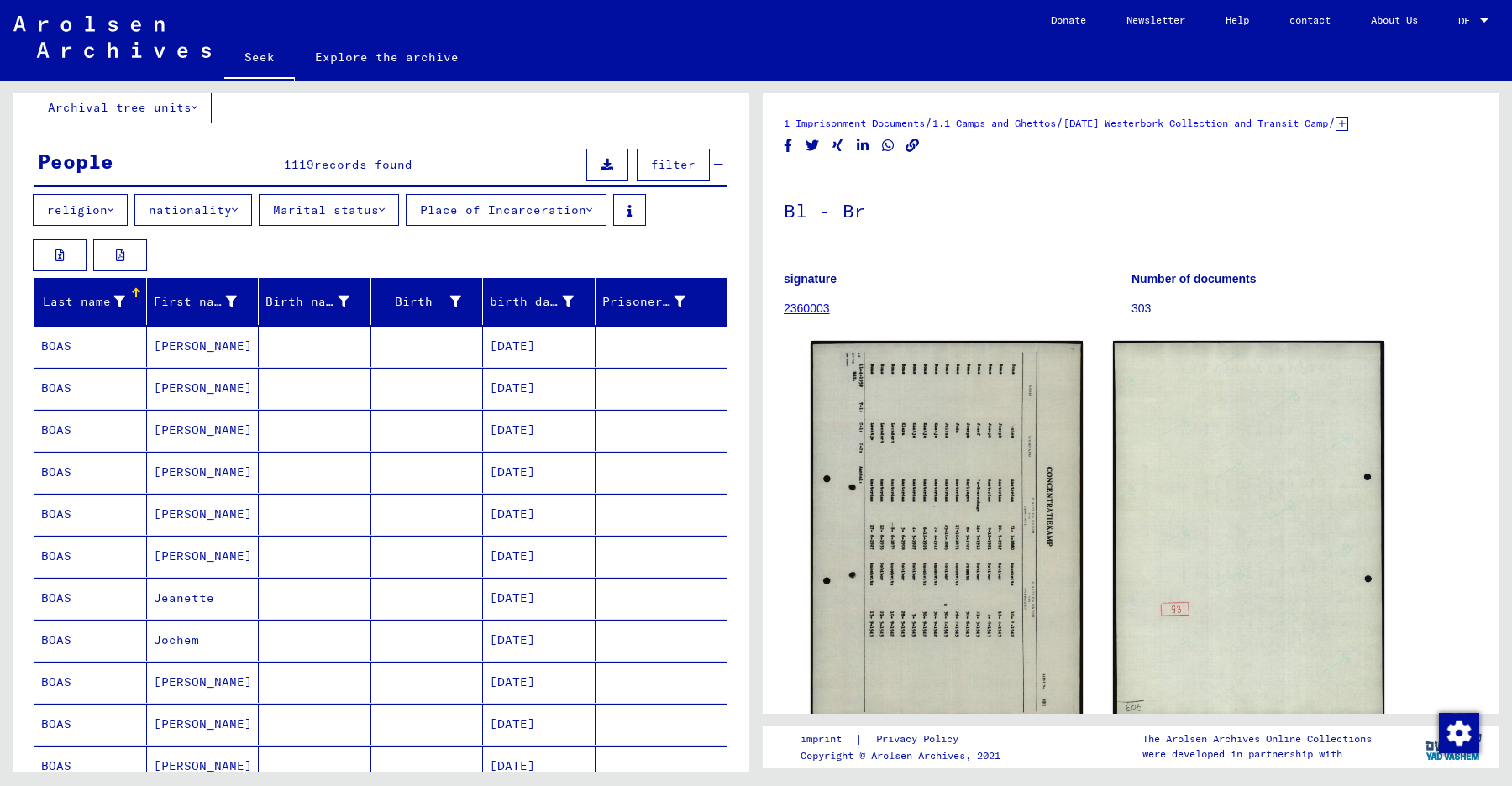
scroll to position [96, 0]
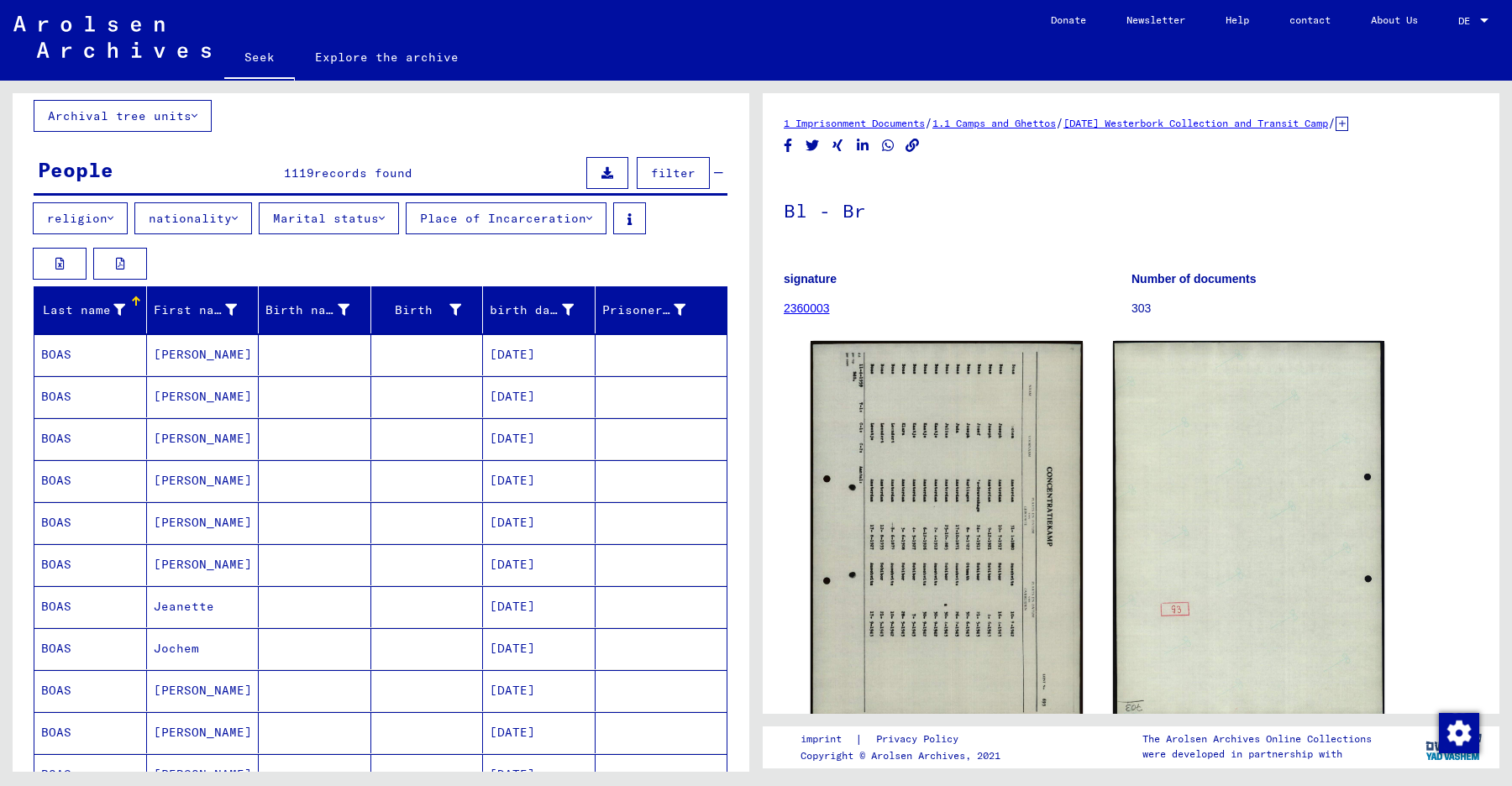
click at [186, 218] on font "nationality" at bounding box center [189, 219] width 83 height 15
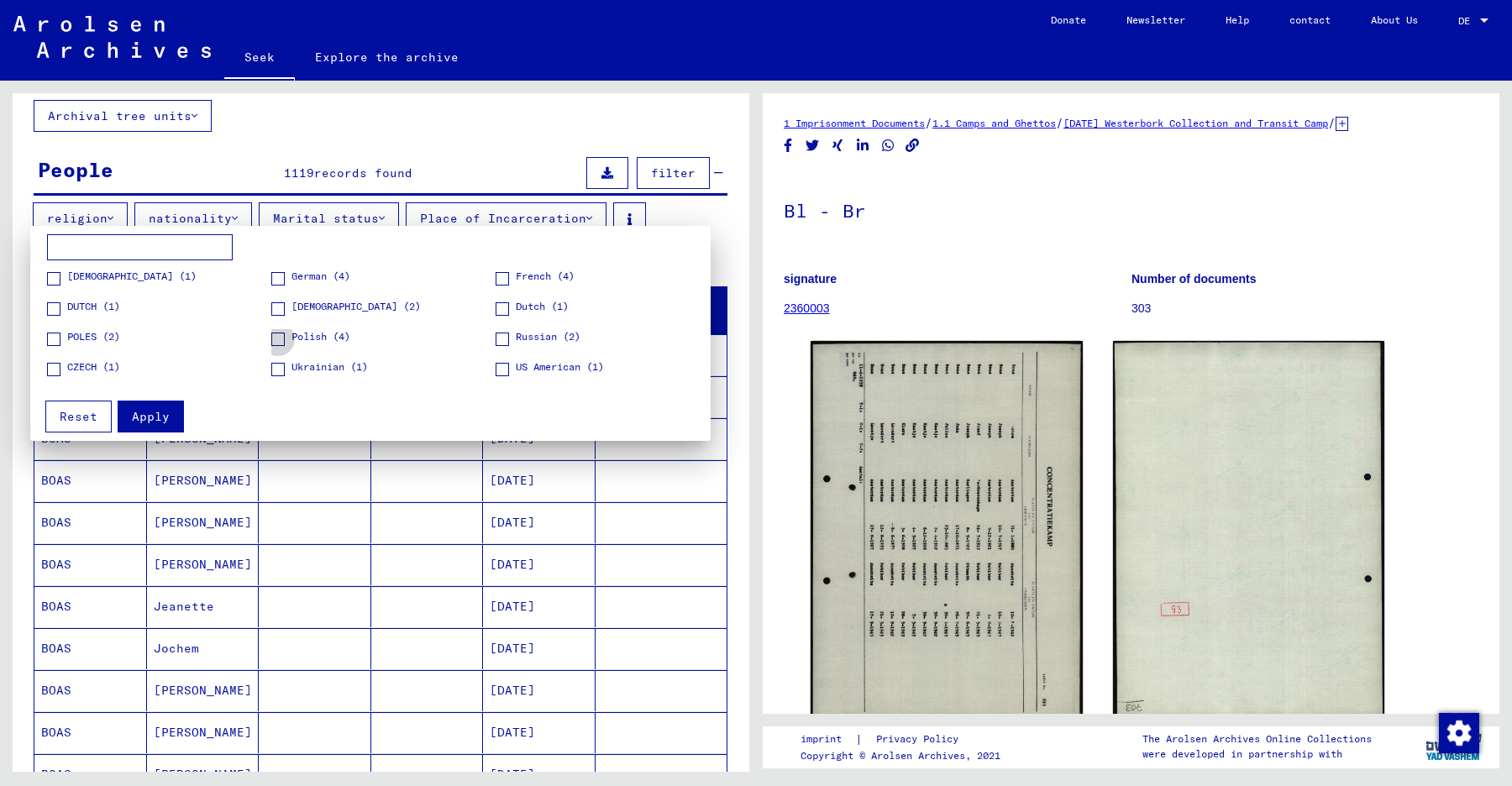
click at [279, 338] on span at bounding box center [278, 339] width 13 height 13
click at [279, 309] on span at bounding box center [278, 309] width 13 height 13
click at [152, 412] on font "Apply" at bounding box center [151, 417] width 38 height 15
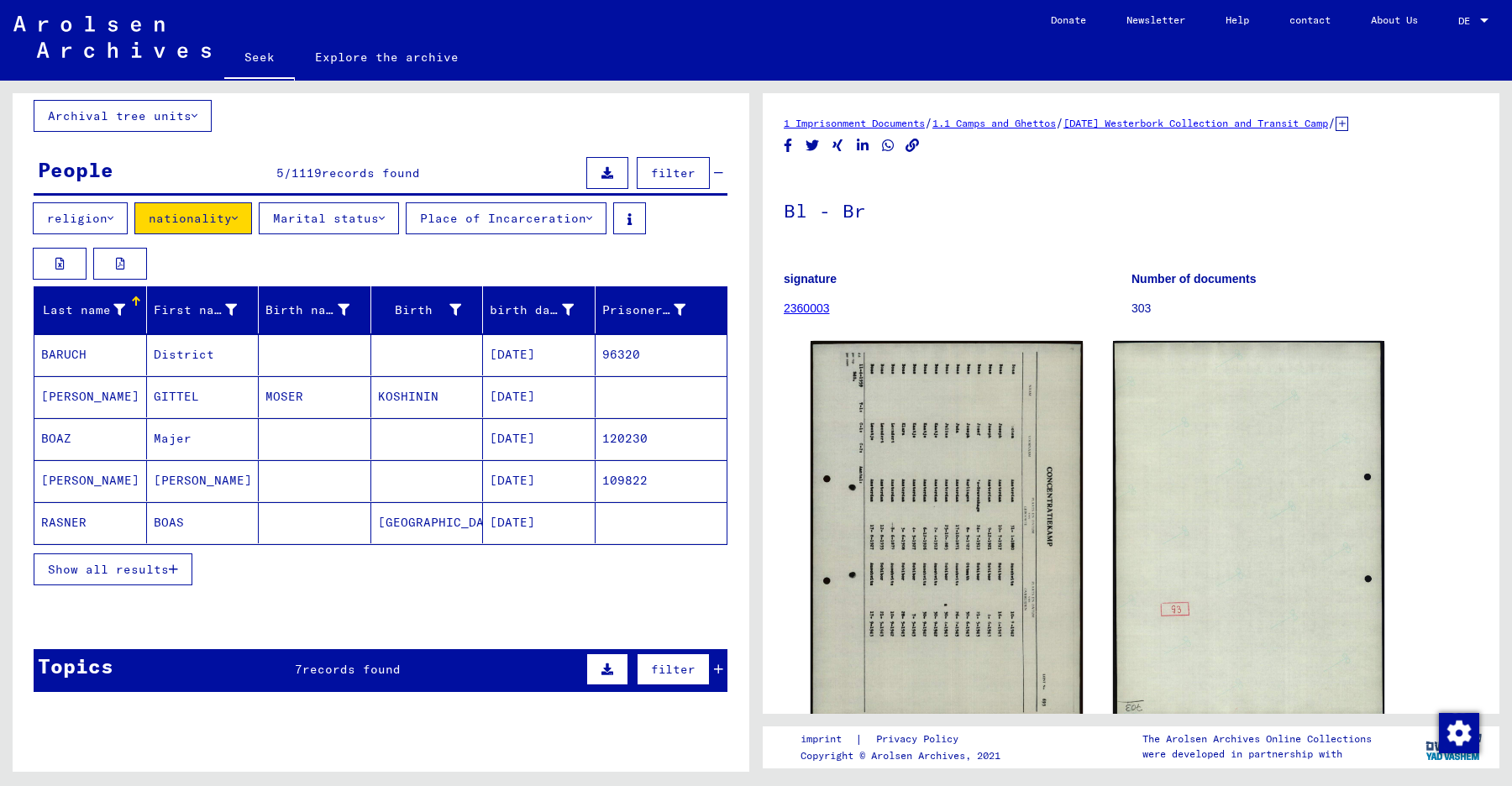
click at [53, 439] on font "BOAZ" at bounding box center [56, 439] width 30 height 15
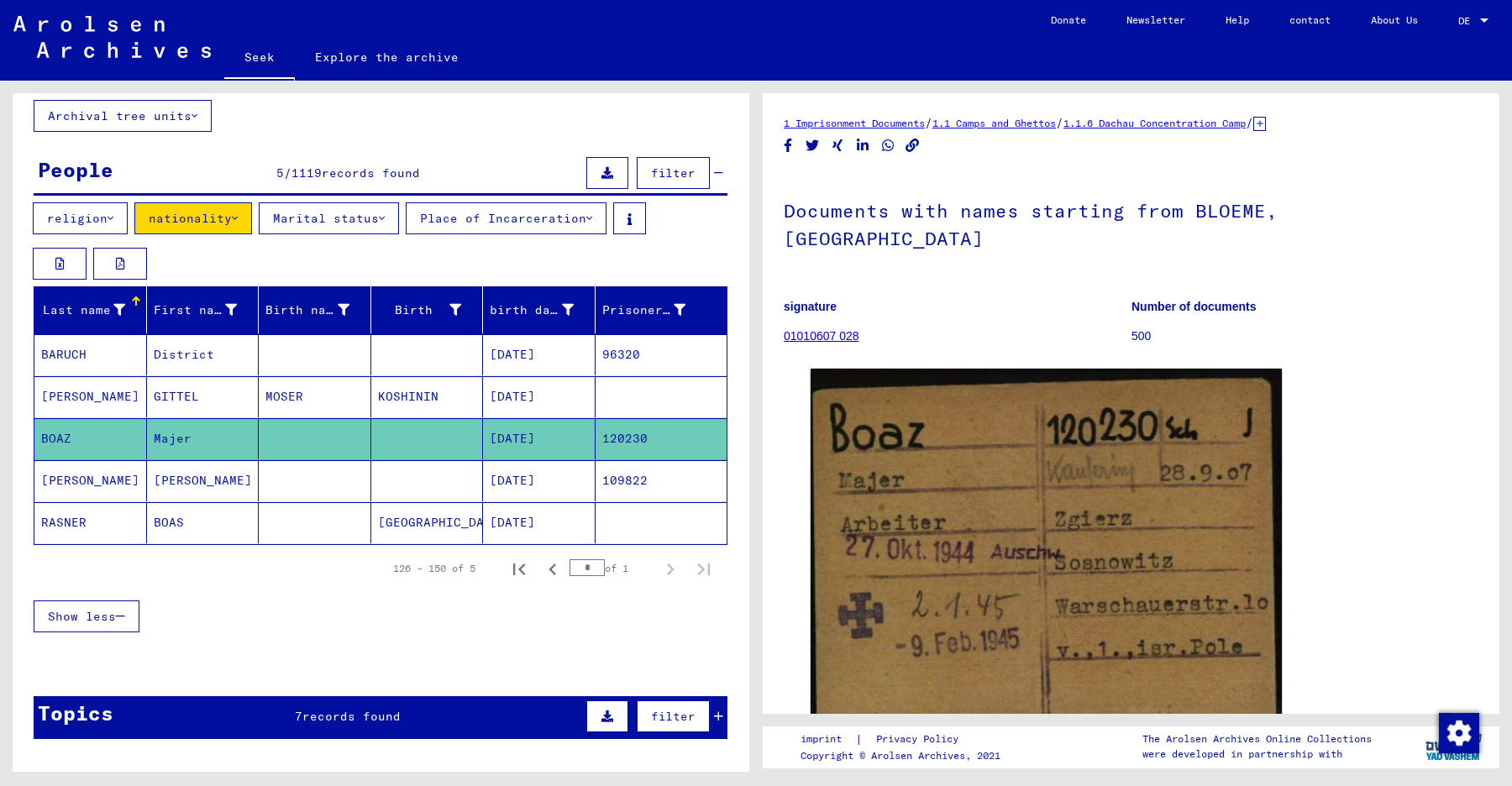
click at [56, 393] on font "[PERSON_NAME]" at bounding box center [89, 397] width 98 height 15
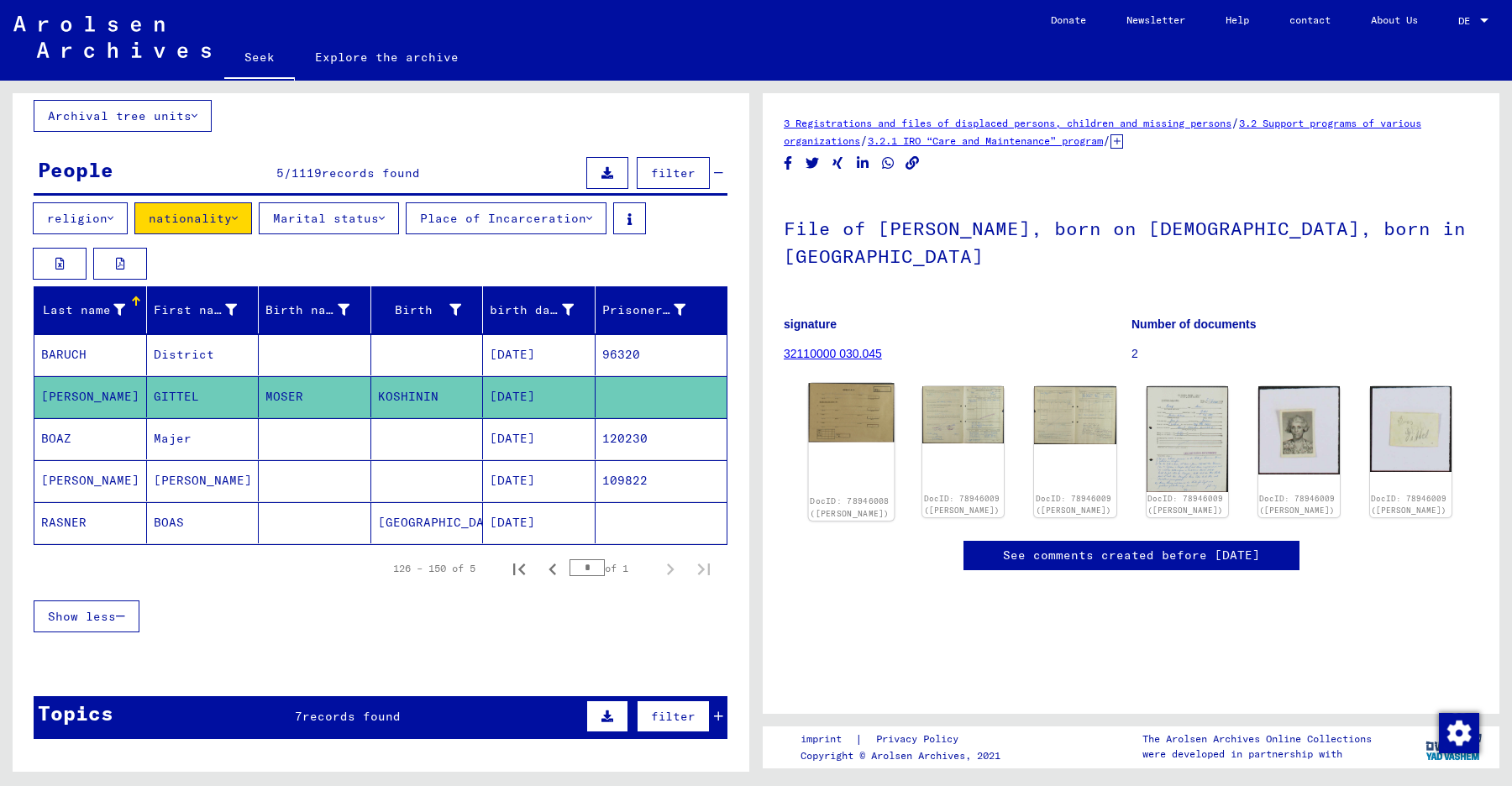
click at [840, 391] on img at bounding box center [852, 412] width 86 height 59
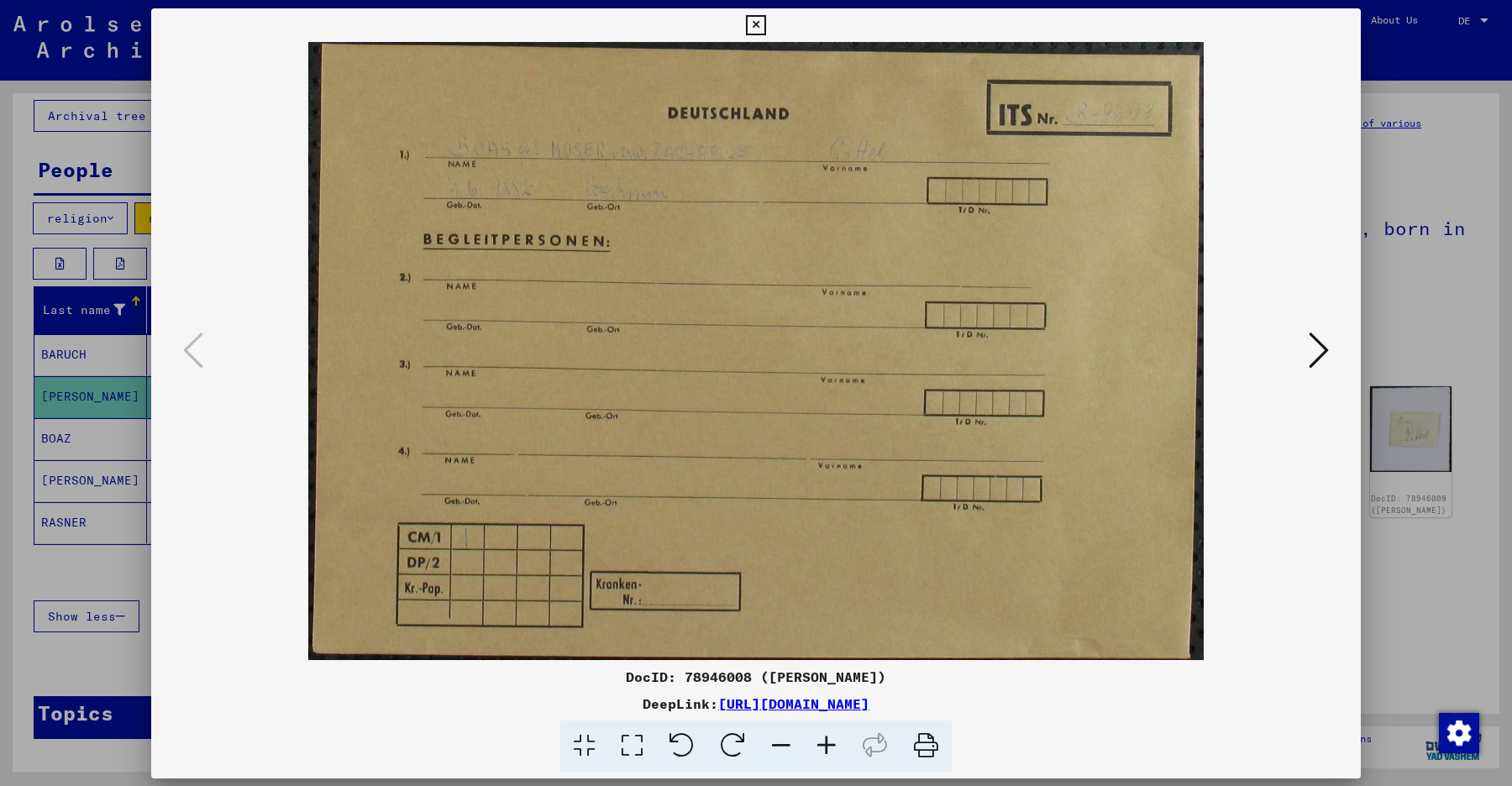
click at [840, 391] on img at bounding box center [756, 351] width 1095 height 619
click at [1323, 350] on icon at bounding box center [1318, 349] width 20 height 40
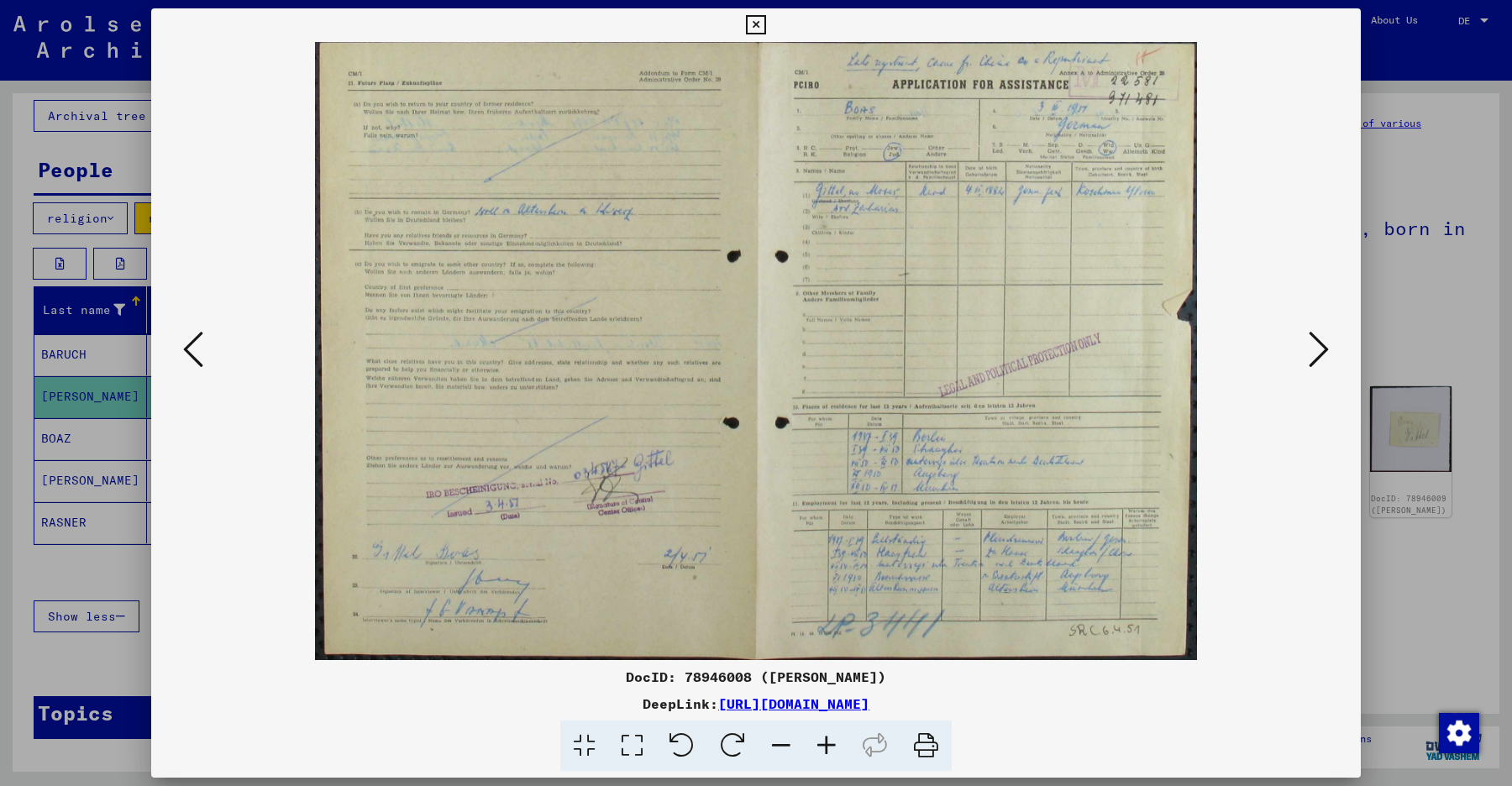
click at [823, 753] on icon at bounding box center [827, 746] width 46 height 51
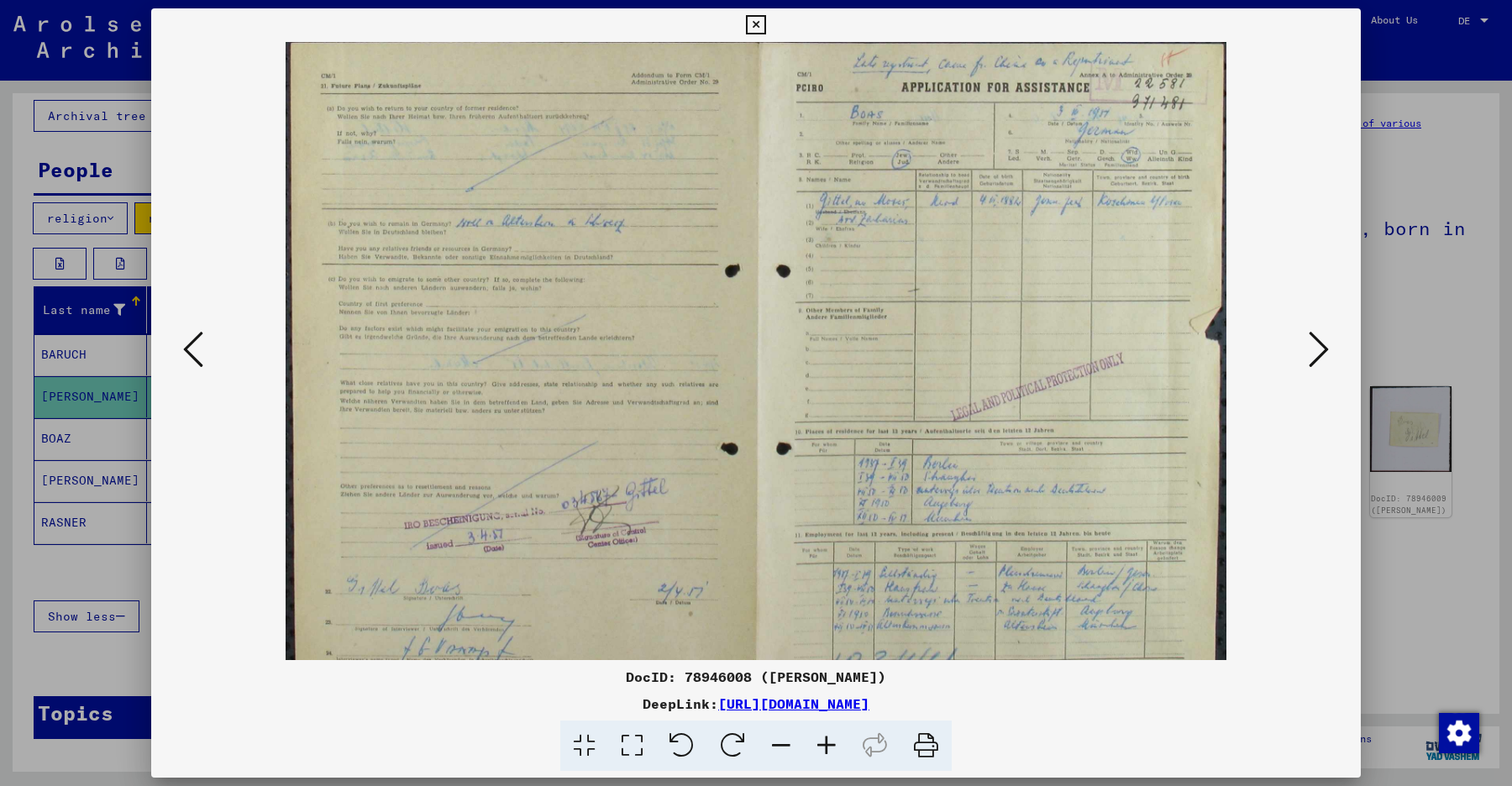
click at [823, 753] on icon at bounding box center [827, 746] width 46 height 51
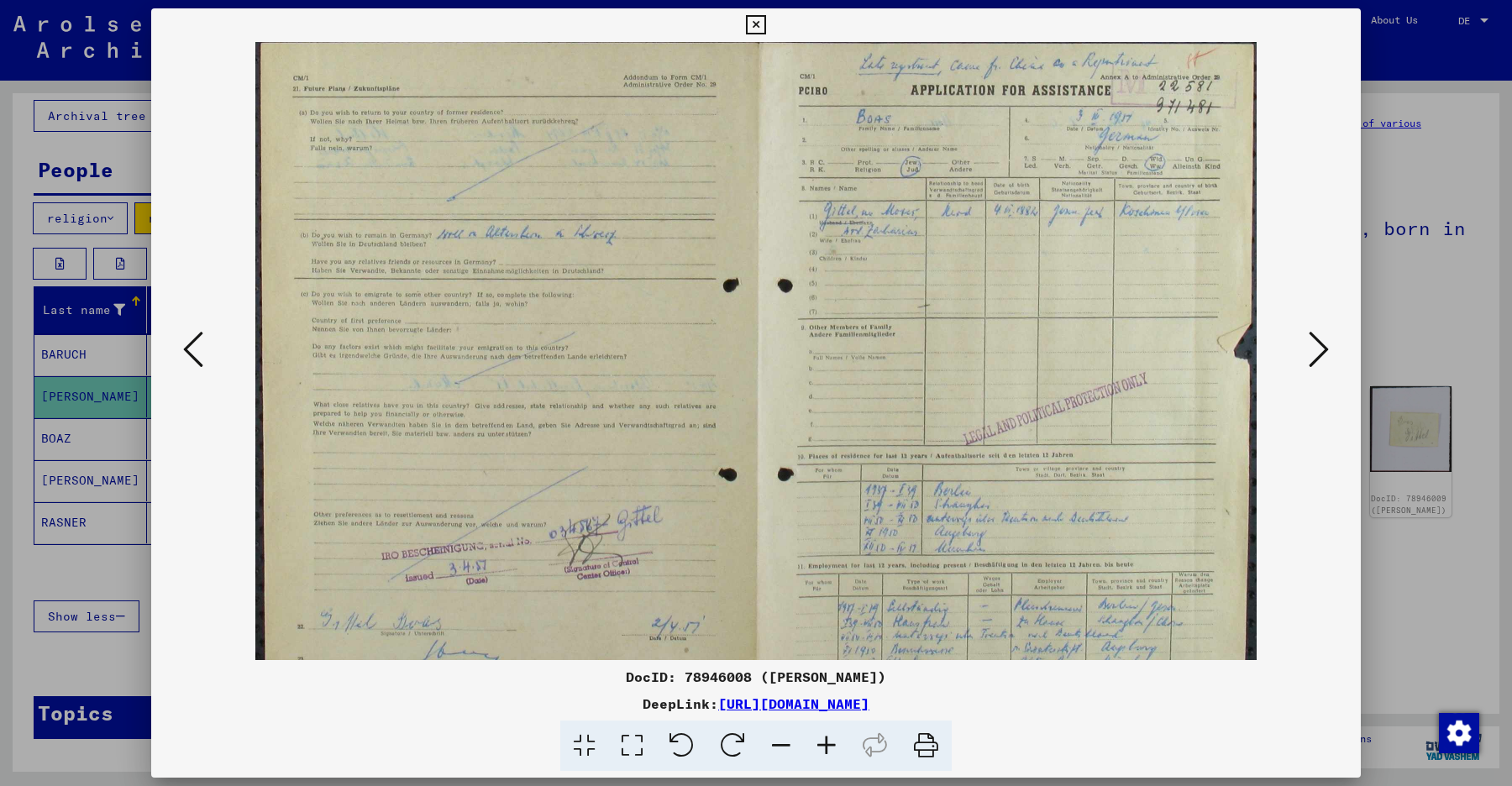
click at [823, 753] on icon at bounding box center [827, 746] width 46 height 51
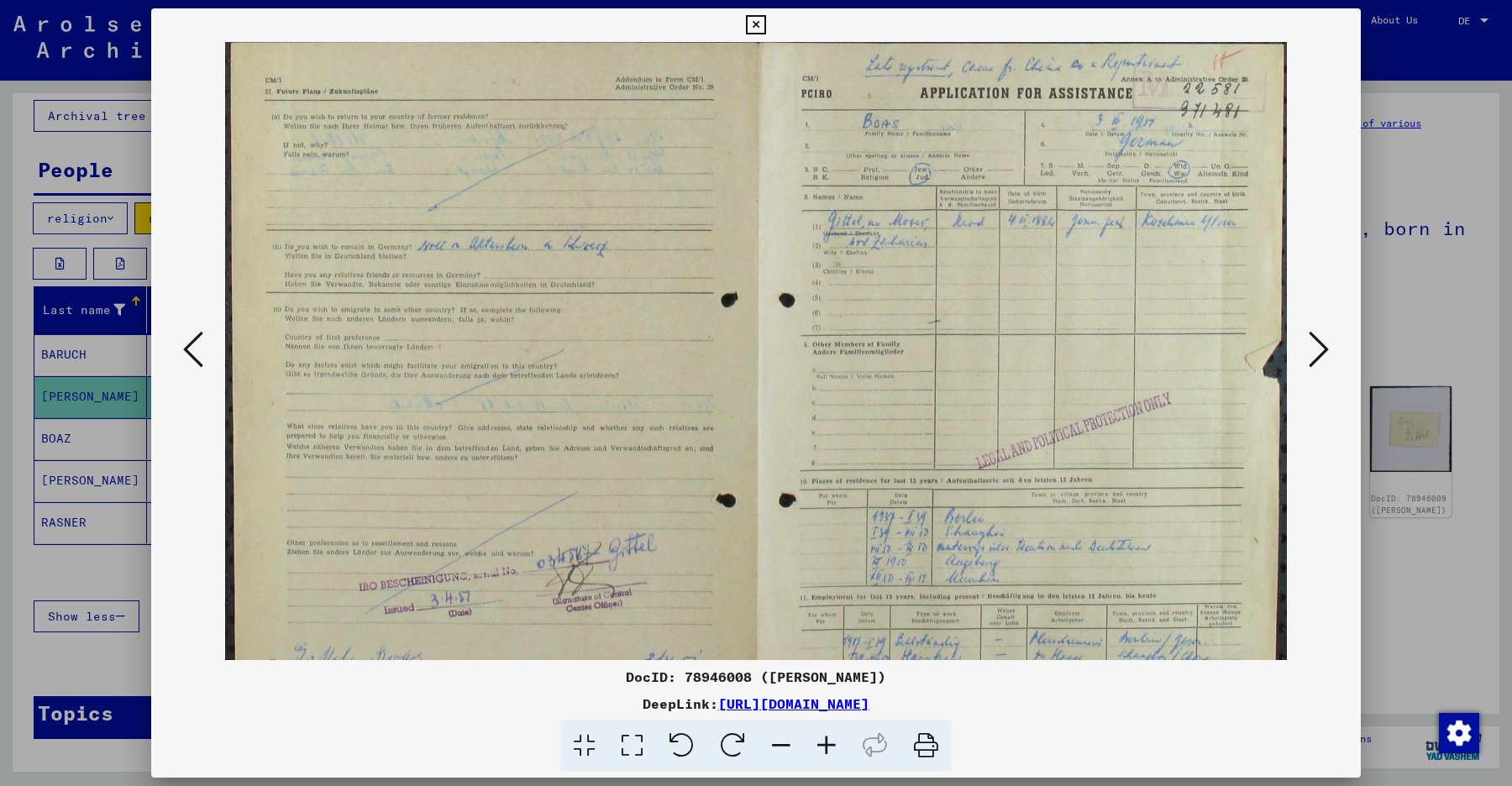
click at [823, 753] on icon at bounding box center [827, 746] width 46 height 51
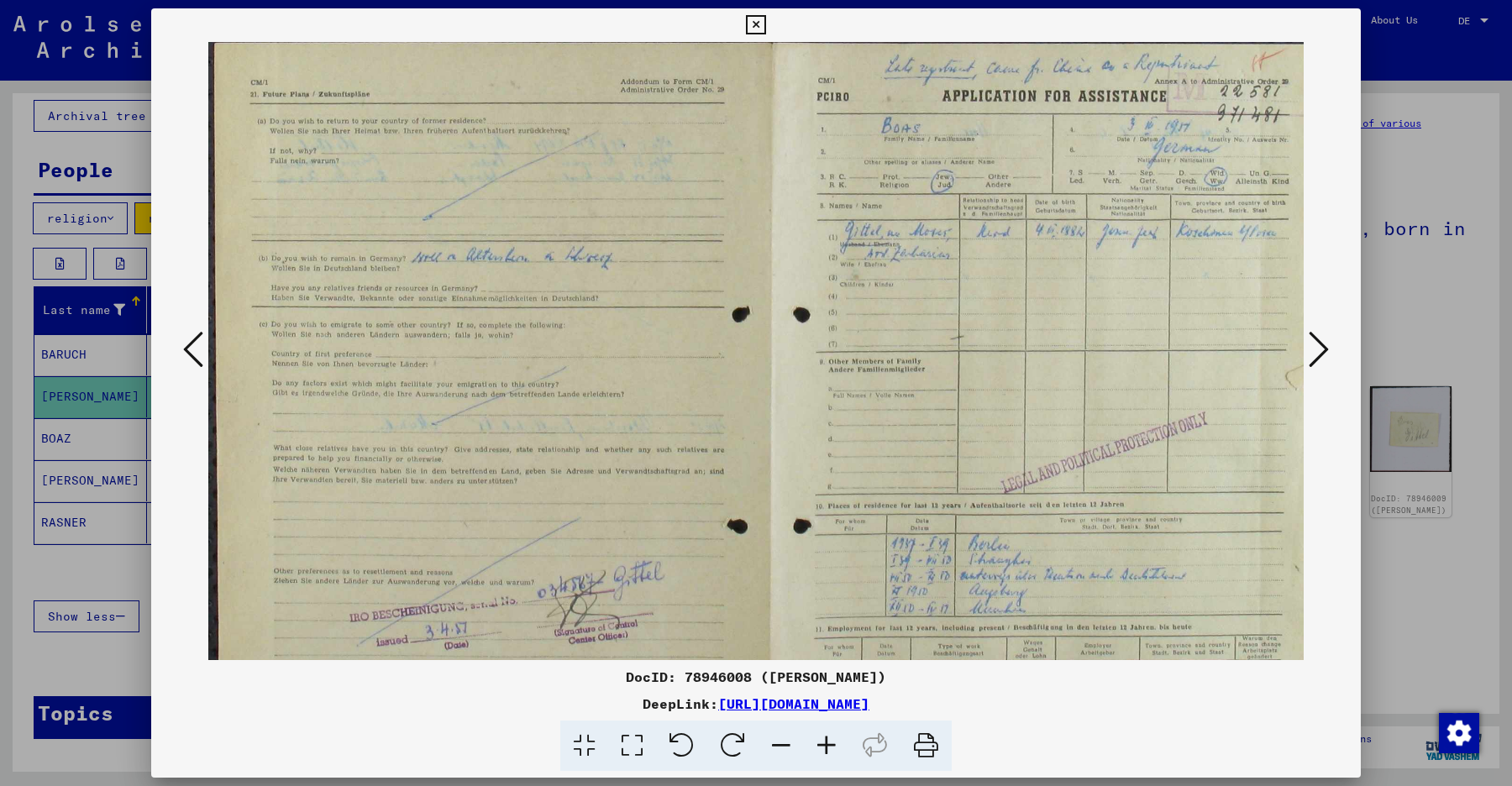
click at [823, 753] on icon at bounding box center [827, 746] width 46 height 51
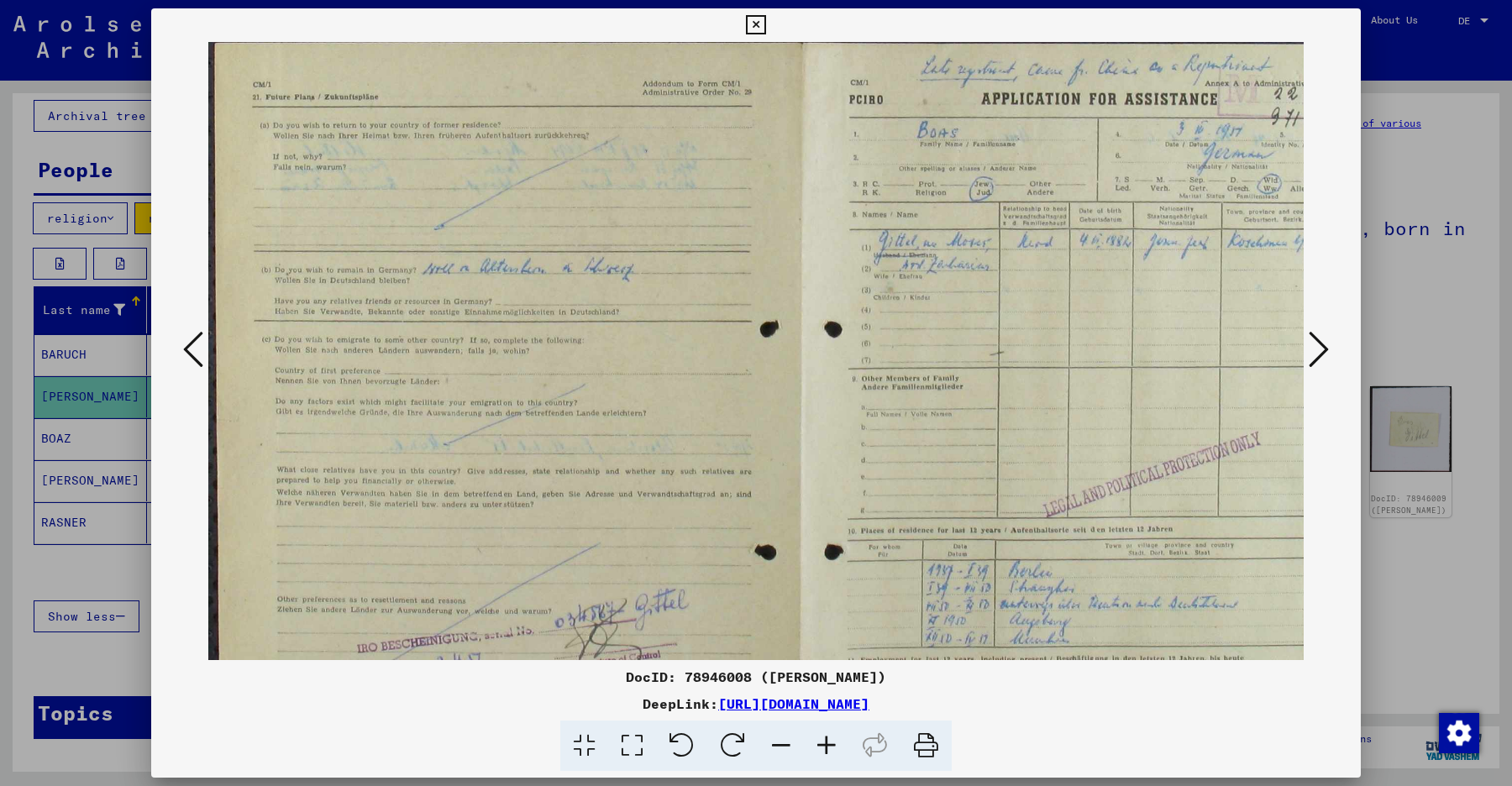
click at [823, 753] on icon at bounding box center [827, 746] width 46 height 51
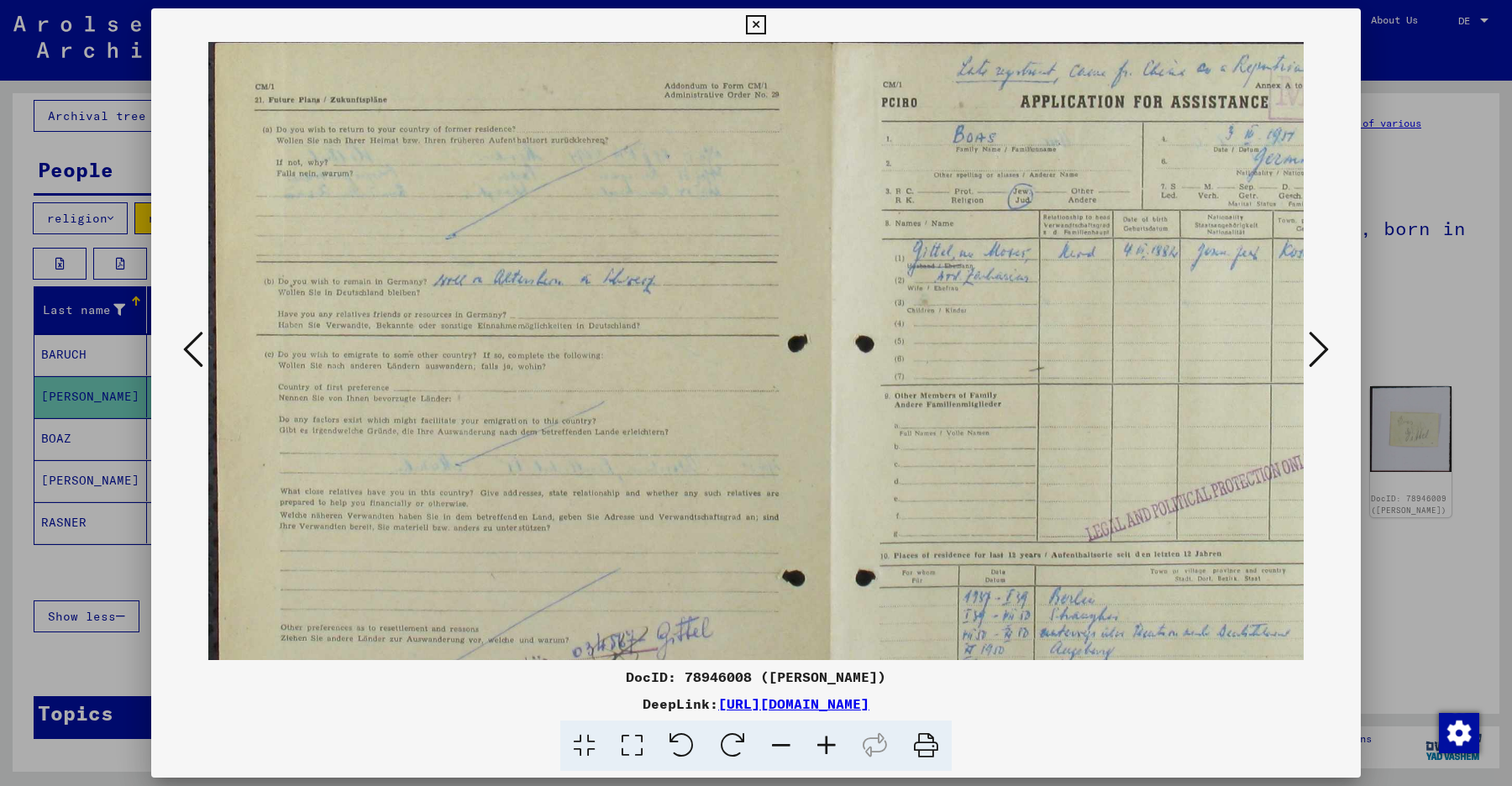
click at [823, 753] on icon at bounding box center [827, 746] width 46 height 51
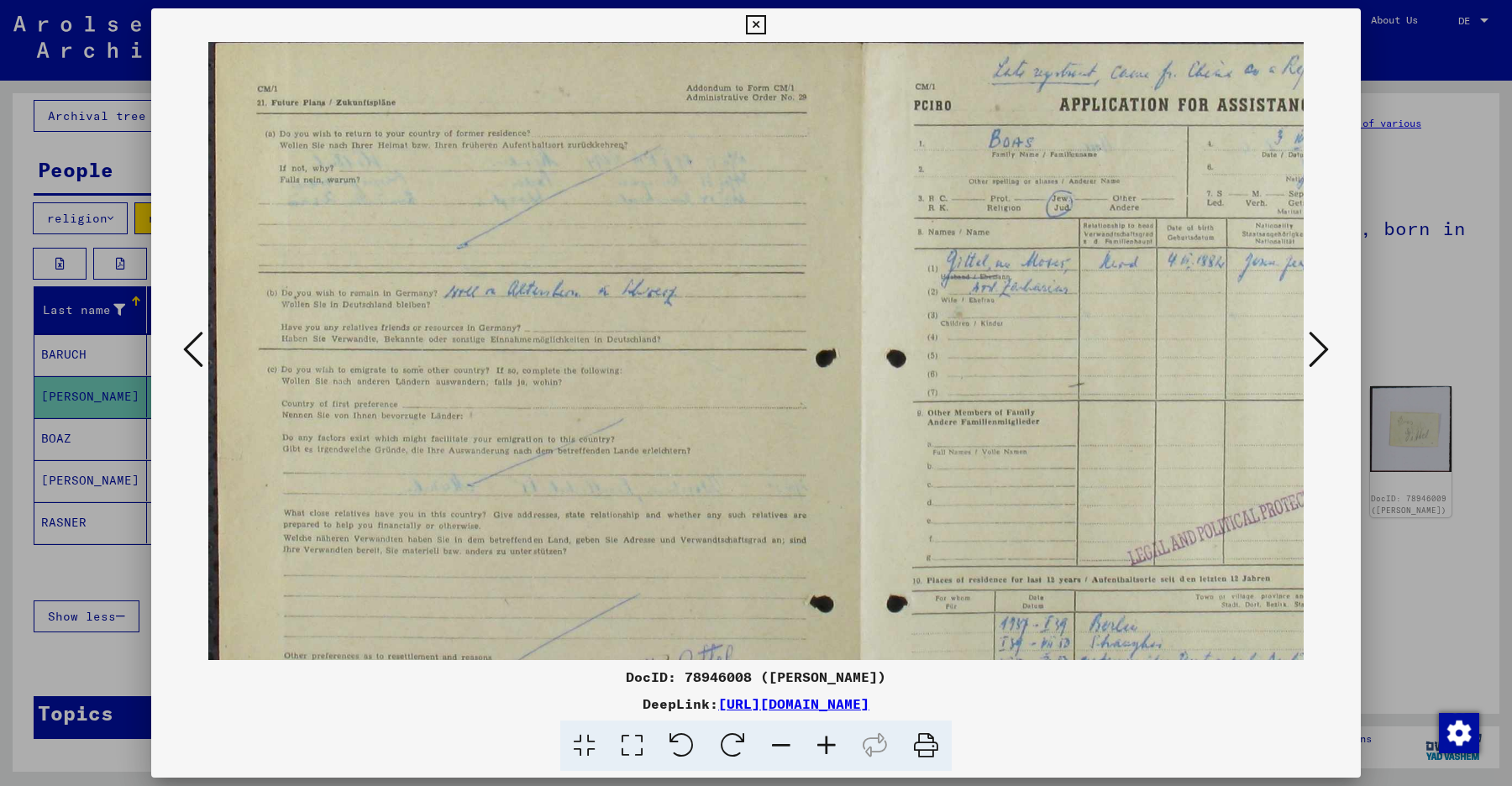
click at [823, 753] on icon at bounding box center [827, 746] width 46 height 51
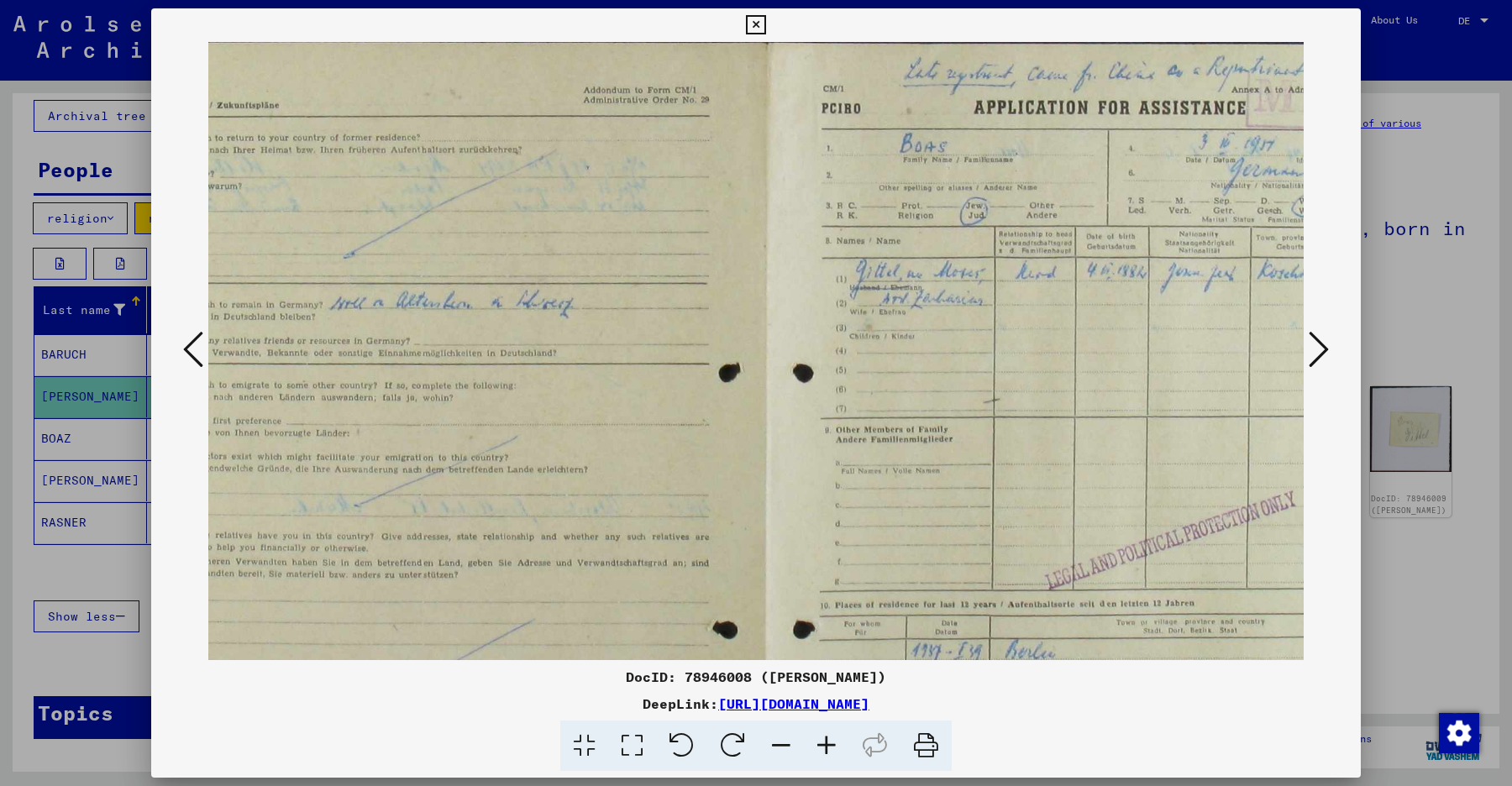
scroll to position [0, 265]
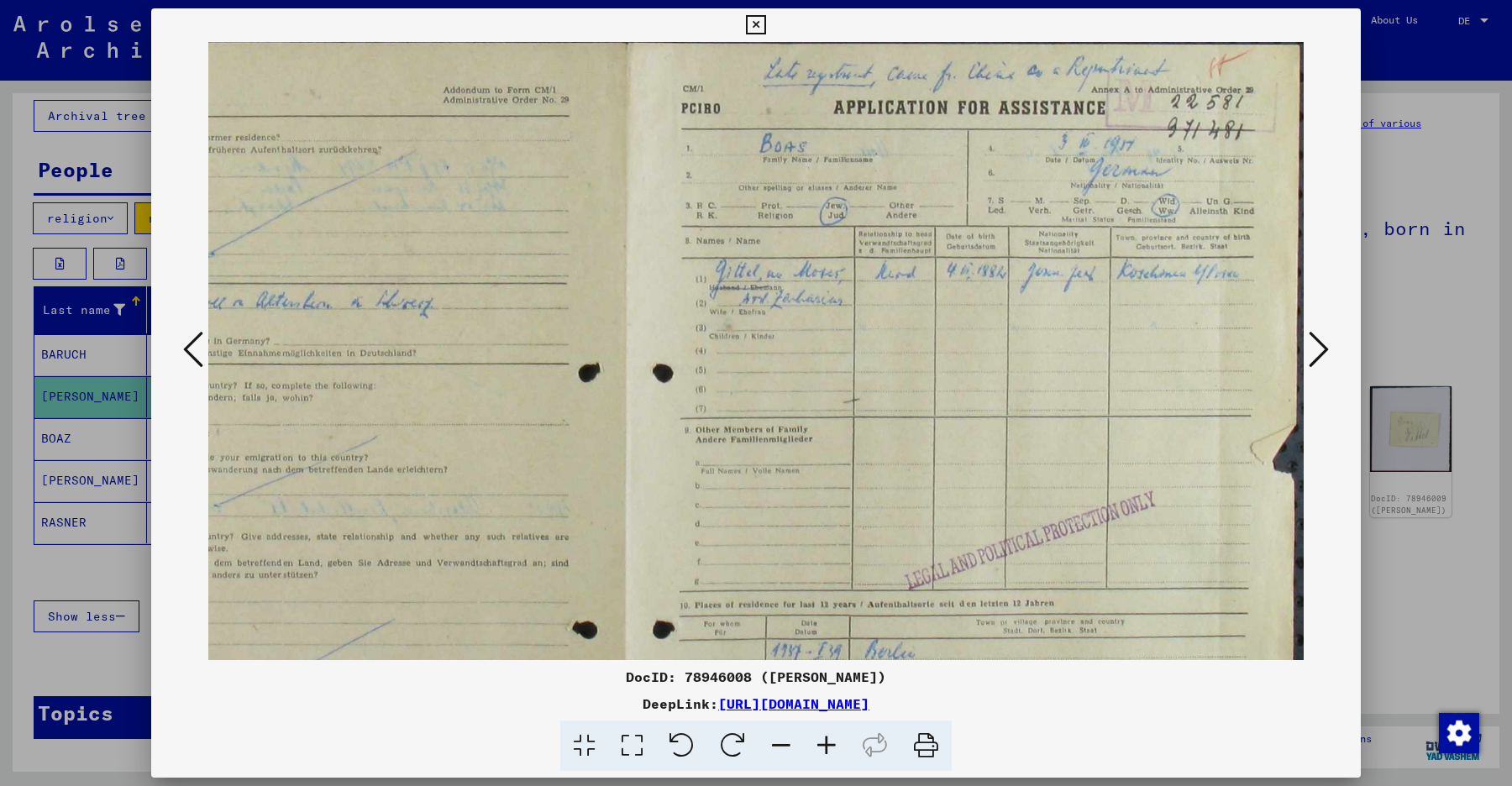
drag, startPoint x: 1129, startPoint y: 431, endPoint x: 590, endPoint y: 469, distance: 540.3
click at [590, 469] on img at bounding box center [623, 519] width 1361 height 954
click at [830, 740] on icon at bounding box center [827, 746] width 46 height 51
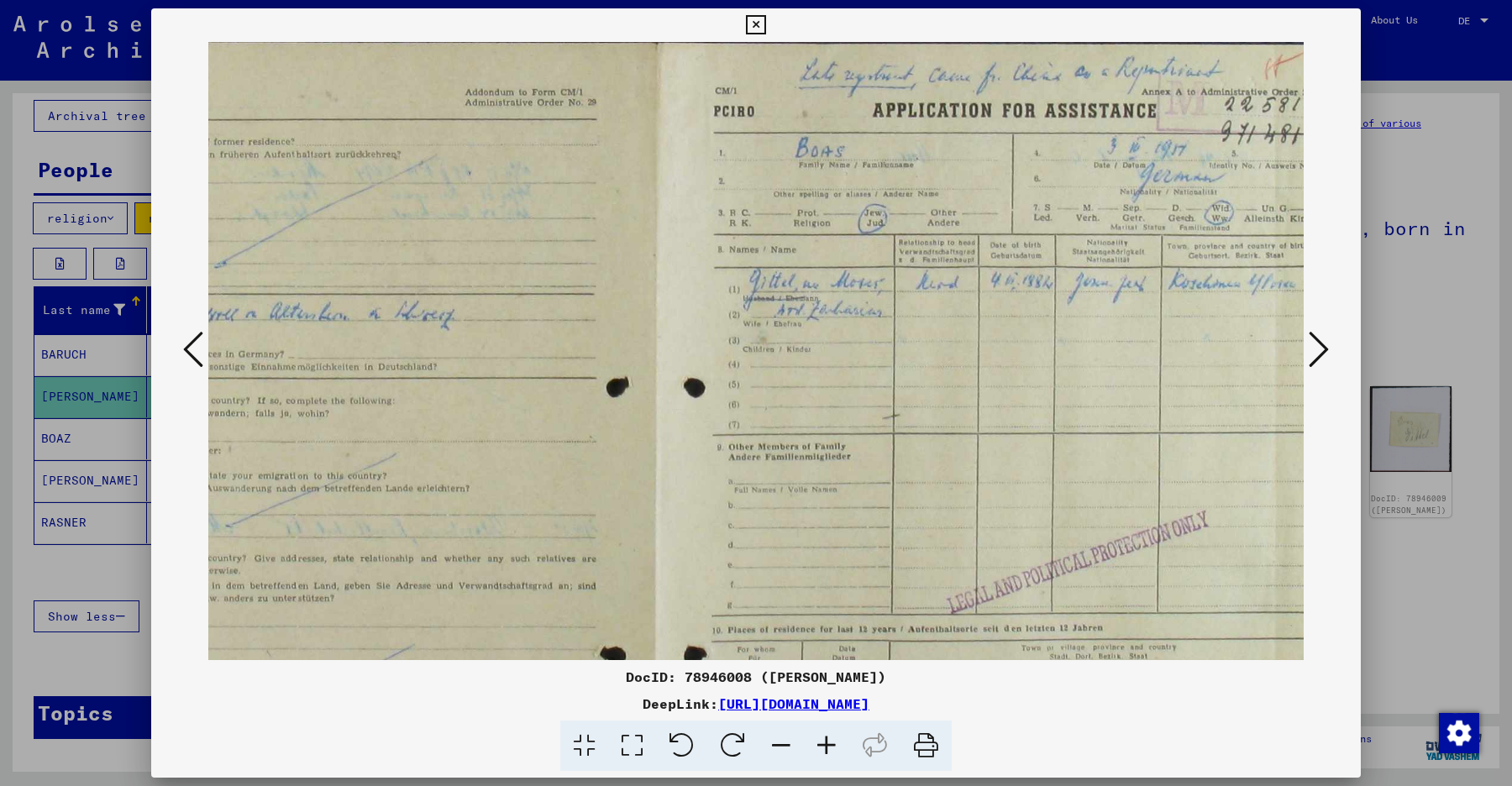
click at [830, 740] on icon at bounding box center [827, 746] width 46 height 51
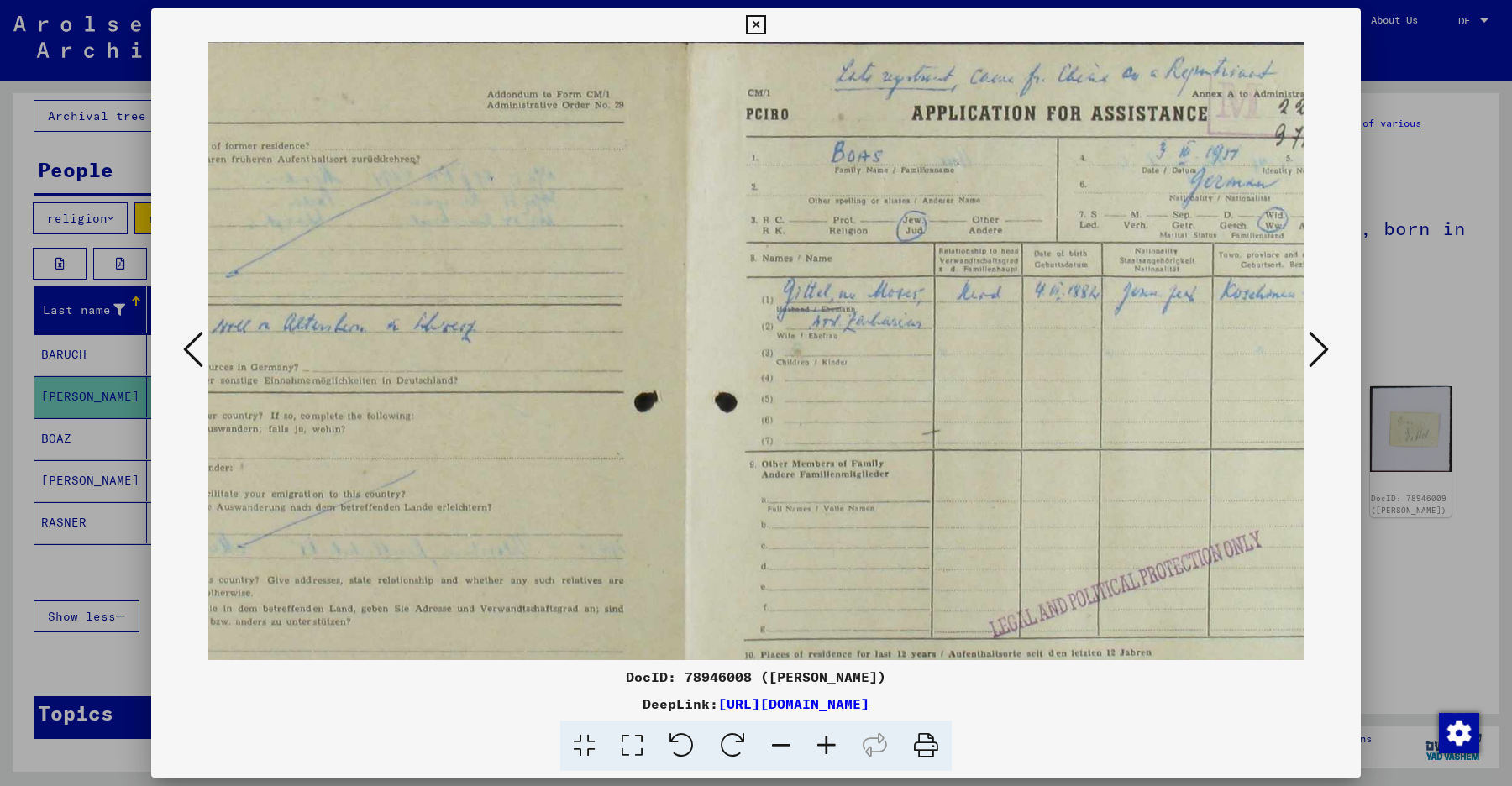
click at [830, 740] on icon at bounding box center [827, 746] width 46 height 51
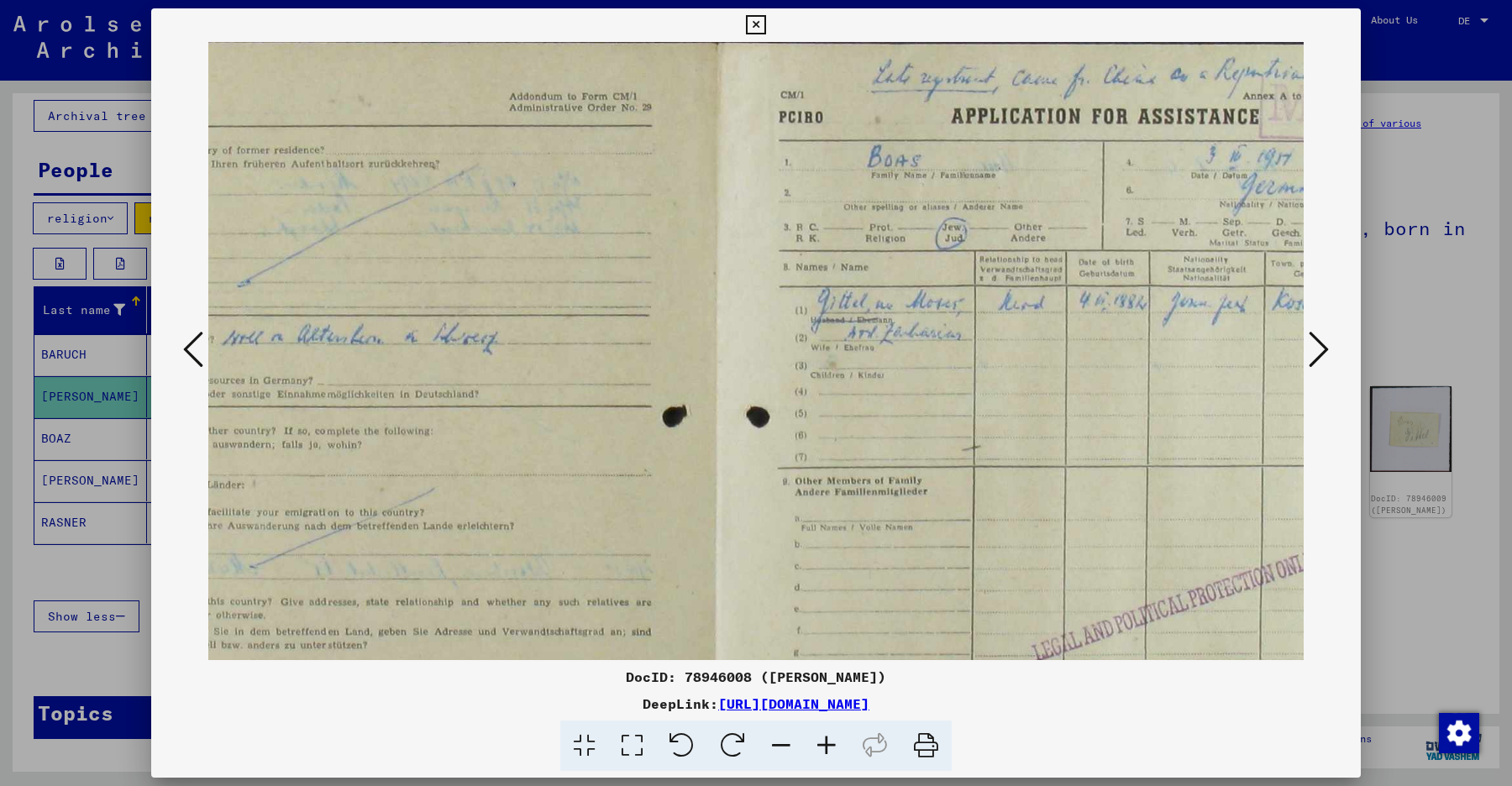
click at [830, 740] on icon at bounding box center [827, 746] width 46 height 51
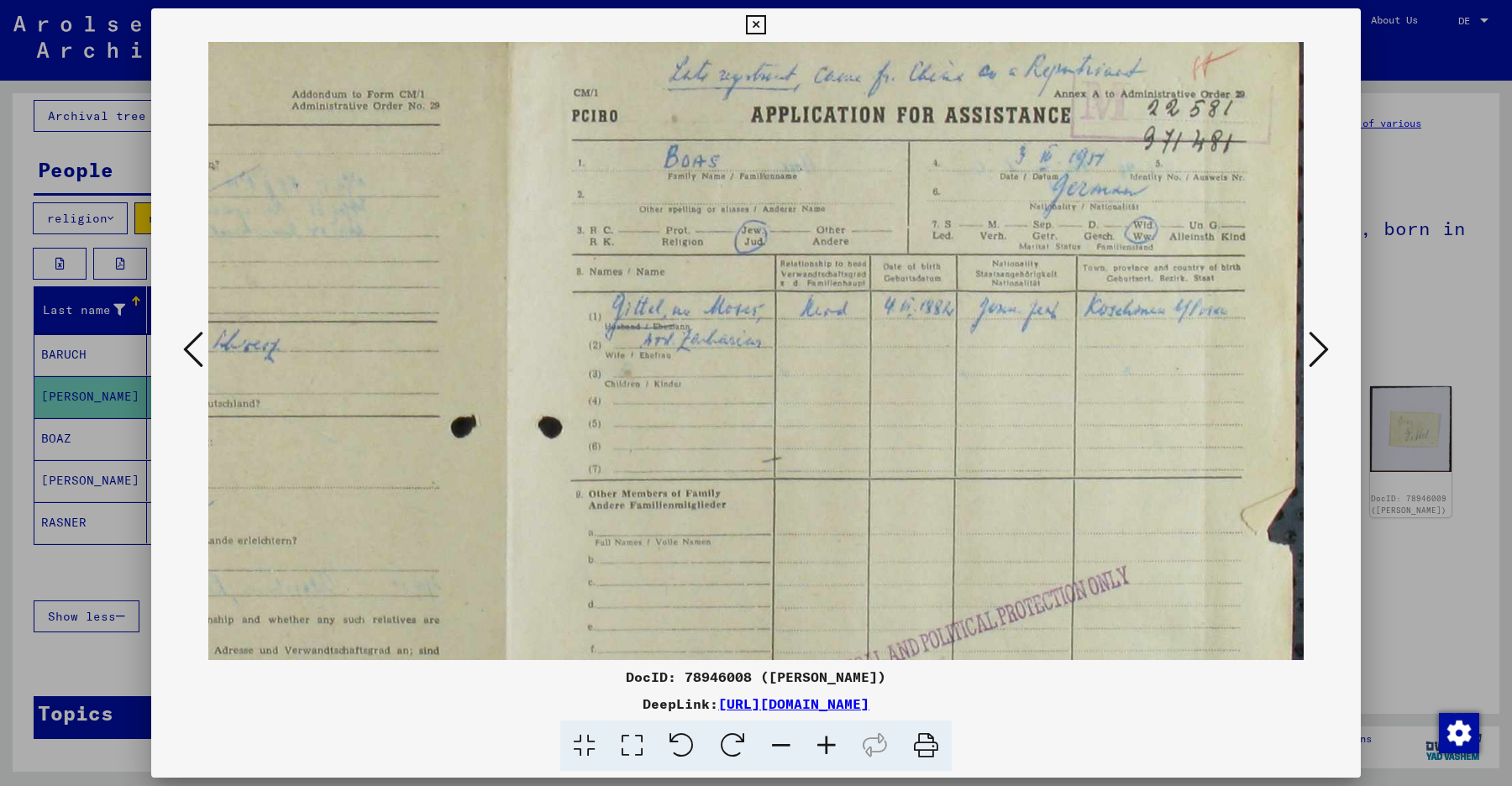
scroll to position [2, 504]
drag, startPoint x: 968, startPoint y: 488, endPoint x: 569, endPoint y: 486, distance: 399.0
click at [569, 486] on img at bounding box center [502, 600] width 1600 height 1122
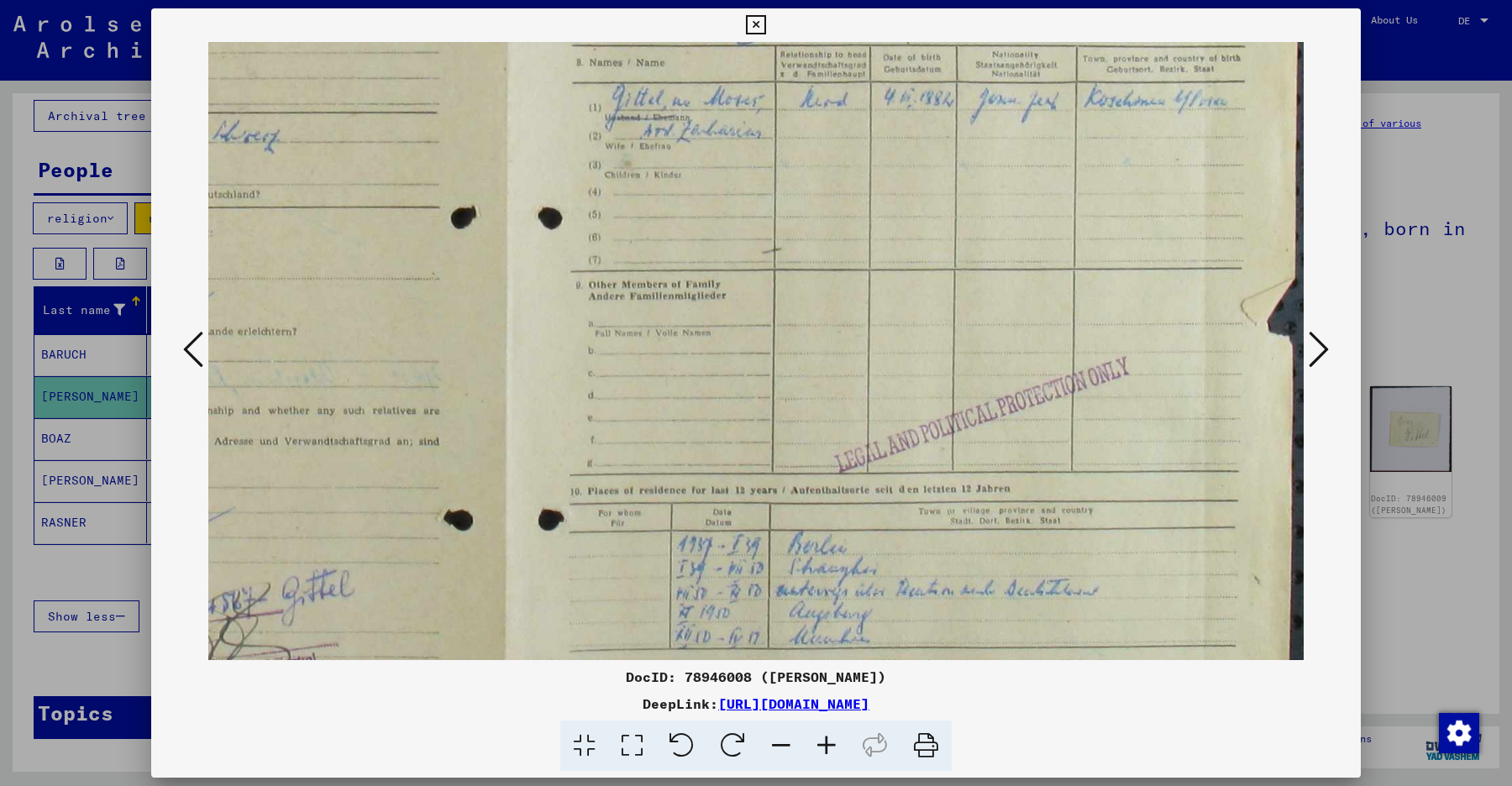
scroll to position [258, 504]
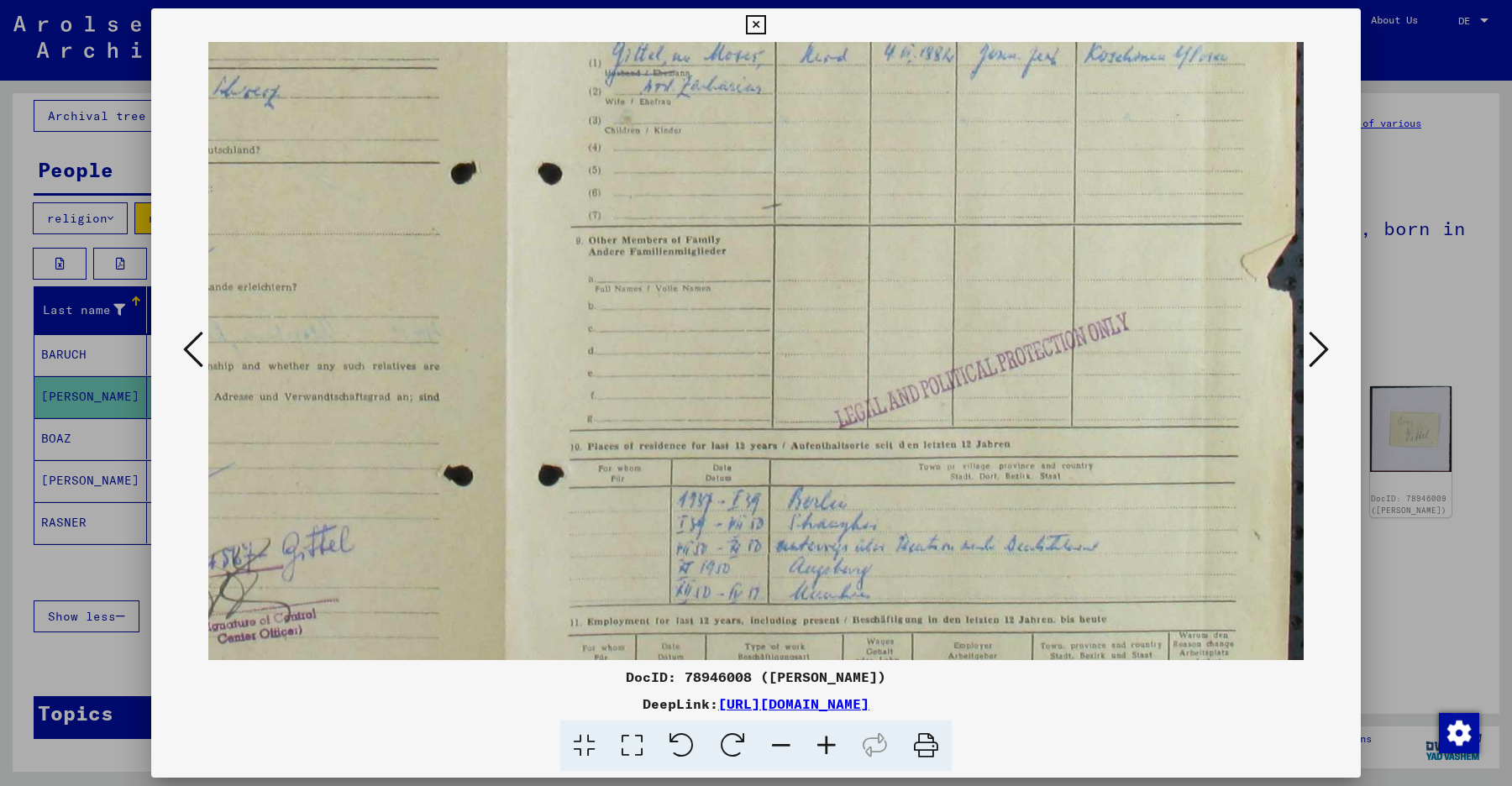
drag, startPoint x: 921, startPoint y: 373, endPoint x: 876, endPoint y: 129, distance: 248.1
click at [876, 129] on img at bounding box center [502, 344] width 1600 height 1122
click at [1310, 352] on icon at bounding box center [1318, 349] width 20 height 40
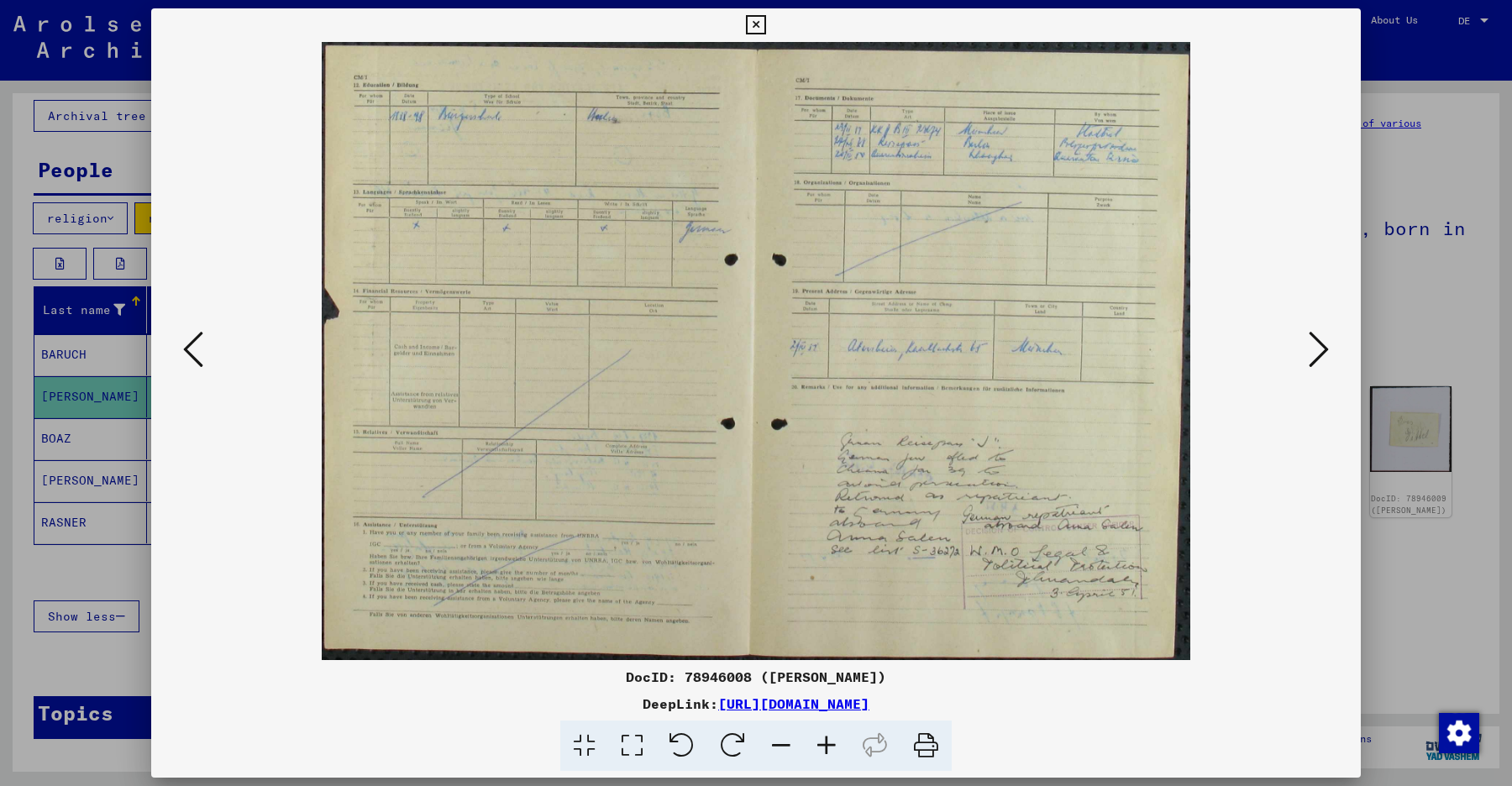
scroll to position [0, 0]
click at [1310, 352] on icon at bounding box center [1318, 349] width 20 height 40
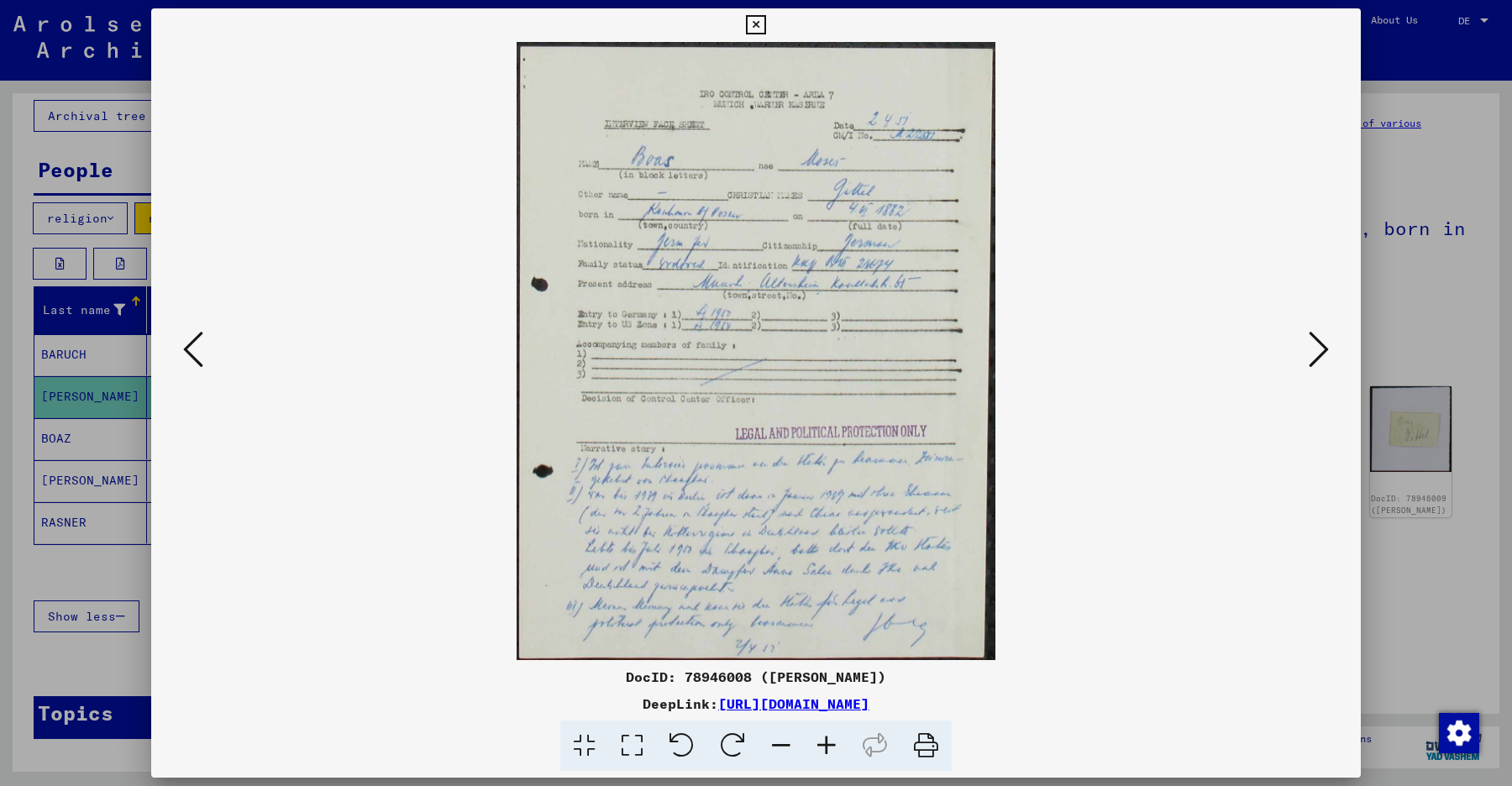
click at [1310, 352] on icon at bounding box center [1318, 349] width 20 height 40
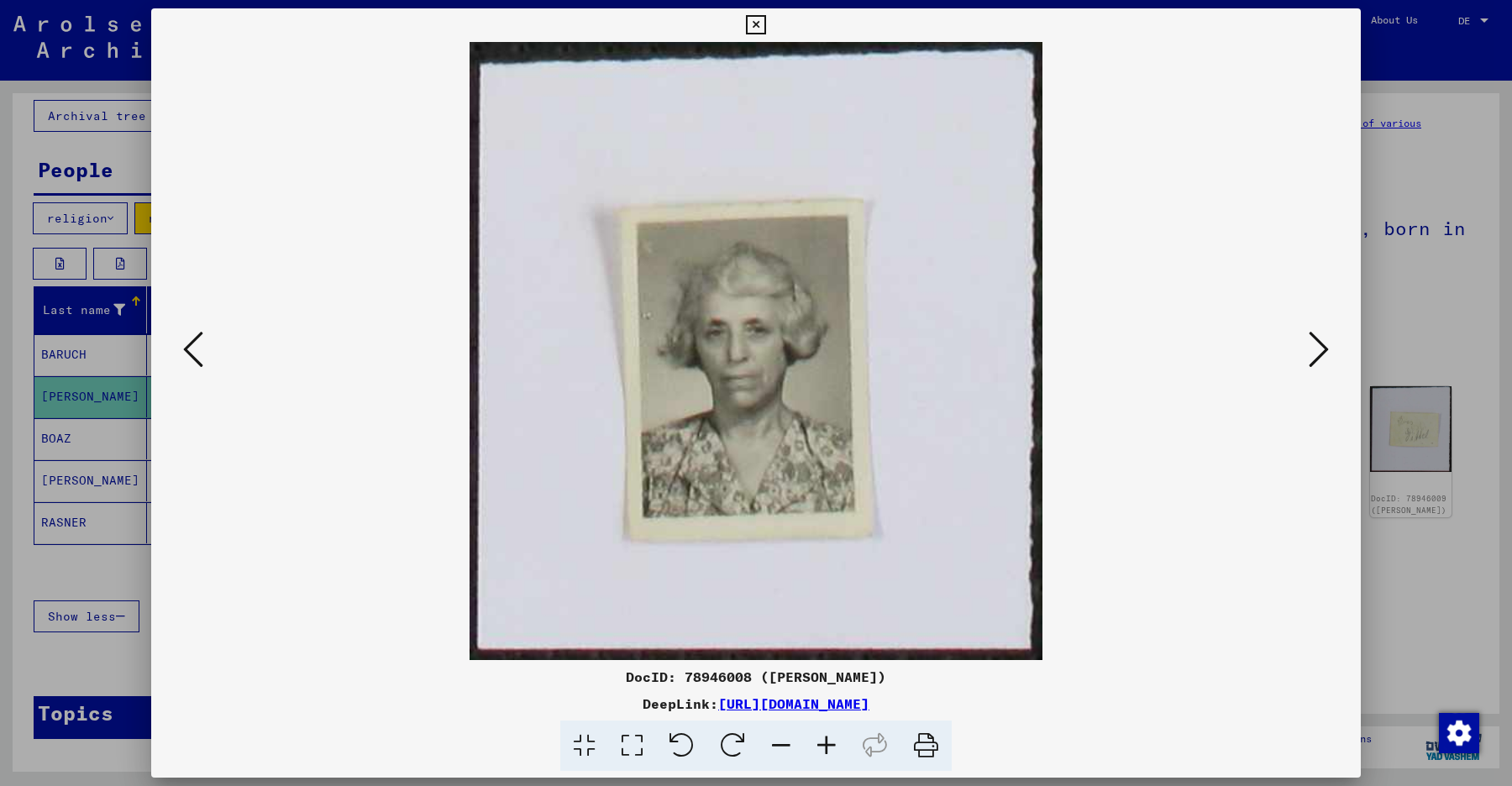
click at [1310, 352] on icon at bounding box center [1318, 349] width 20 height 40
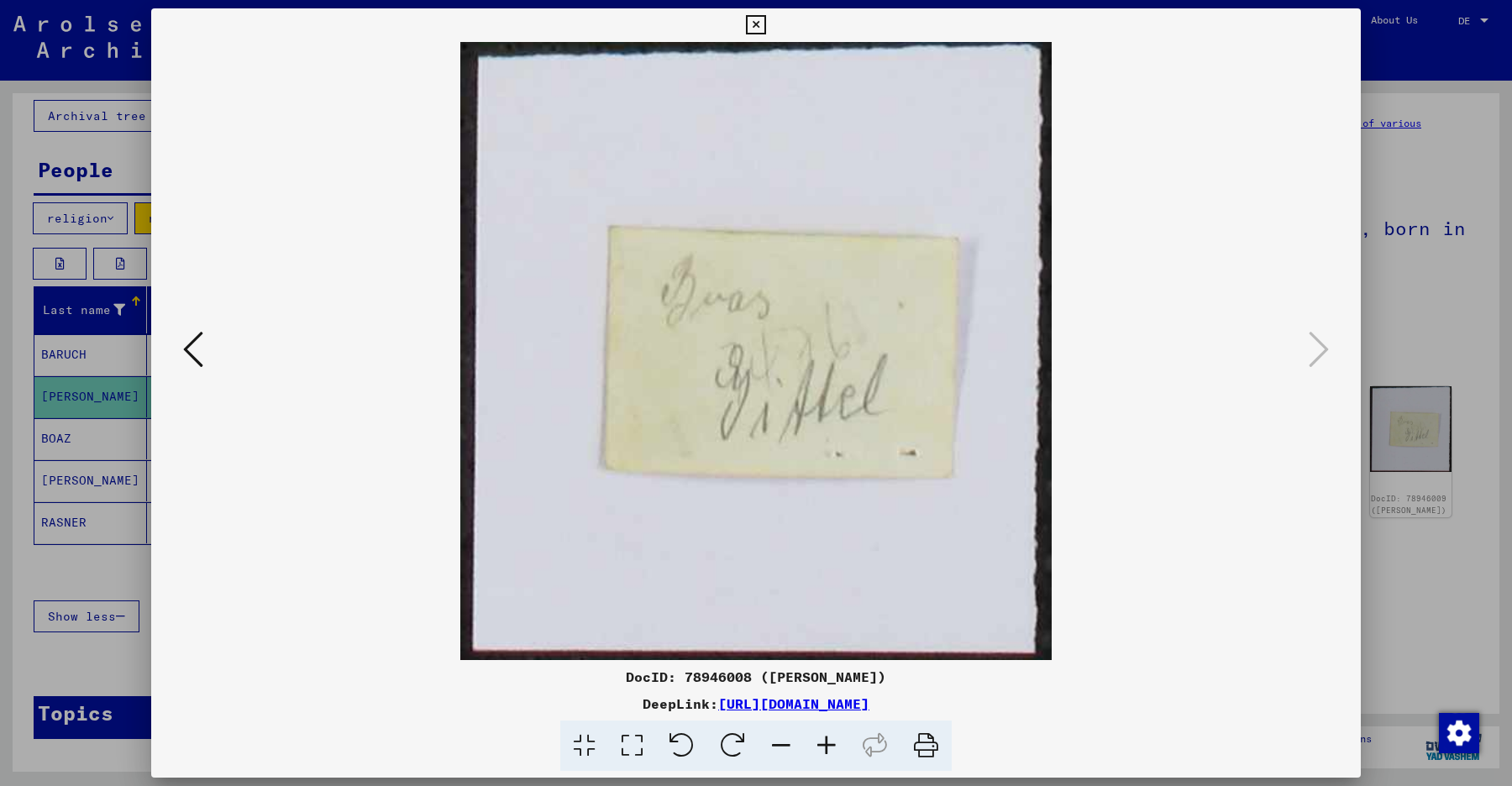
click at [204, 365] on button at bounding box center [193, 350] width 30 height 48
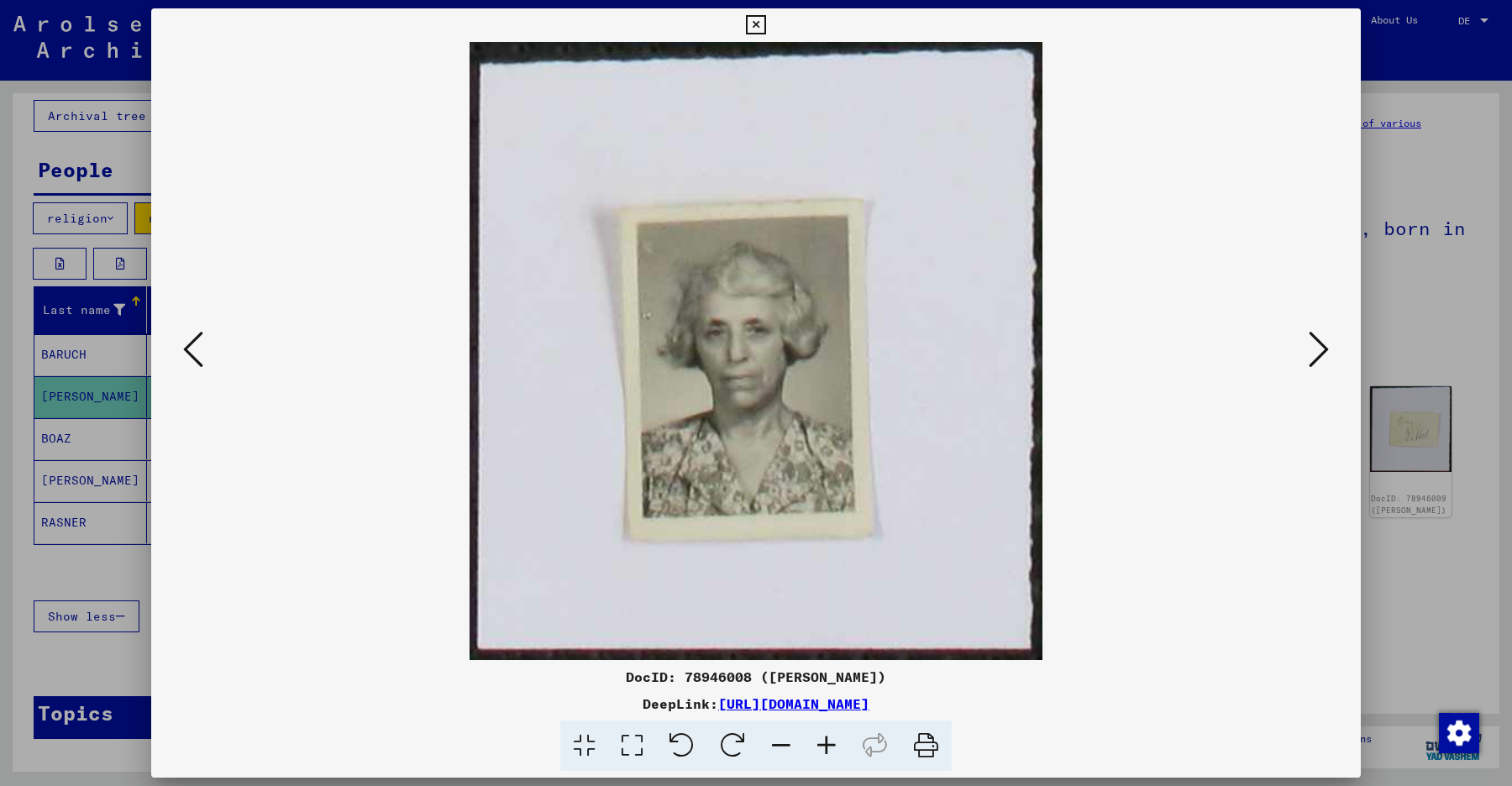
click at [204, 365] on button at bounding box center [193, 350] width 30 height 48
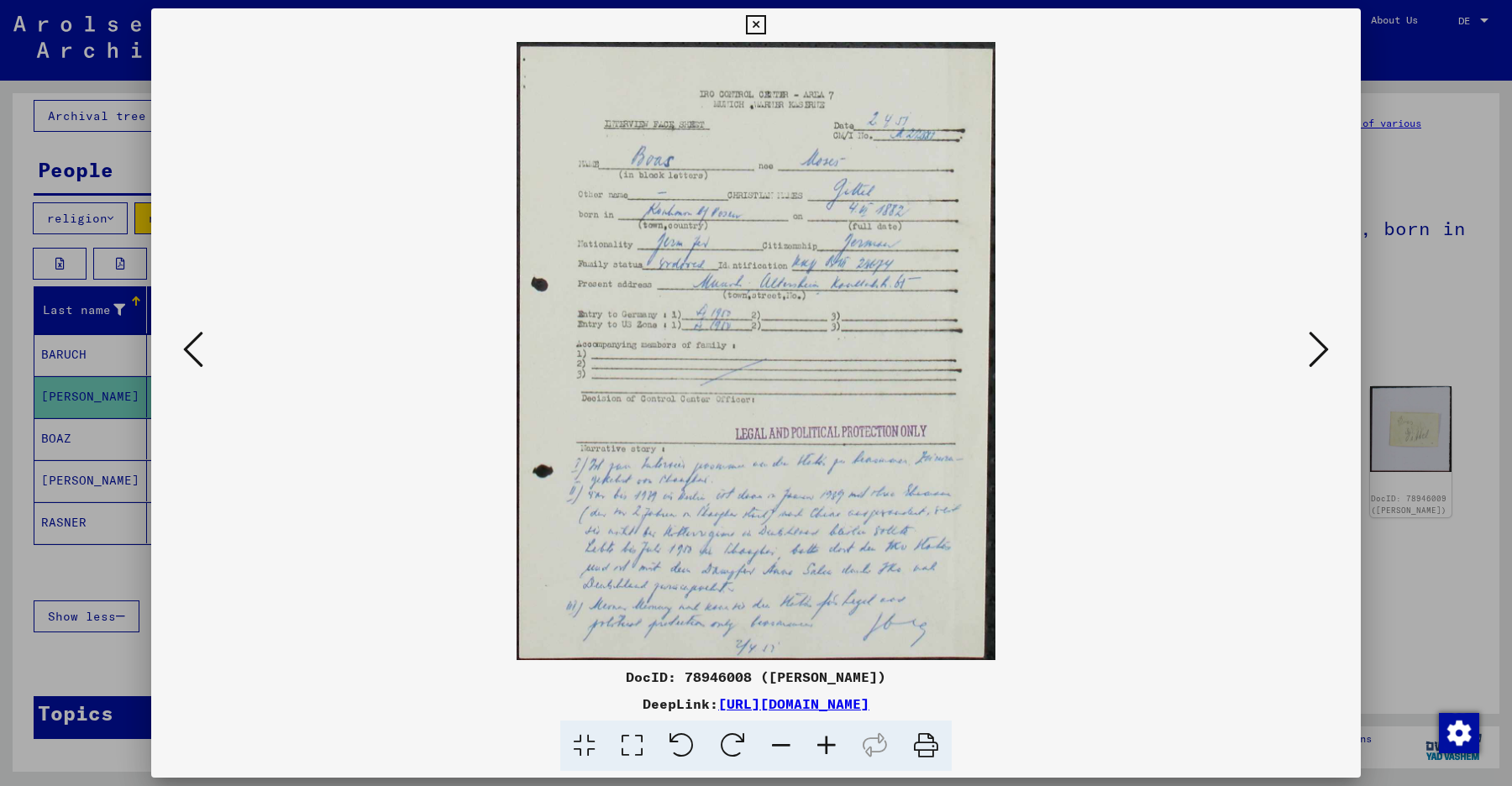
click at [760, 29] on icon at bounding box center [756, 25] width 19 height 20
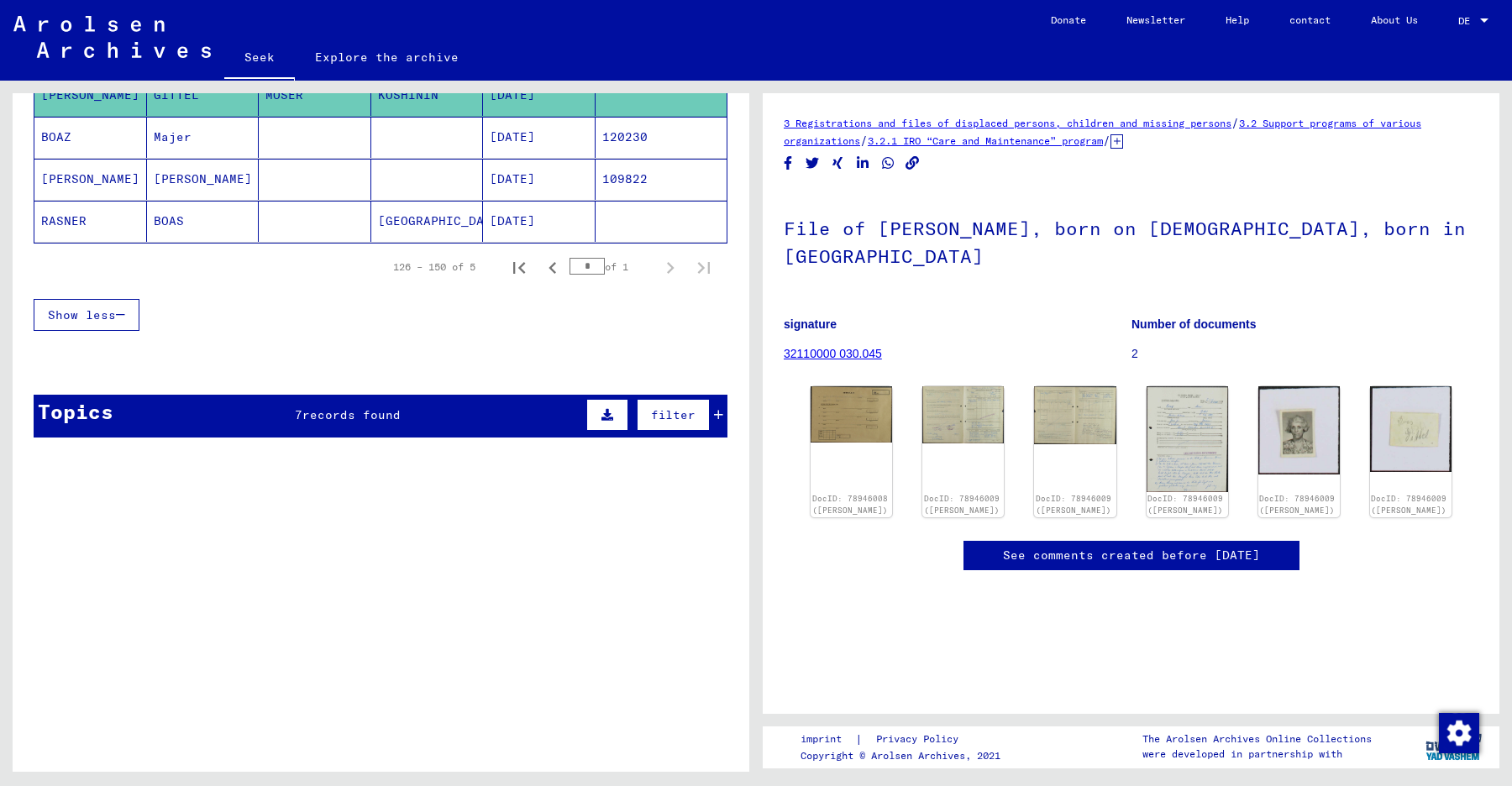
scroll to position [433, 0]
